Goal: Task Accomplishment & Management: Use online tool/utility

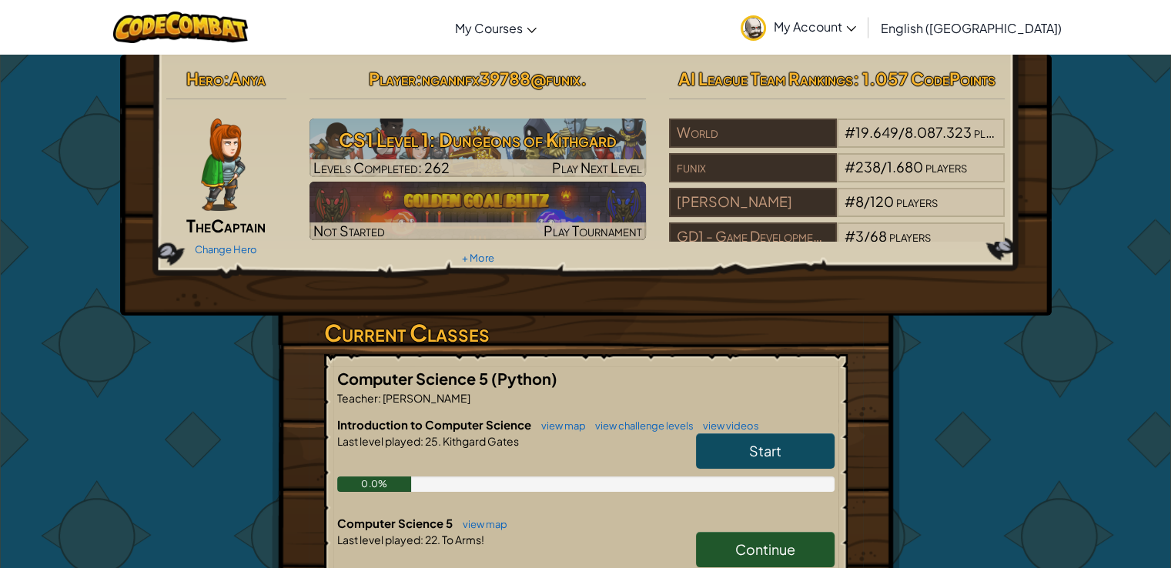
click at [723, 546] on link "Continue" at bounding box center [765, 549] width 139 height 35
select select "en-[GEOGRAPHIC_DATA]"
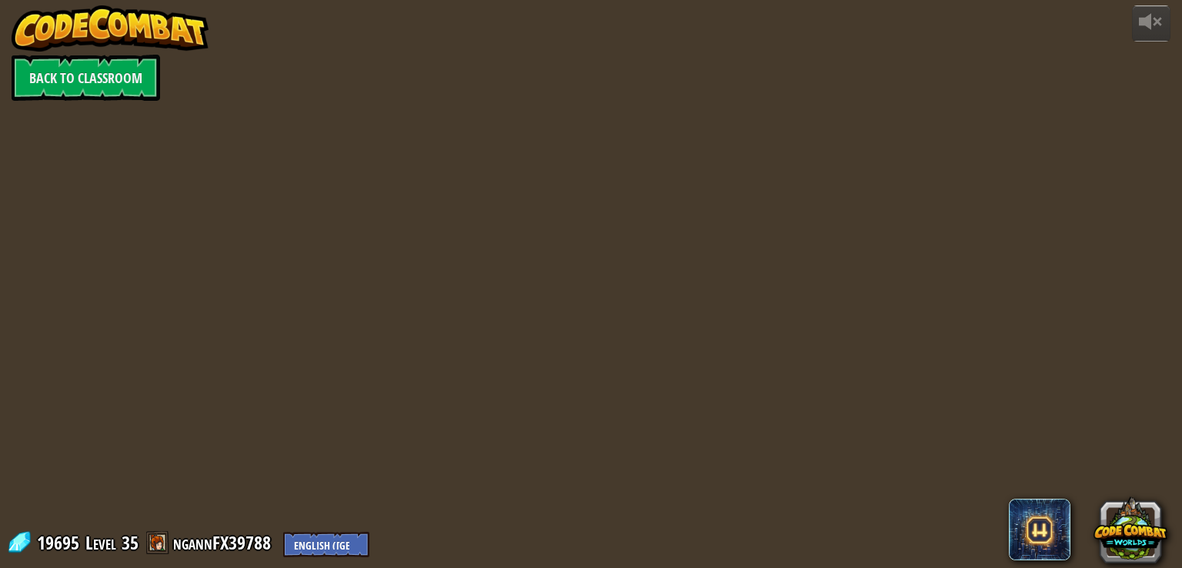
select select "en-[GEOGRAPHIC_DATA]"
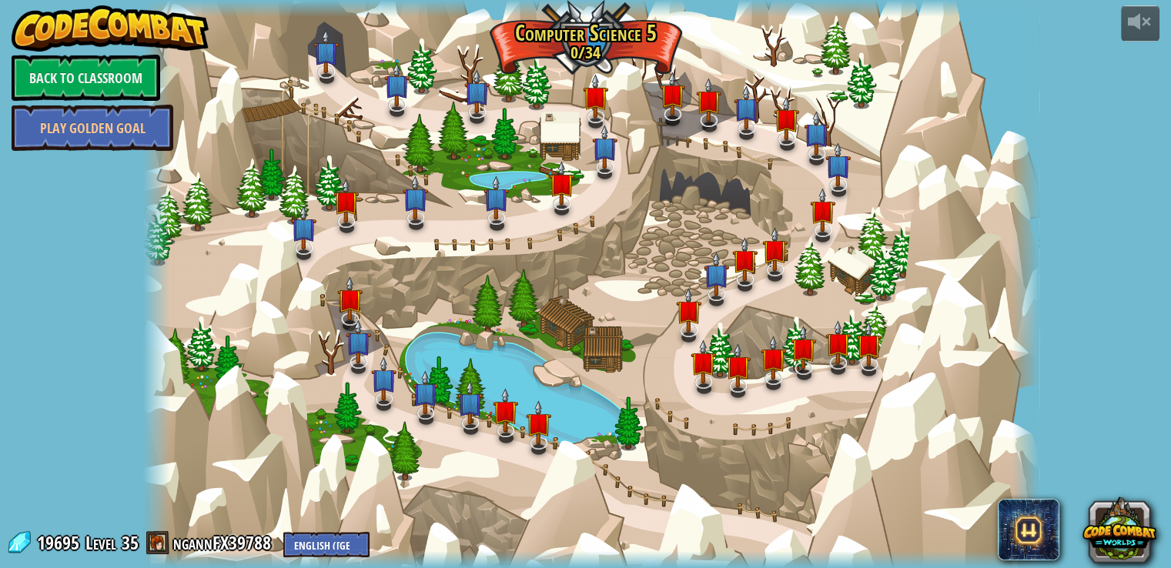
select select "en-[GEOGRAPHIC_DATA]"
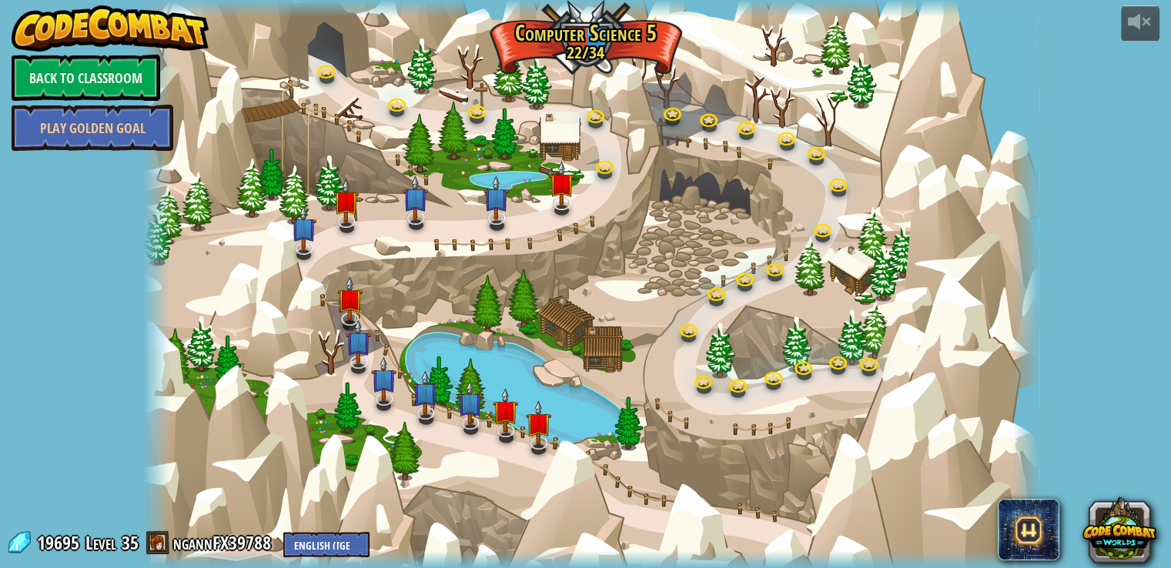
select select "en-[GEOGRAPHIC_DATA]"
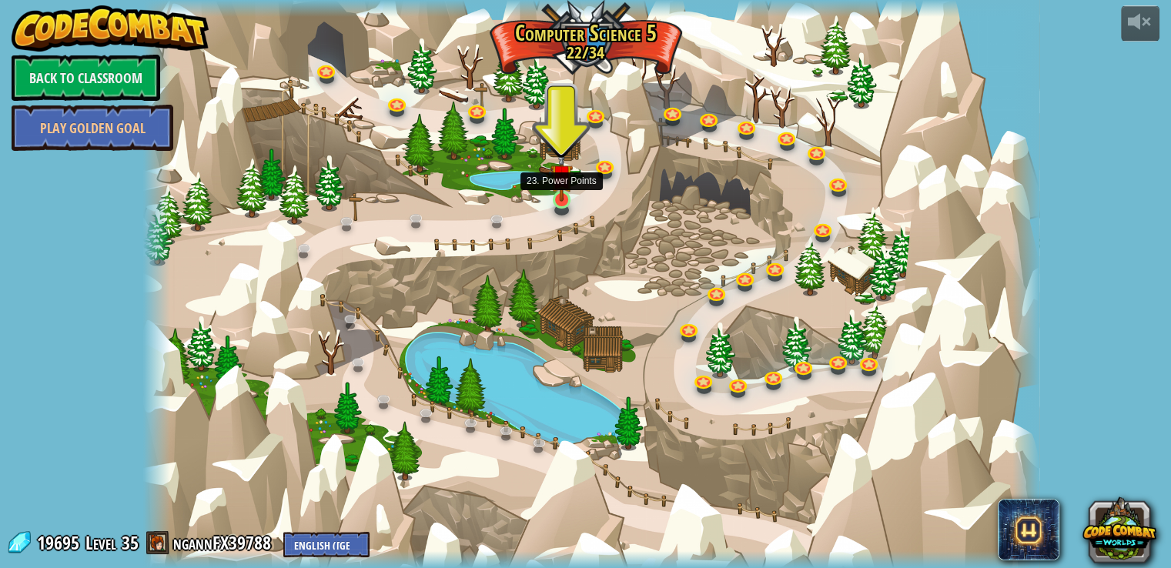
click at [550, 189] on img at bounding box center [561, 175] width 22 height 52
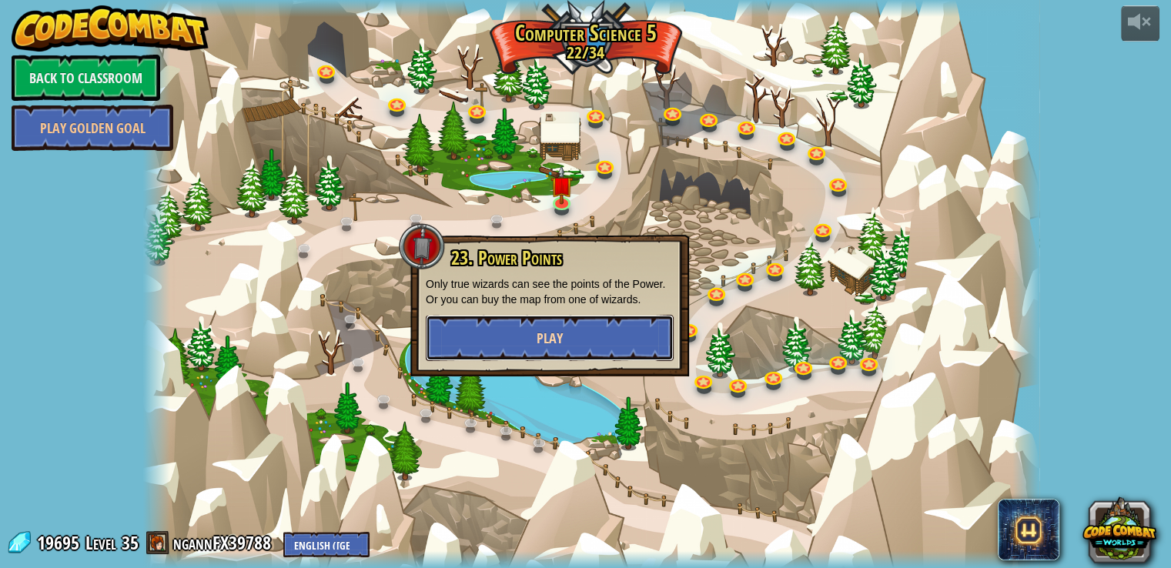
click at [554, 329] on span "Play" at bounding box center [550, 338] width 26 height 19
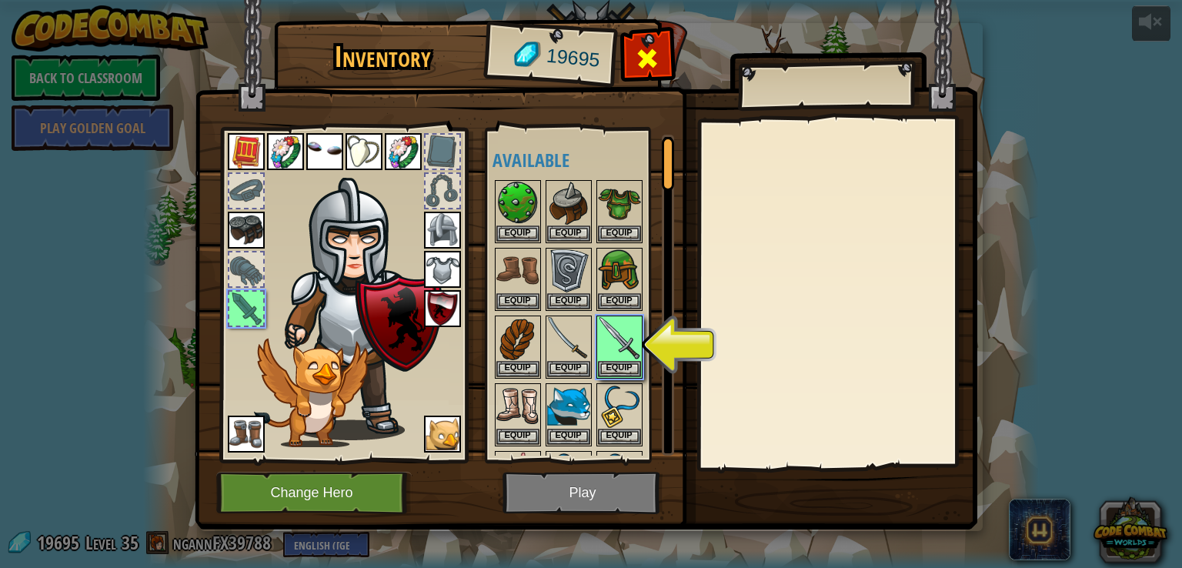
click at [649, 46] on span at bounding box center [647, 58] width 25 height 25
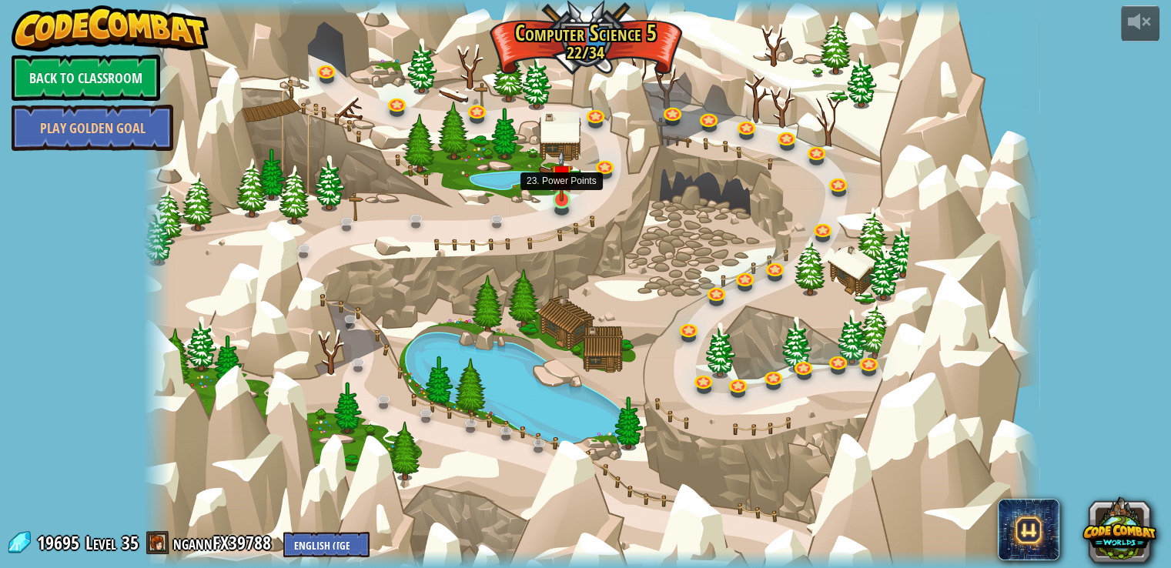
click at [566, 187] on img at bounding box center [561, 175] width 22 height 52
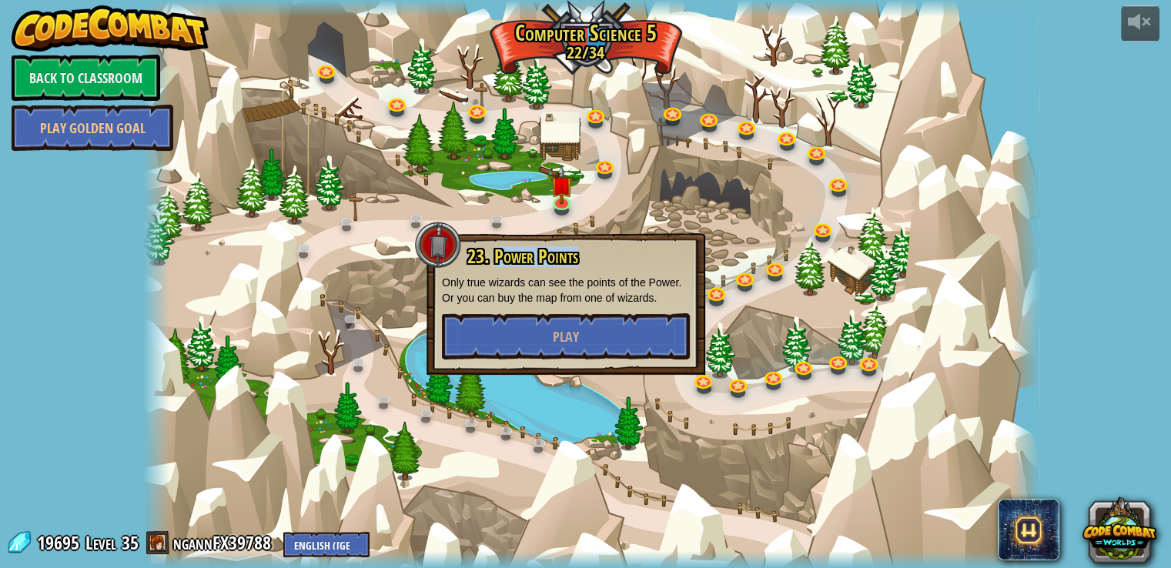
drag, startPoint x: 495, startPoint y: 259, endPoint x: 603, endPoint y: 255, distance: 108.6
click at [603, 255] on h3 "23. Power Points" at bounding box center [578, 256] width 224 height 21
copy span "Power Points"
click at [582, 325] on button "Play" at bounding box center [566, 336] width 248 height 46
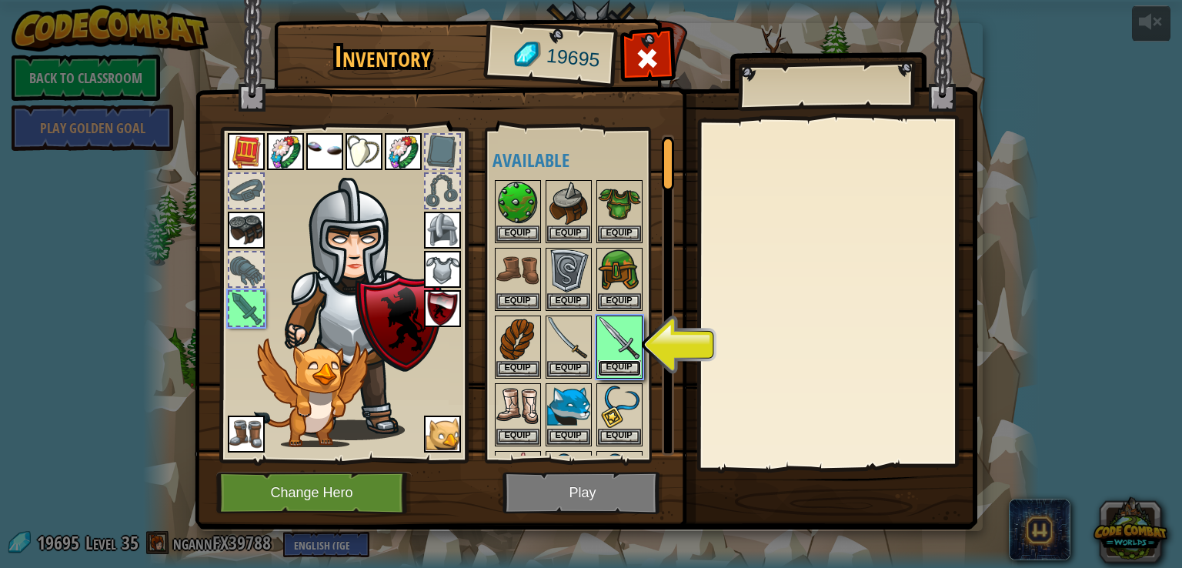
click at [629, 360] on button "Equip" at bounding box center [619, 368] width 43 height 16
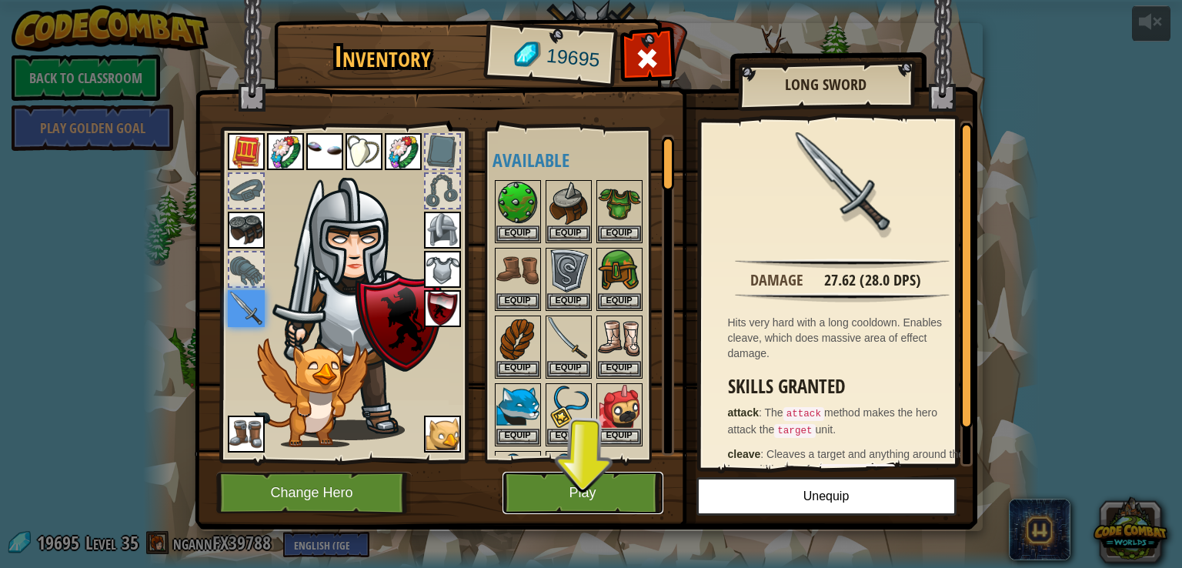
click at [563, 484] on button "Play" at bounding box center [583, 493] width 161 height 42
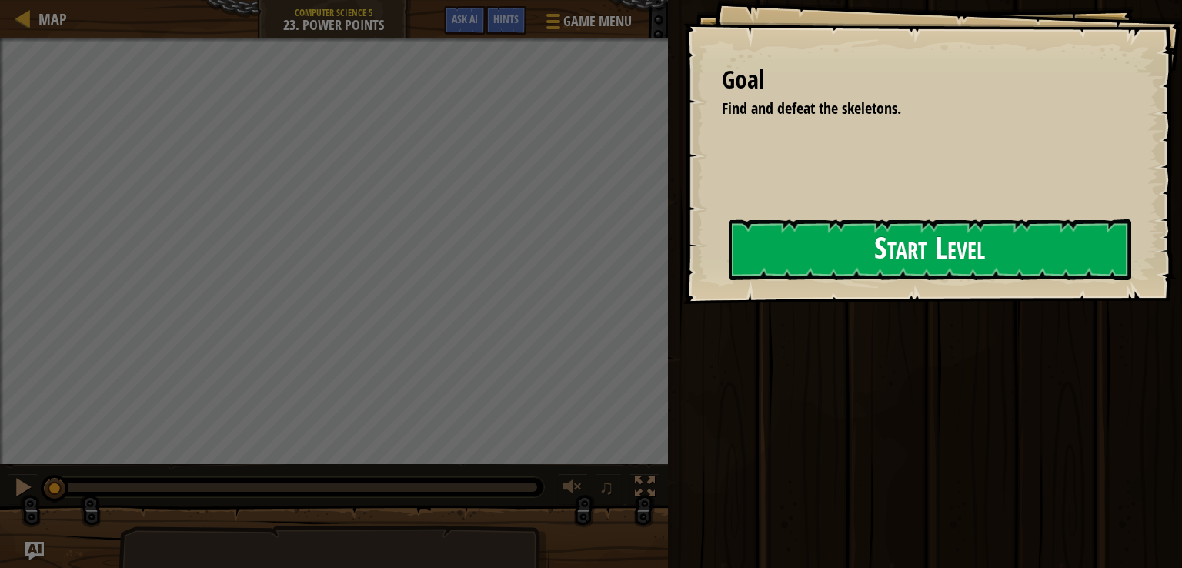
click at [702, 275] on div "Goal Find and defeat the skeletons. Start Level Error loading from server. Try …" at bounding box center [933, 152] width 499 height 304
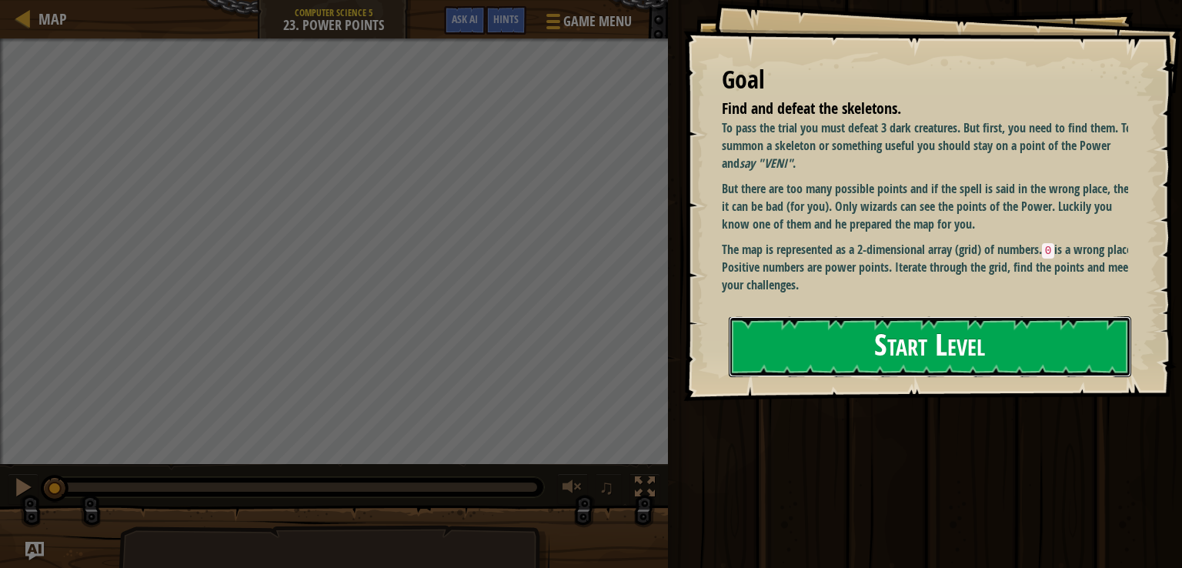
click at [779, 320] on button "Start Level" at bounding box center [930, 346] width 403 height 61
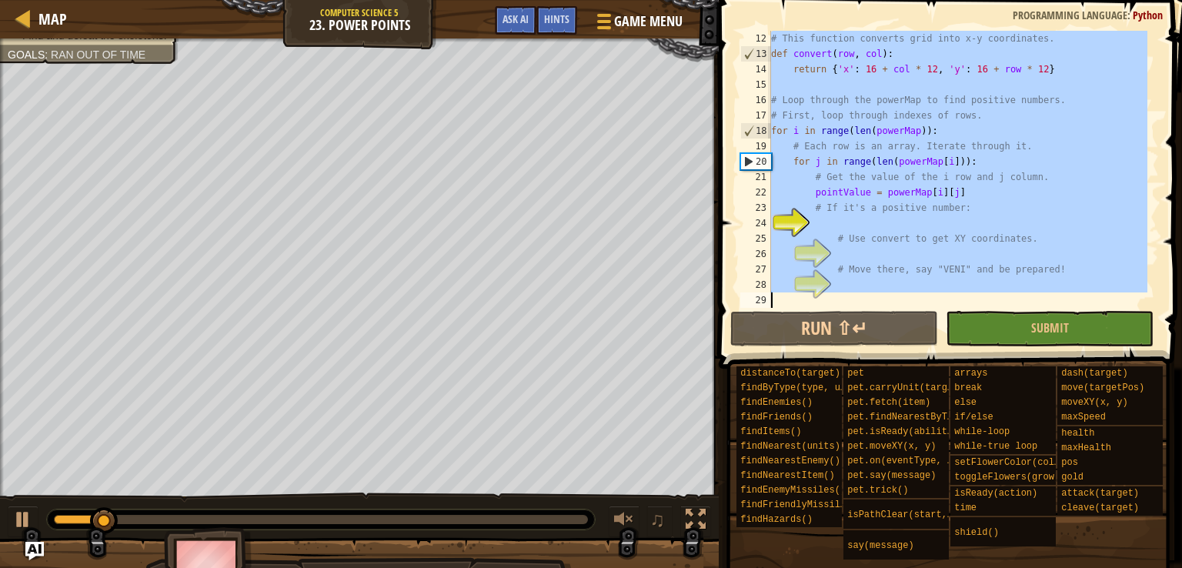
scroll to position [169, 0]
drag, startPoint x: 773, startPoint y: 38, endPoint x: 883, endPoint y: 284, distance: 269.8
click at [883, 284] on div "# This function converts grid into x-y coordinates. def convert ( row , col ) :…" at bounding box center [957, 185] width 379 height 308
type textarea "# Move there, say "VENI" and be prepared!"
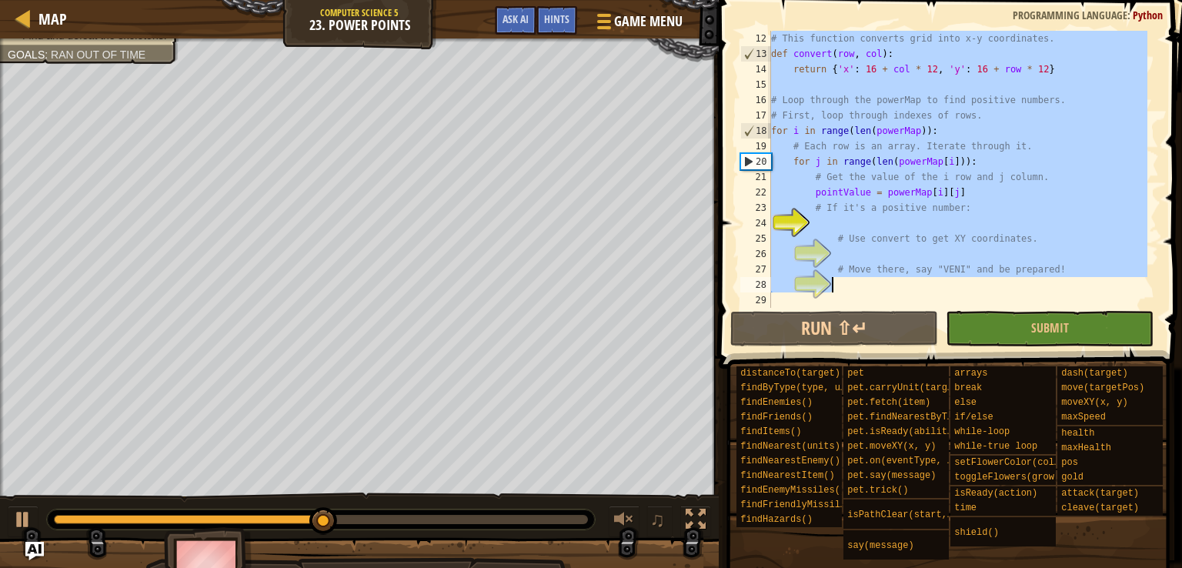
paste textarea
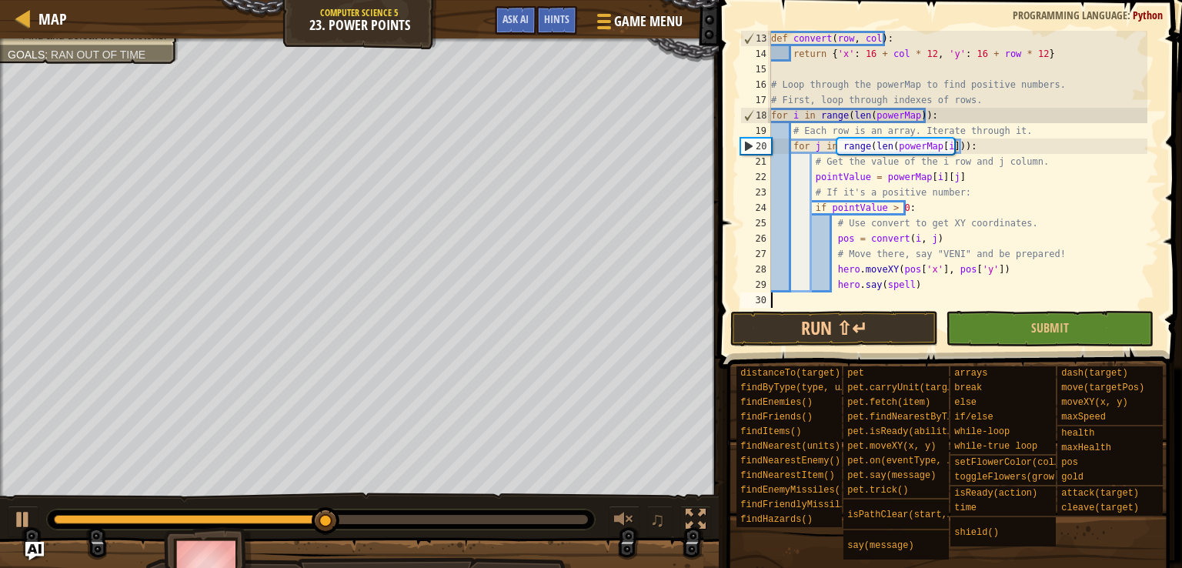
scroll to position [185, 0]
click at [880, 320] on button "Run ⇧↵" at bounding box center [834, 328] width 208 height 35
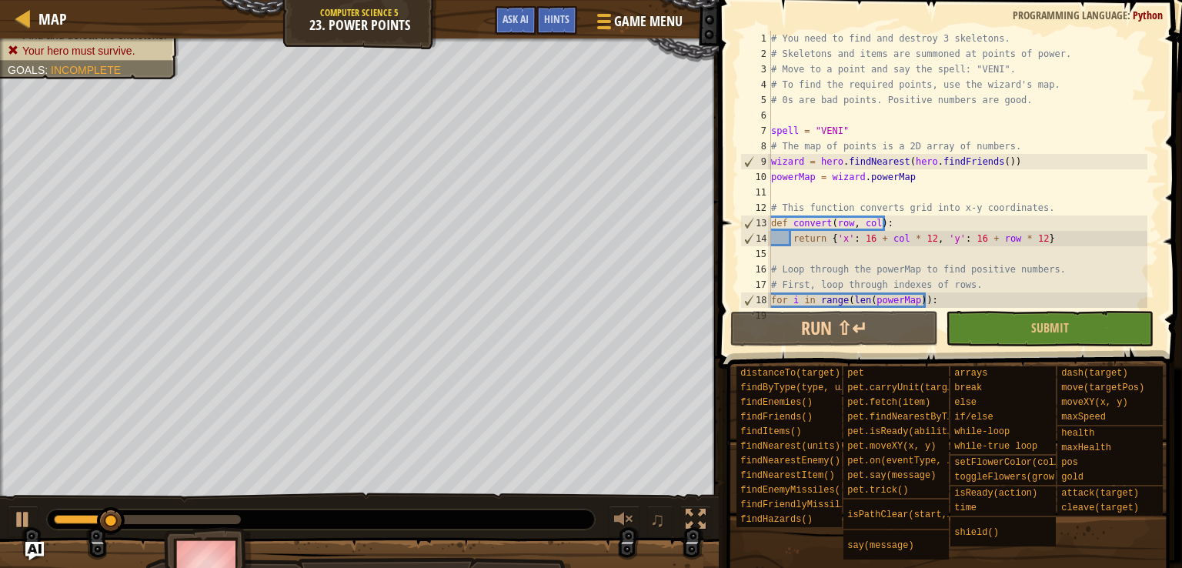
scroll to position [0, 0]
click at [613, 16] on span "Game Menu" at bounding box center [649, 21] width 72 height 21
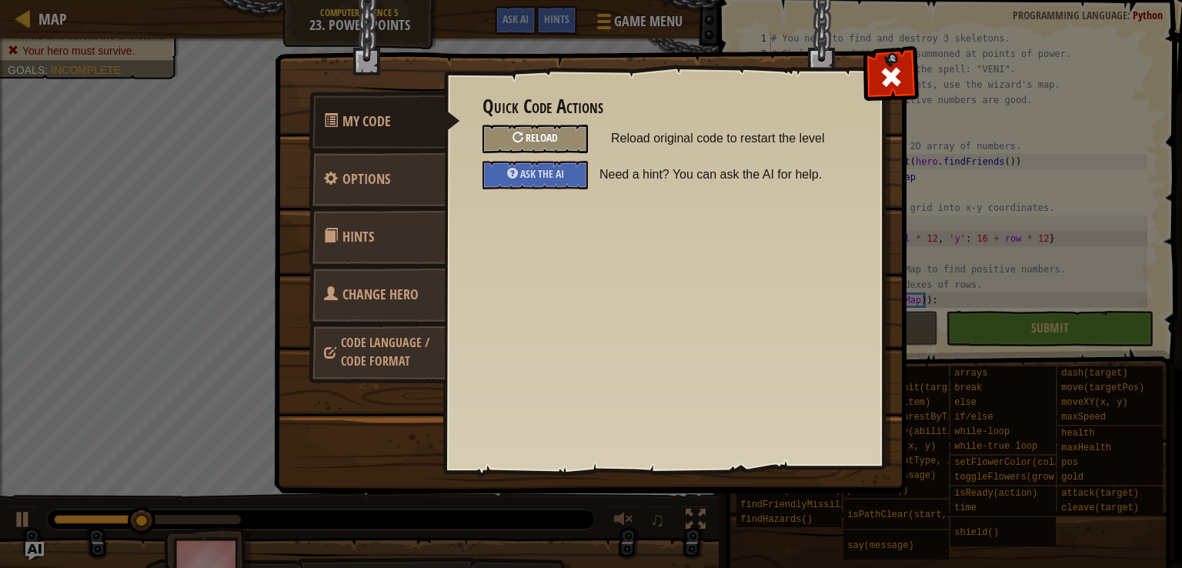
click at [546, 135] on span "Reload" at bounding box center [542, 137] width 32 height 15
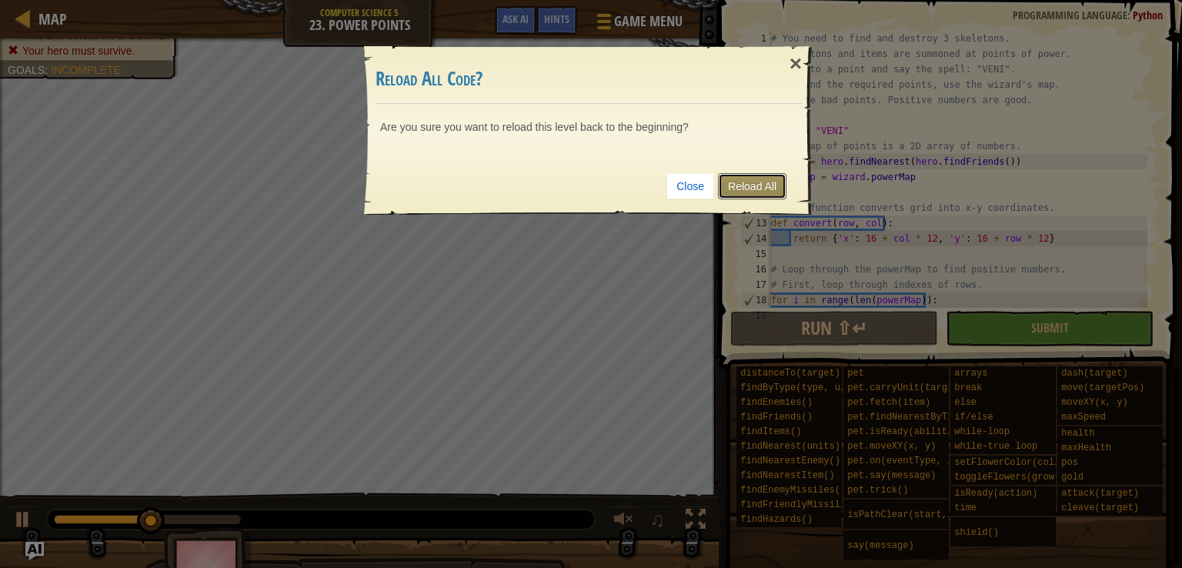
click at [751, 179] on link "Reload All" at bounding box center [752, 186] width 69 height 26
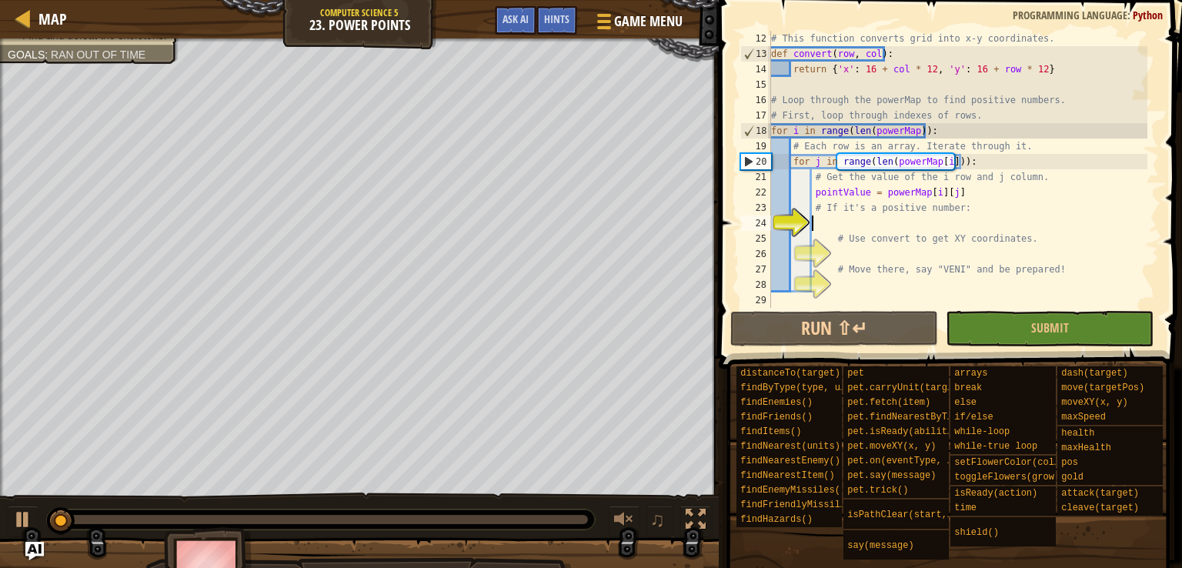
scroll to position [169, 0]
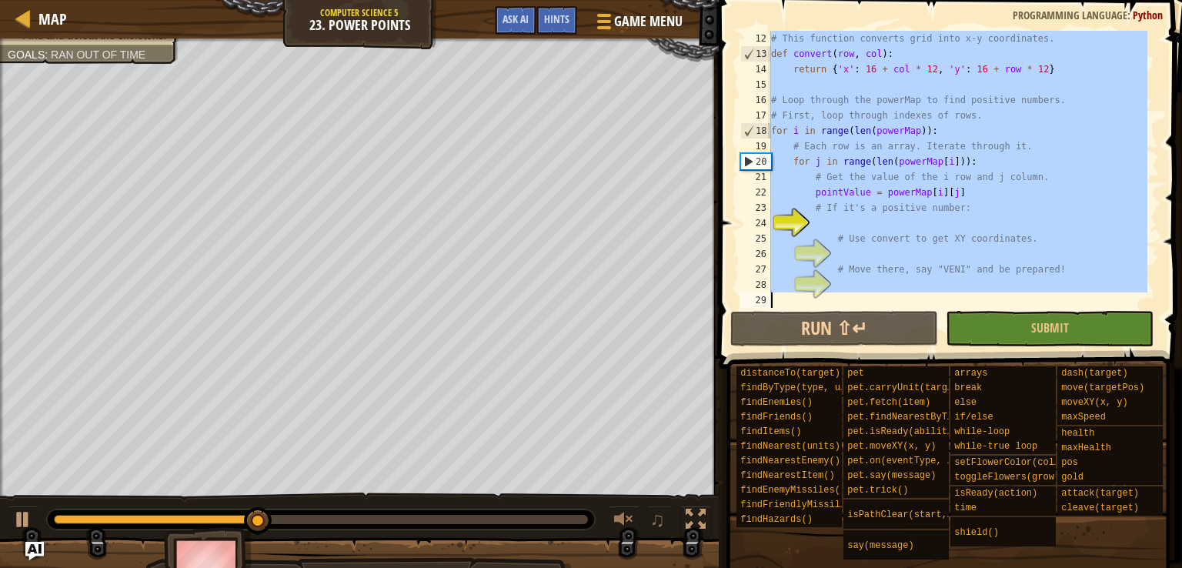
paste textarea
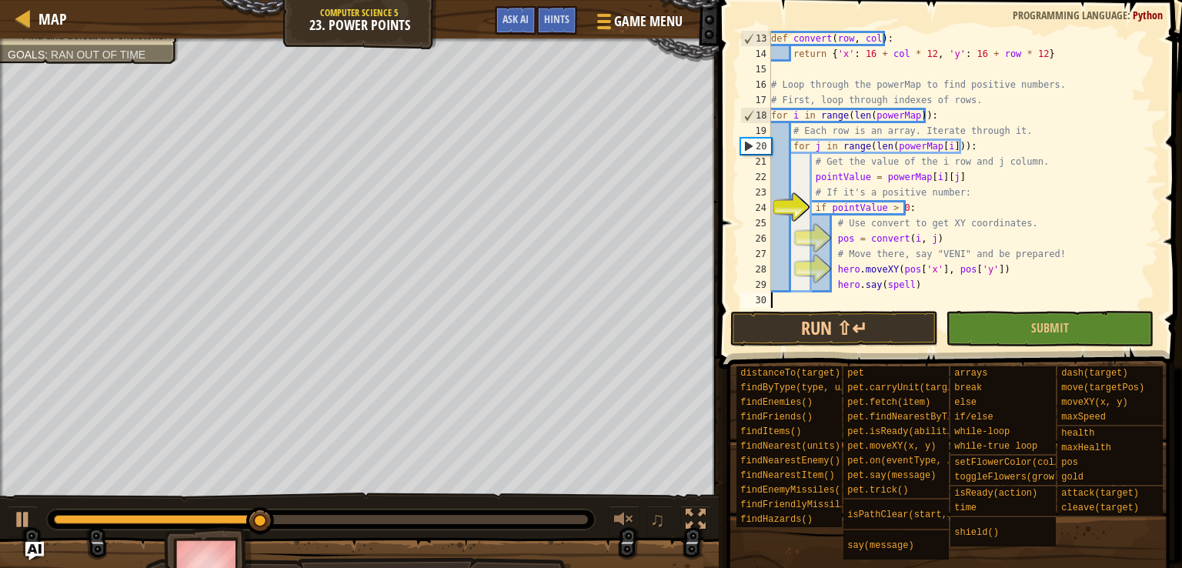
scroll to position [185, 0]
click at [852, 311] on button "Run ⇧↵" at bounding box center [834, 328] width 208 height 35
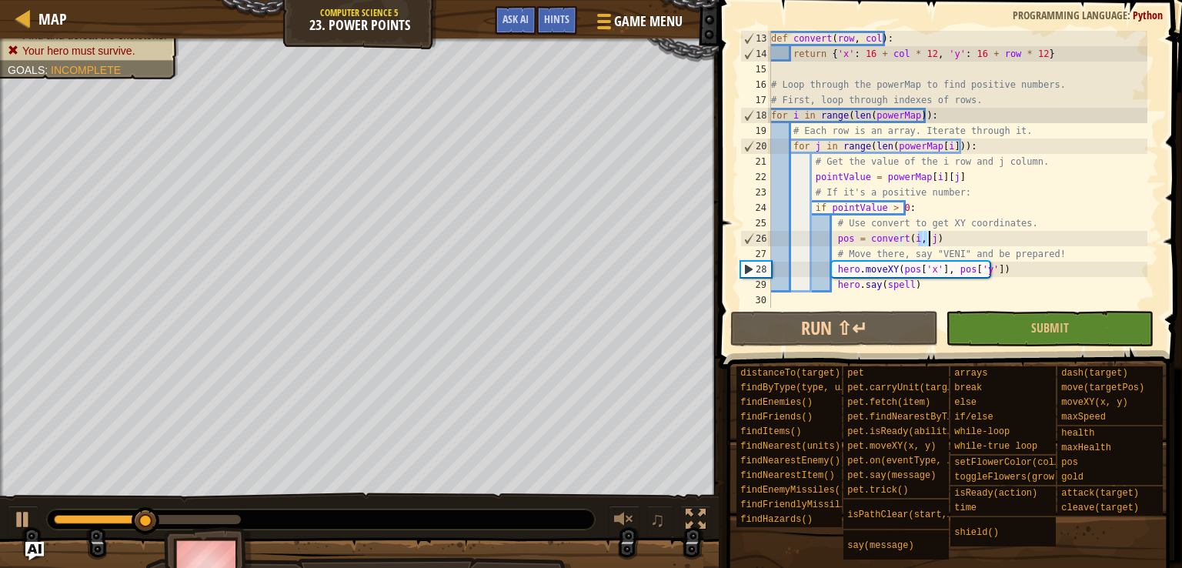
drag, startPoint x: 918, startPoint y: 239, endPoint x: 945, endPoint y: 233, distance: 28.4
click at [945, 233] on div "def convert ( row , col ) : return { 'x' : 16 + col * 12 , 'y' : 16 + row * 12 …" at bounding box center [957, 185] width 379 height 308
click at [938, 269] on div "def convert ( row , col ) : return { 'x' : 16 + col * 12 , 'y' : 16 + row * 12 …" at bounding box center [957, 185] width 379 height 308
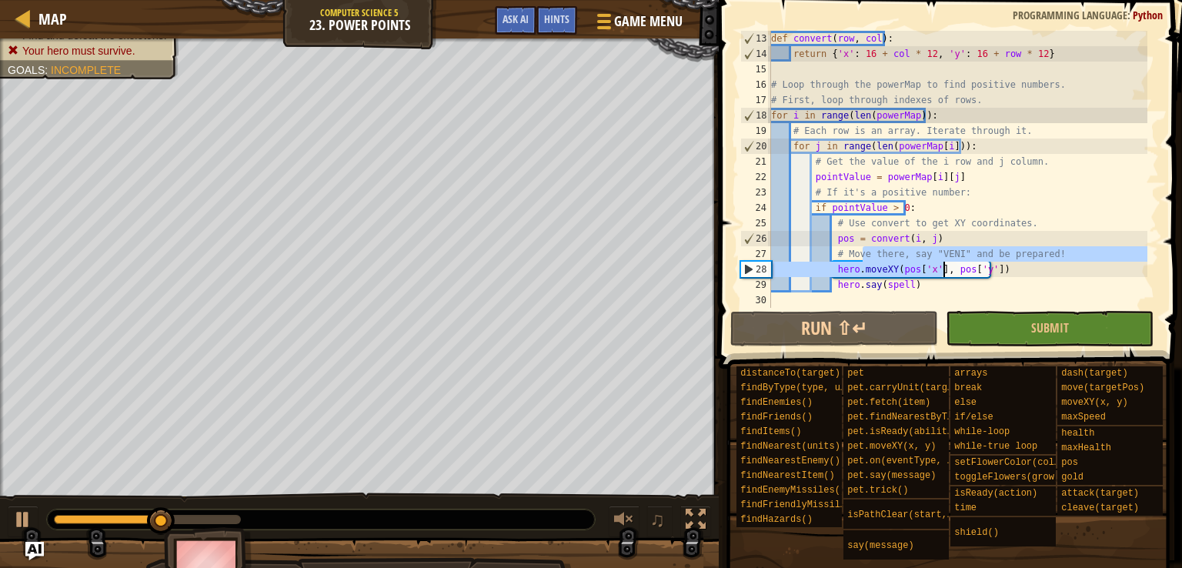
drag, startPoint x: 861, startPoint y: 261, endPoint x: 945, endPoint y: 266, distance: 84.8
click at [945, 266] on div "def convert ( row , col ) : return { 'x' : 16 + col * 12 , 'y' : 16 + row * 12 …" at bounding box center [957, 185] width 379 height 308
click at [885, 235] on div "def convert ( row , col ) : return { 'x' : 16 + col * 12 , 'y' : 16 + row * 12 …" at bounding box center [957, 185] width 379 height 308
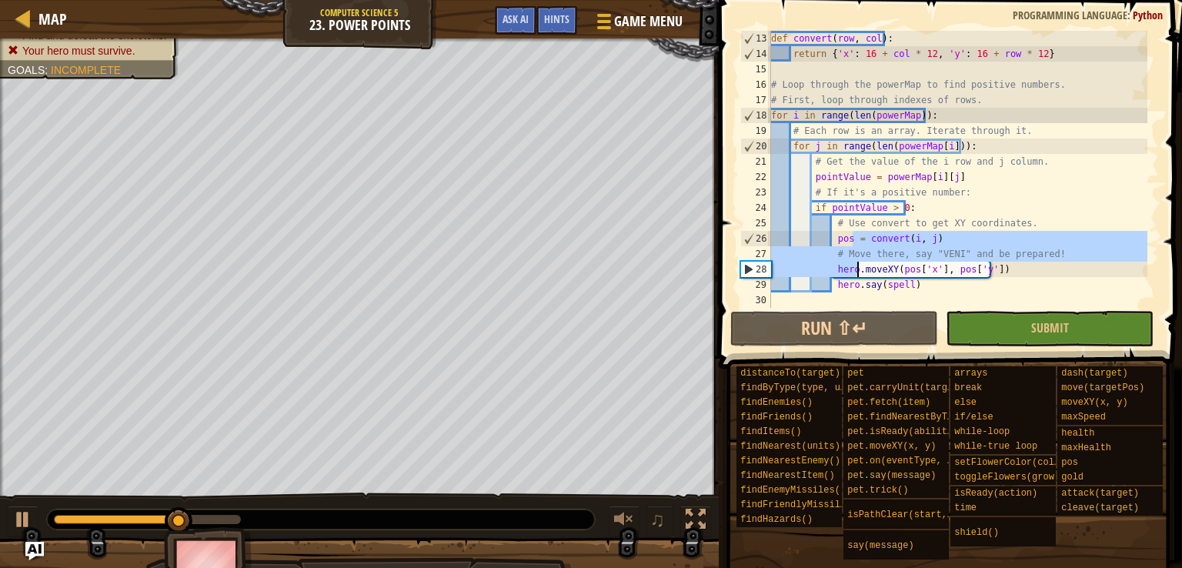
drag, startPoint x: 852, startPoint y: 232, endPoint x: 858, endPoint y: 267, distance: 35.9
click at [858, 267] on div "def convert ( row , col ) : return { 'x' : 16 + col * 12 , 'y' : 16 + row * 12 …" at bounding box center [957, 185] width 379 height 308
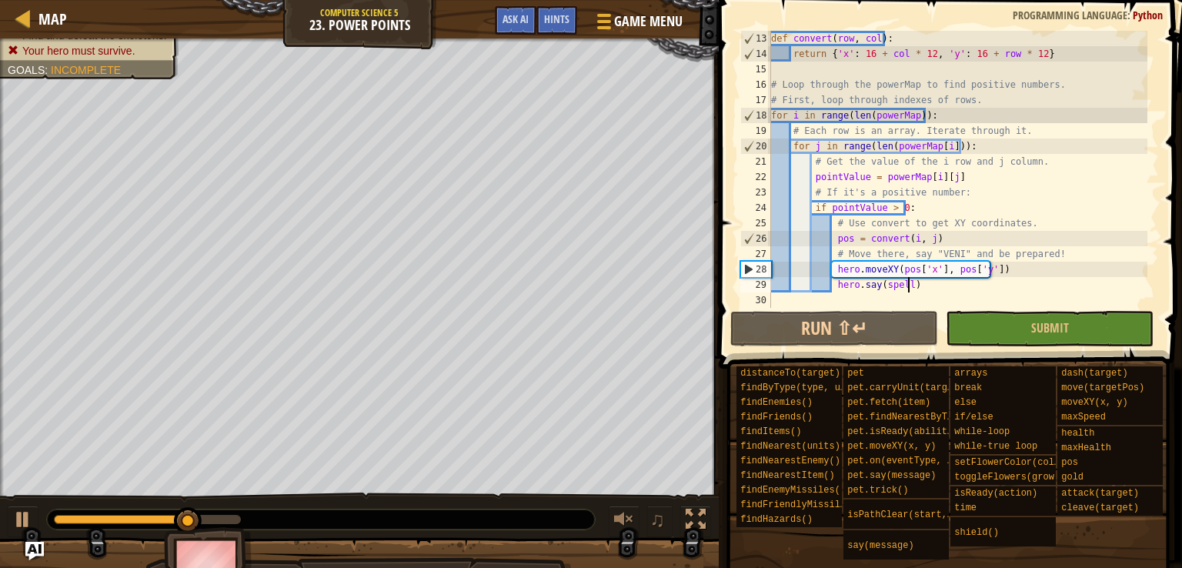
click at [940, 287] on div "def convert ( row , col ) : return { 'x' : 16 + col * 12 , 'y' : 16 + row * 12 …" at bounding box center [957, 185] width 379 height 308
type textarea "hero.say(spell)"
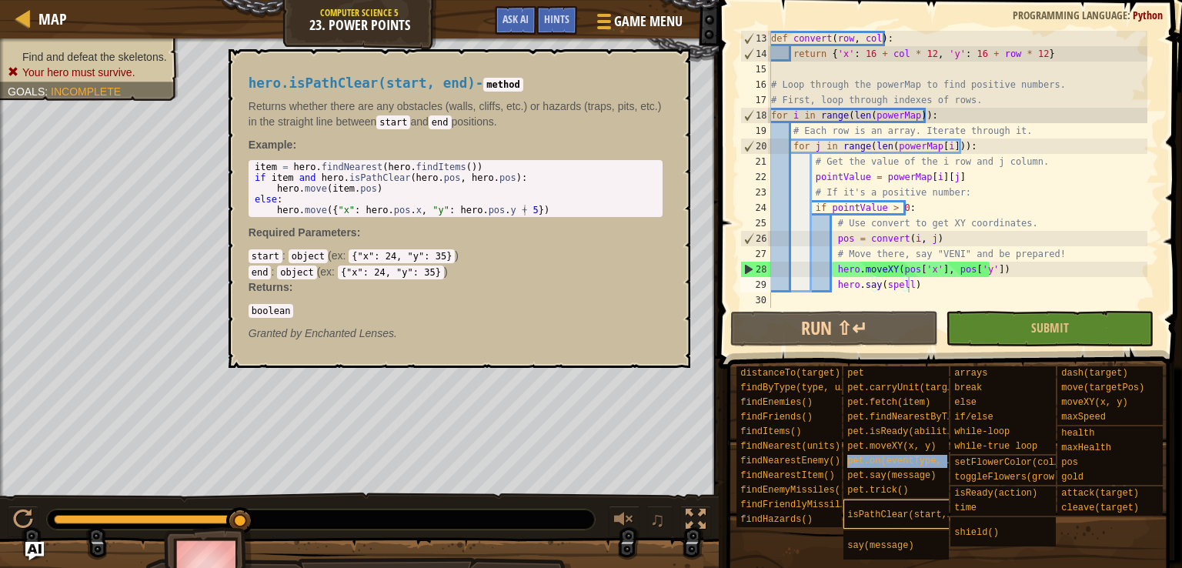
scroll to position [12, 3]
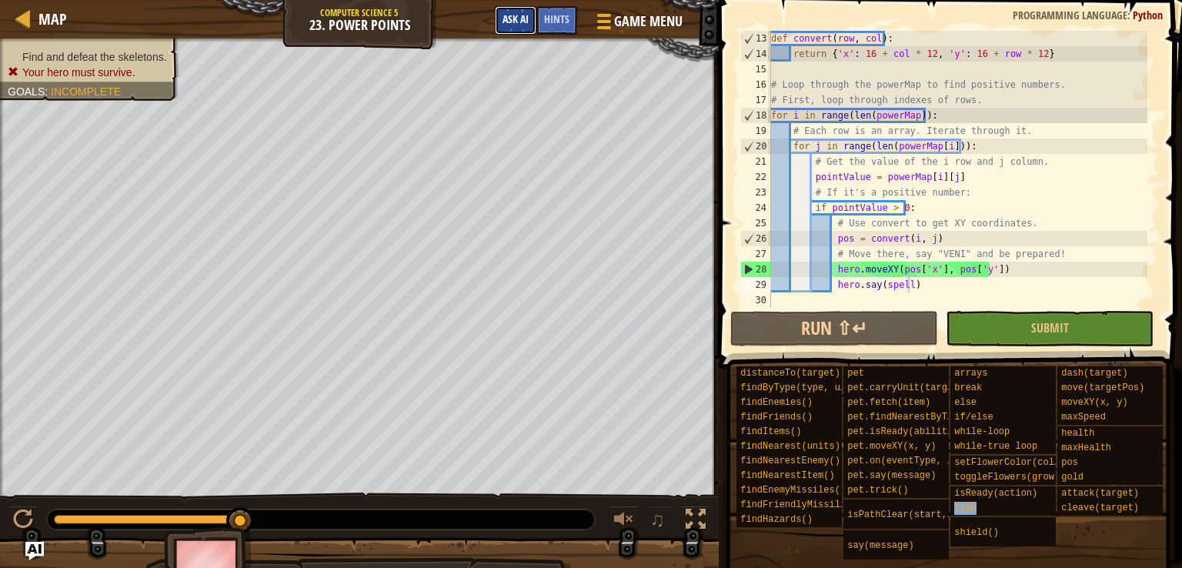
click at [527, 12] on button "Ask AI" at bounding box center [516, 20] width 42 height 28
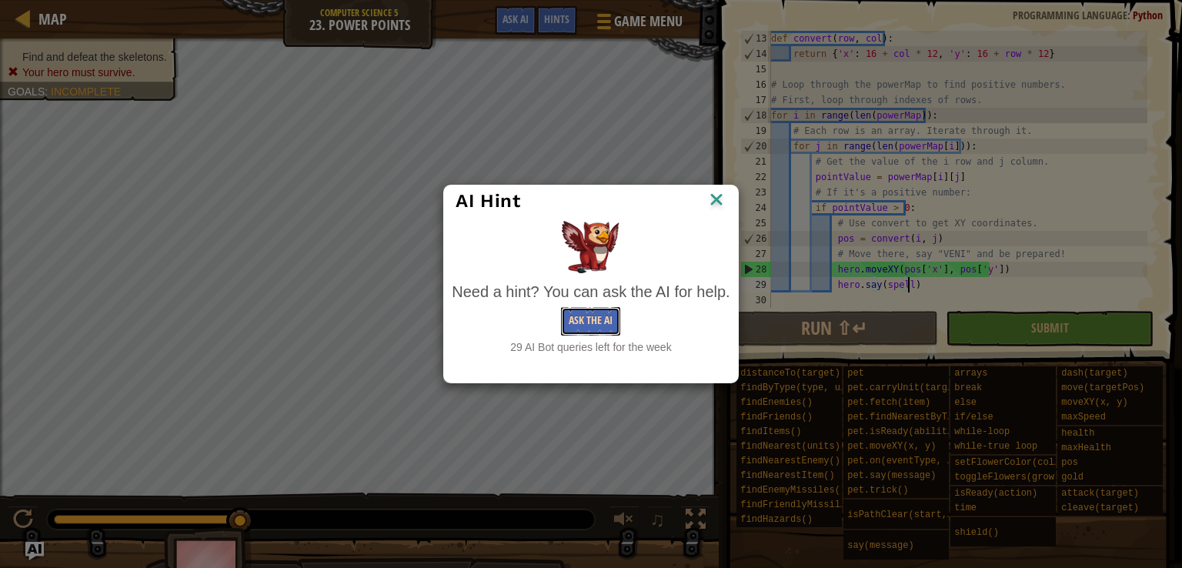
click at [581, 322] on button "Ask the AI" at bounding box center [590, 321] width 59 height 28
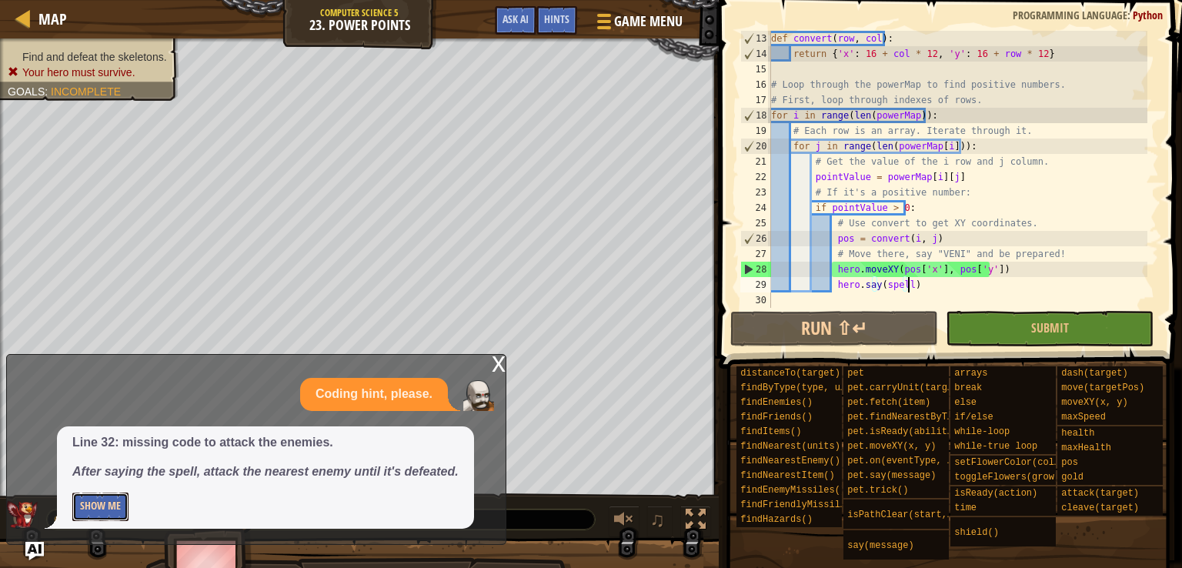
click at [100, 506] on button "Show Me" at bounding box center [100, 507] width 56 height 28
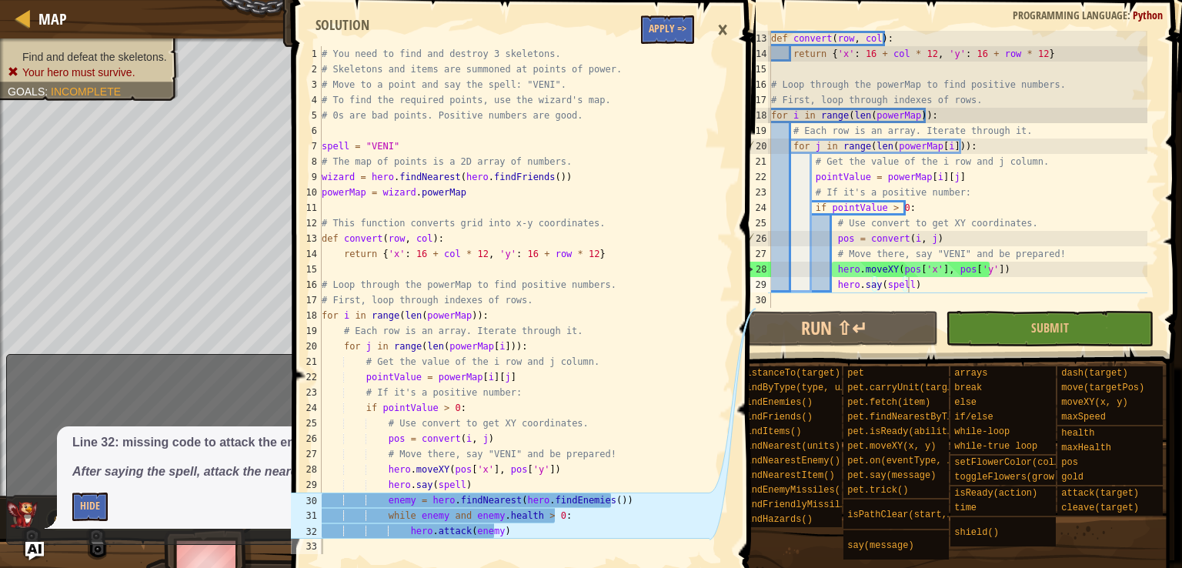
click at [851, 299] on div "def convert ( row , col ) : return { 'x' : 16 + col * 12 , 'y' : 16 + row * 12 …" at bounding box center [957, 185] width 379 height 308
click at [943, 282] on div "def convert ( row , col ) : return { 'x' : 16 + col * 12 , 'y' : 16 + row * 12 …" at bounding box center [957, 185] width 379 height 308
type textarea "hero.say(spell)"
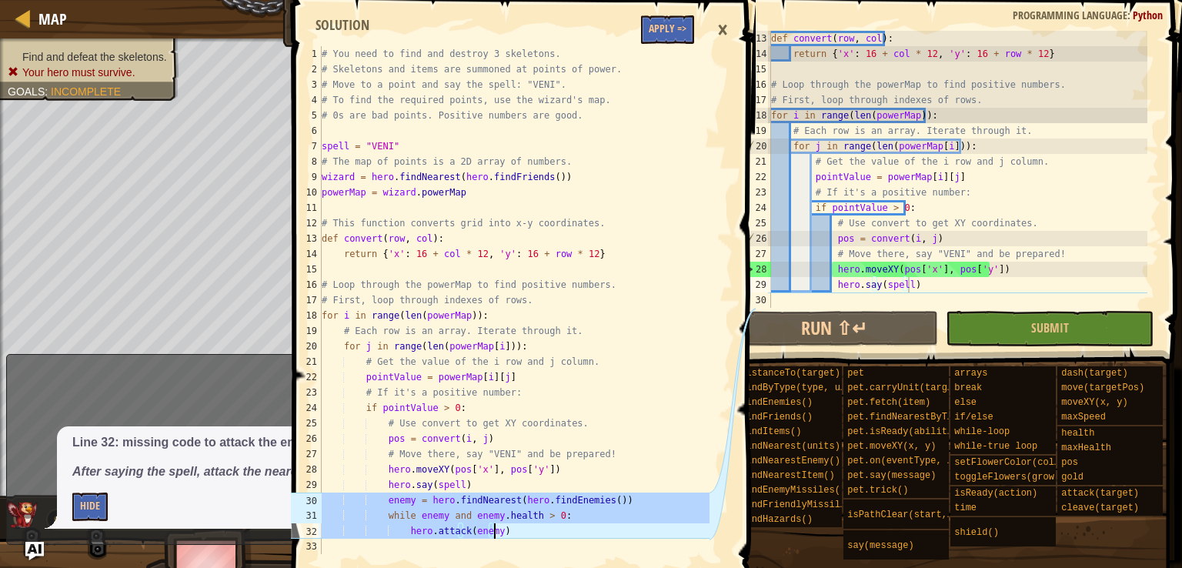
drag, startPoint x: 322, startPoint y: 498, endPoint x: 612, endPoint y: 536, distance: 292.6
click at [612, 536] on div "# You need to find and destroy 3 skeletons. # Skeletons and items are summoned …" at bounding box center [514, 315] width 391 height 539
type textarea "while enemy and [DOMAIN_NAME] > 0: hero.attack(enemy)"
click at [777, 299] on div "def convert ( row , col ) : return { 'x' : 16 + col * 12 , 'y' : 16 + row * 12 …" at bounding box center [957, 185] width 379 height 308
paste textarea "hero.attack(enemy)"
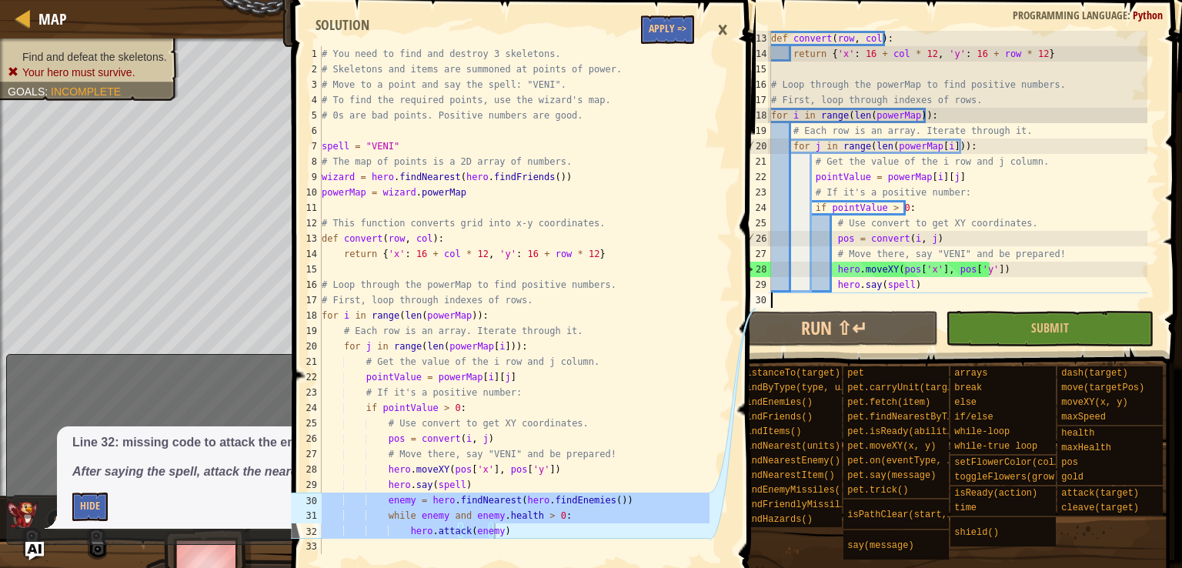
type textarea "hero.attack(enemy)"
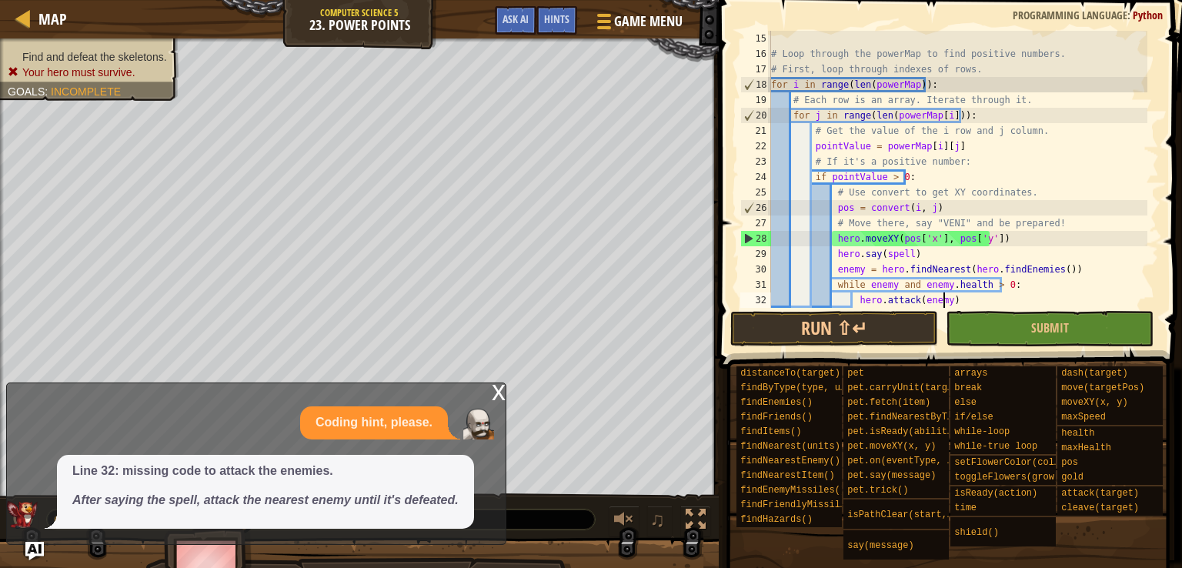
scroll to position [216, 0]
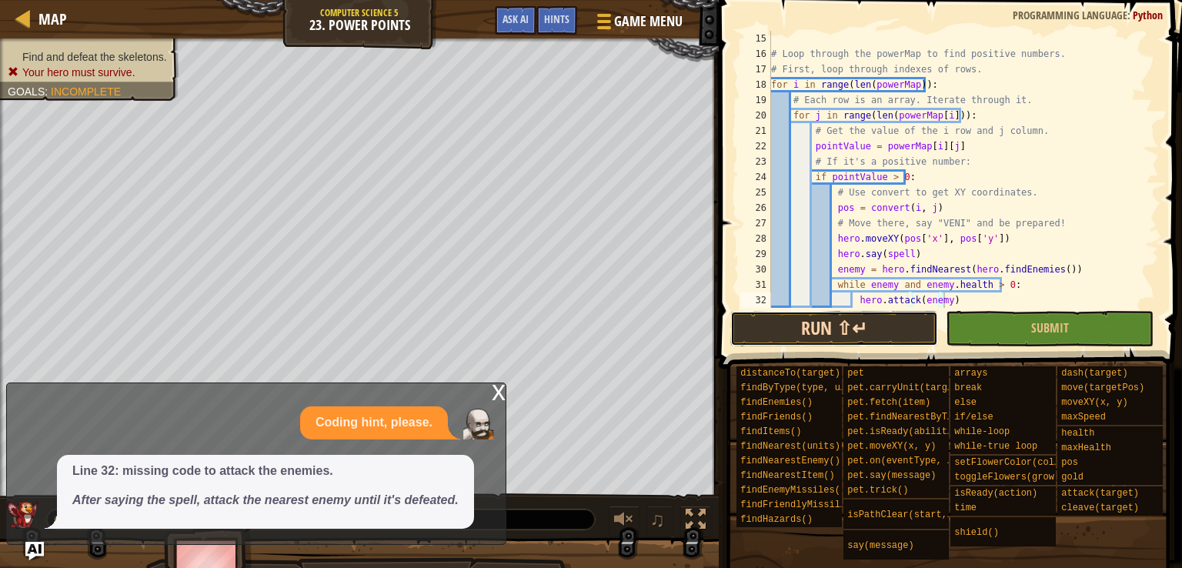
click at [839, 323] on button "Run ⇧↵" at bounding box center [834, 328] width 208 height 35
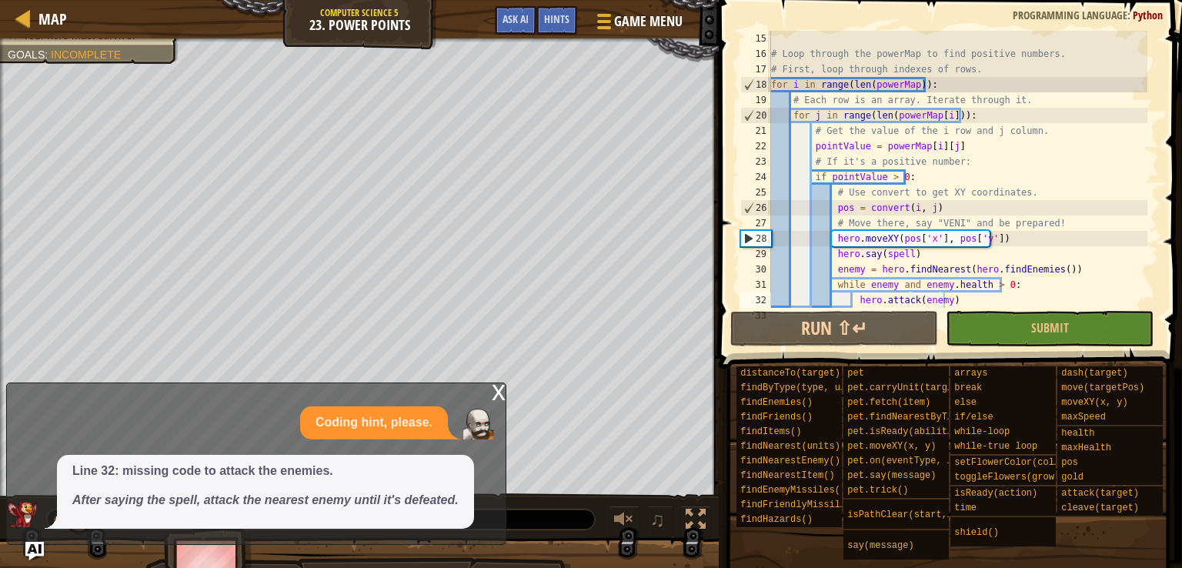
click at [496, 392] on div "x" at bounding box center [499, 390] width 14 height 15
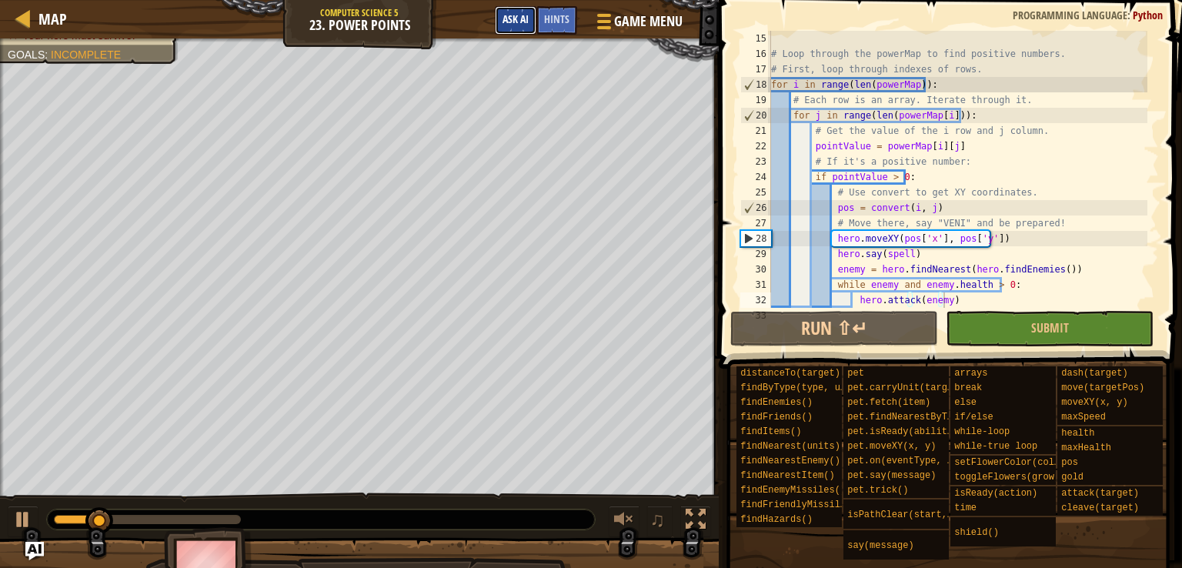
click at [514, 16] on span "Ask AI" at bounding box center [516, 19] width 26 height 15
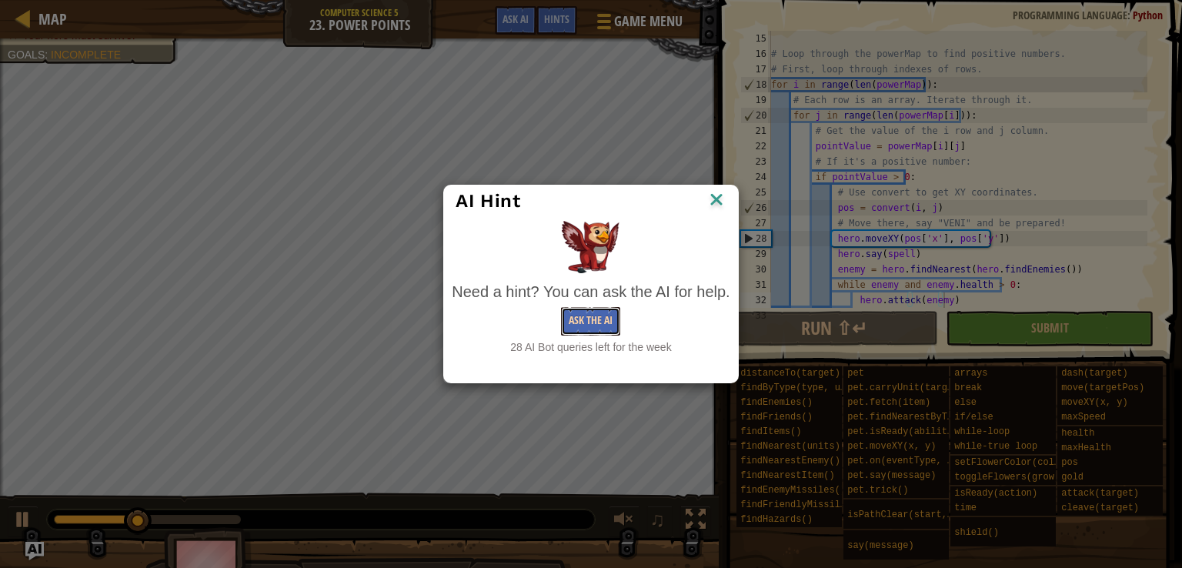
click at [570, 324] on button "Ask the AI" at bounding box center [590, 321] width 59 height 28
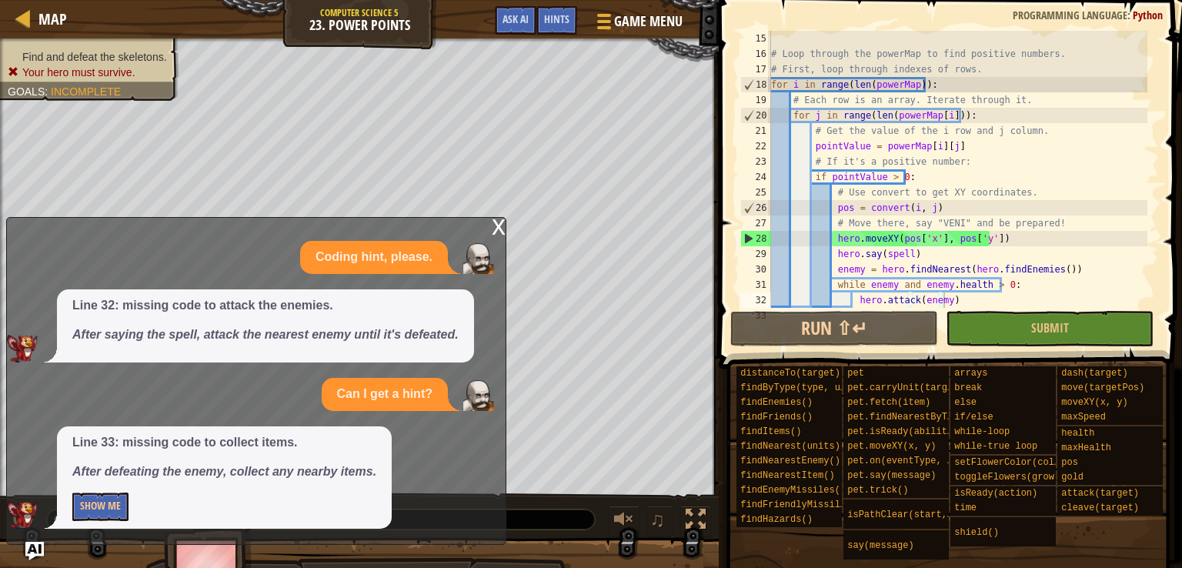
click at [273, 506] on div "Coding hint, please. Line 32: missing code to attack the enemies. After saying …" at bounding box center [252, 385] width 491 height 288
click at [95, 503] on button "Show Me" at bounding box center [100, 507] width 56 height 28
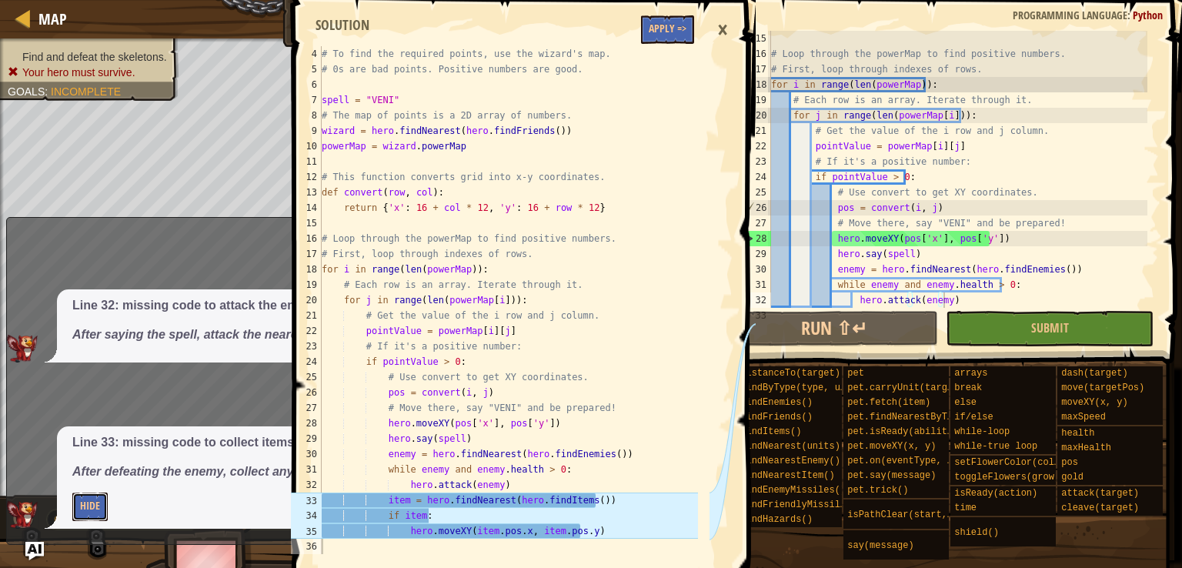
scroll to position [40, 0]
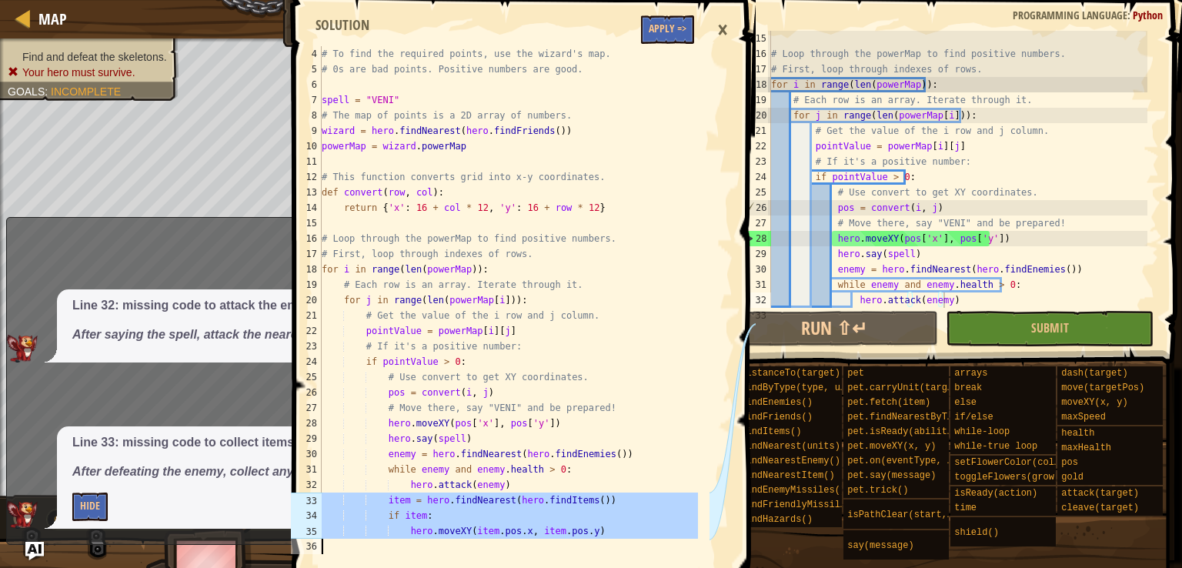
drag, startPoint x: 323, startPoint y: 499, endPoint x: 625, endPoint y: 539, distance: 305.1
click at [625, 539] on div "# To find the required points, use the wizard's map. # 0s are bad points. Posit…" at bounding box center [508, 315] width 379 height 539
type textarea "hero.moveXY(item.pos.x, item.pos.y)"
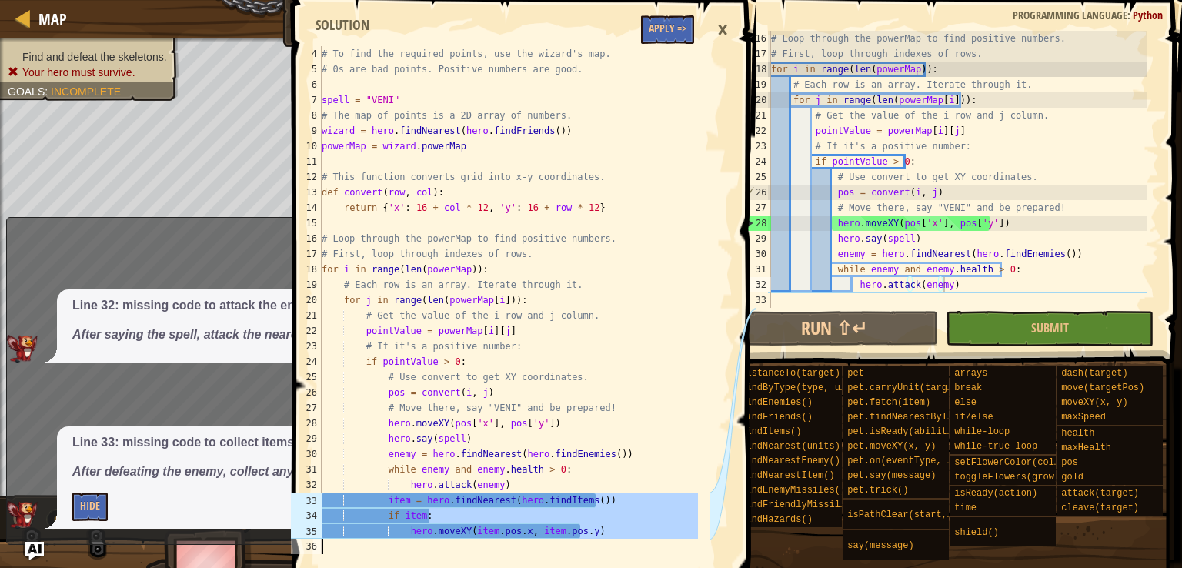
scroll to position [231, 0]
click at [779, 302] on div "# Loop through the powerMap to find positive numbers. # First, loop through ind…" at bounding box center [957, 185] width 379 height 308
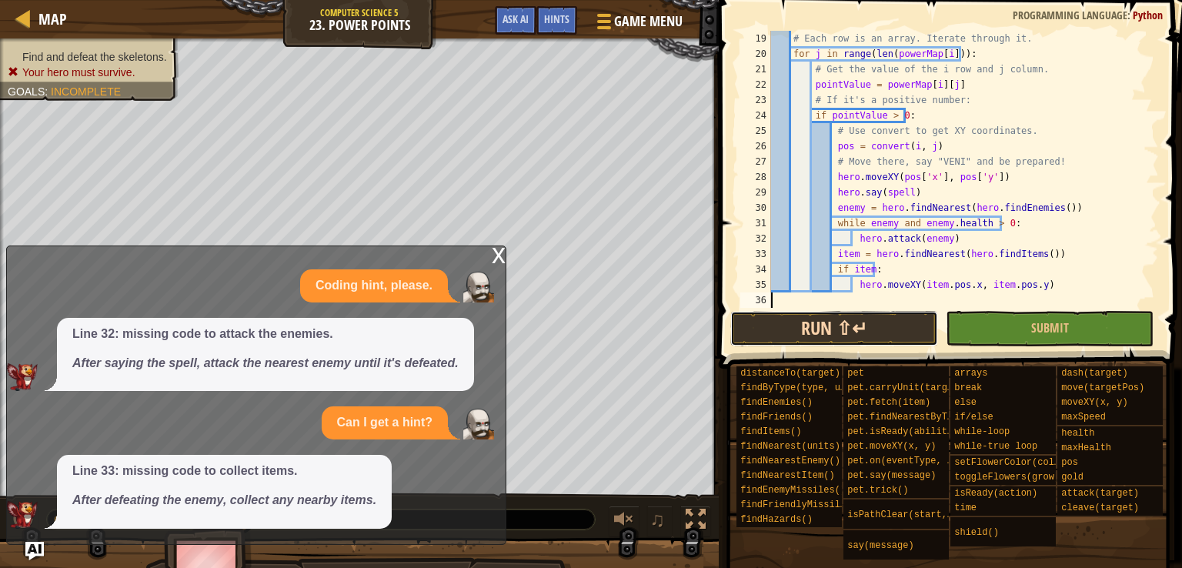
click at [861, 333] on button "Run ⇧↵" at bounding box center [834, 328] width 208 height 35
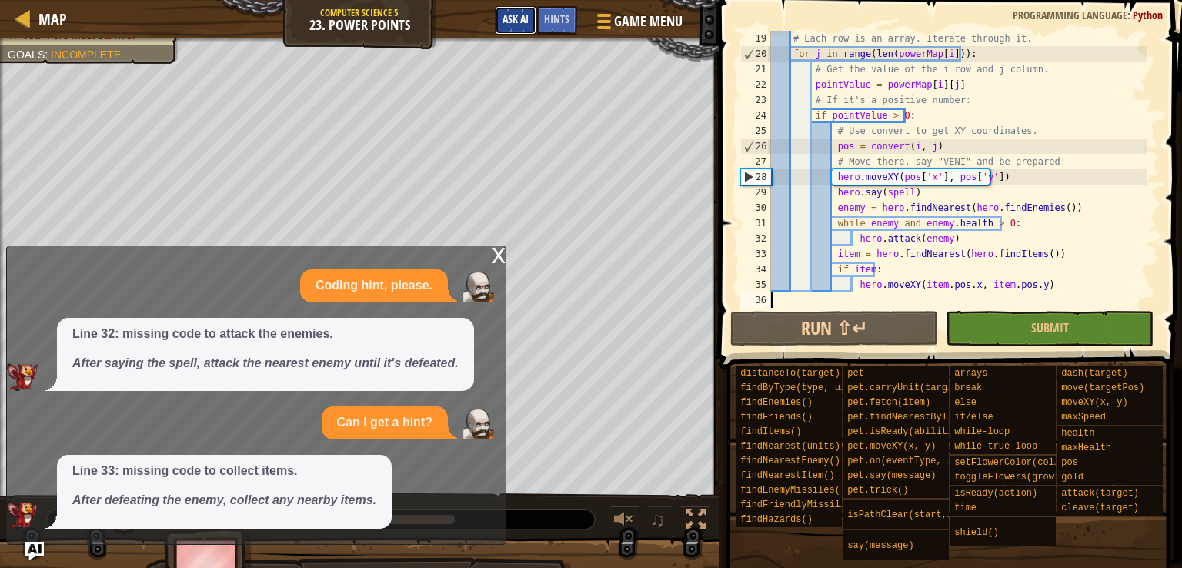
click at [503, 19] on span "Ask AI" at bounding box center [516, 19] width 26 height 15
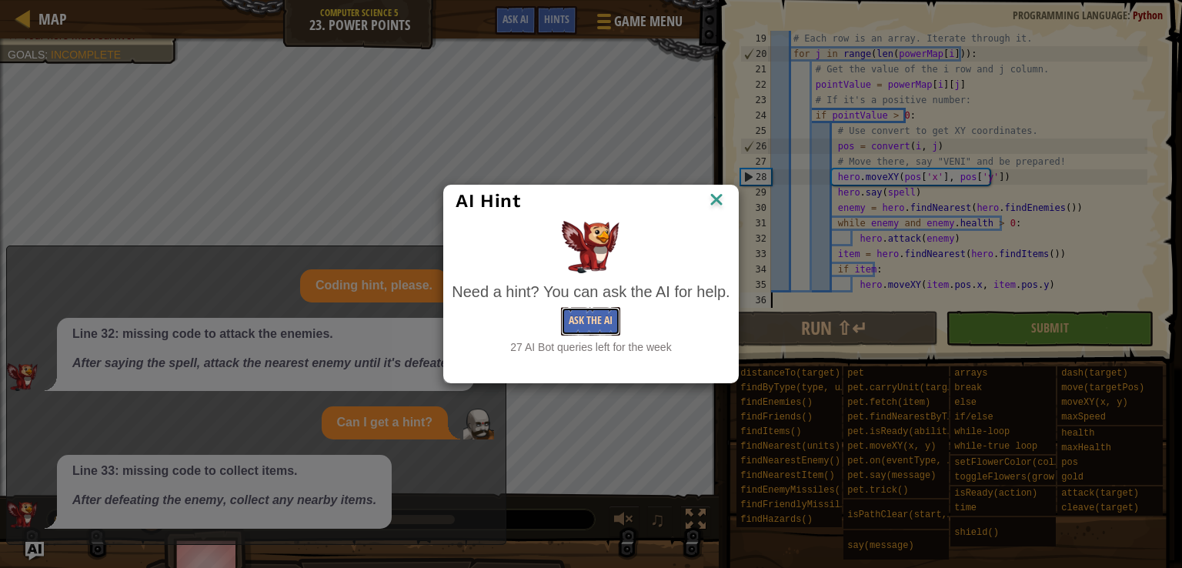
click at [575, 312] on button "Ask the AI" at bounding box center [590, 321] width 59 height 28
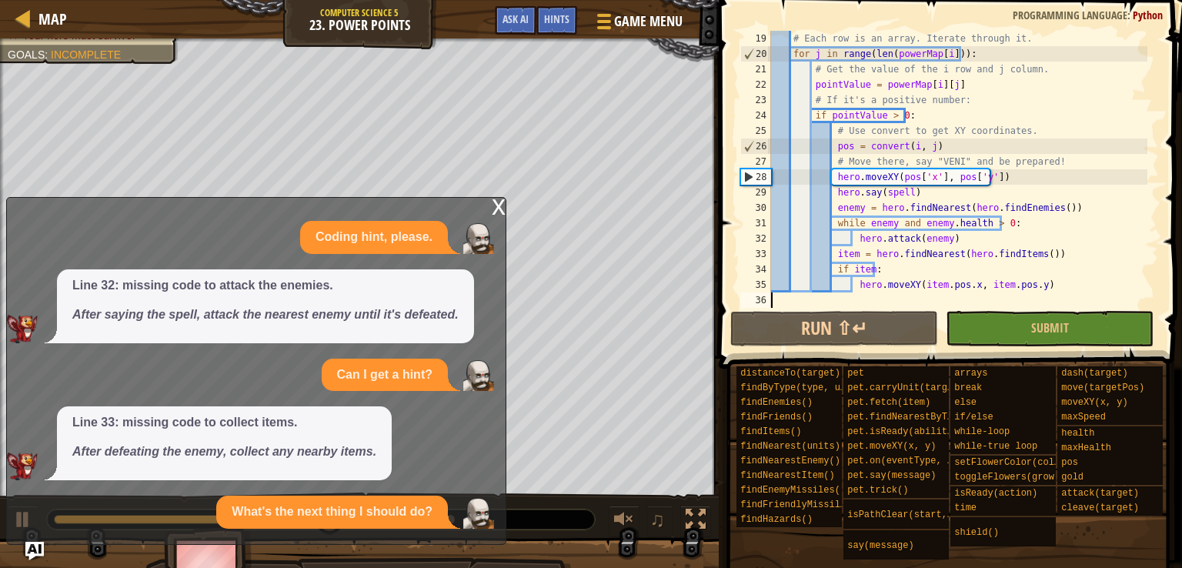
scroll to position [49, 0]
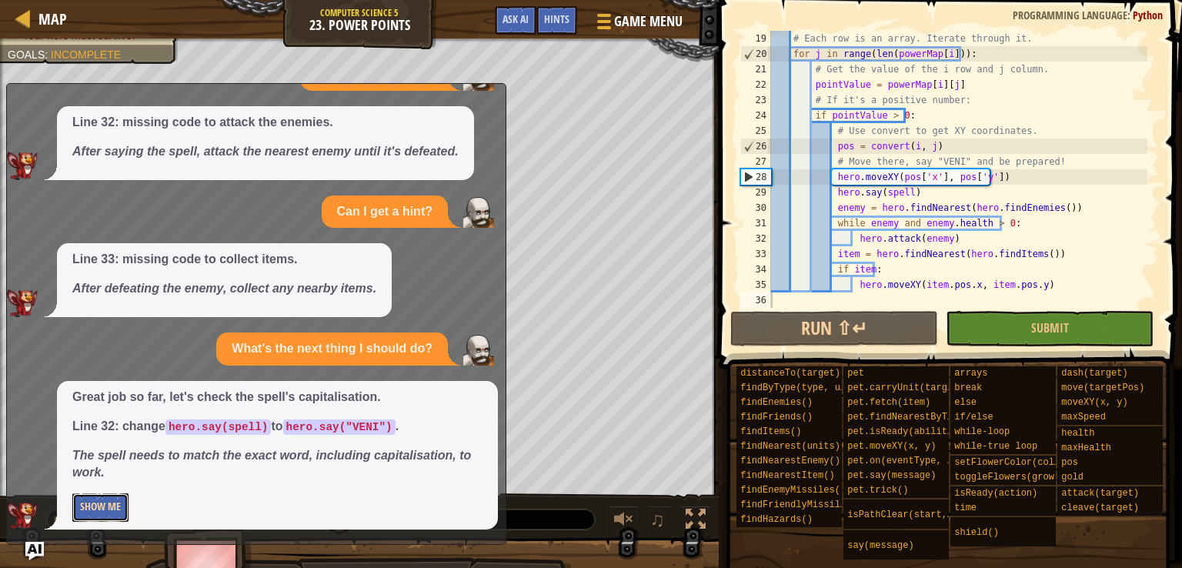
click at [119, 509] on button "Show Me" at bounding box center [100, 507] width 56 height 28
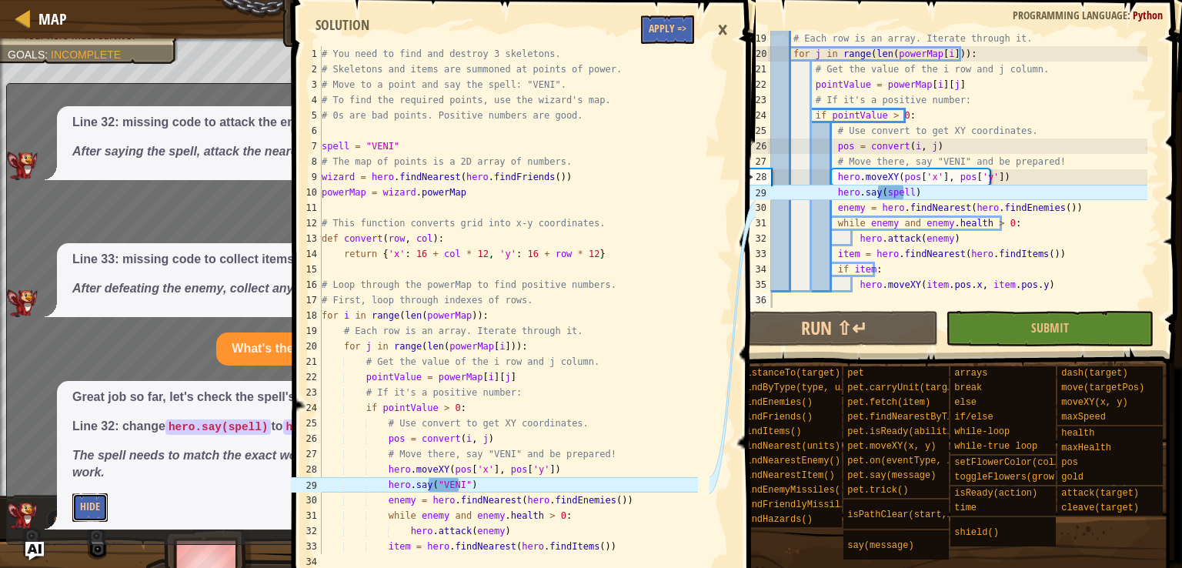
scroll to position [3, 0]
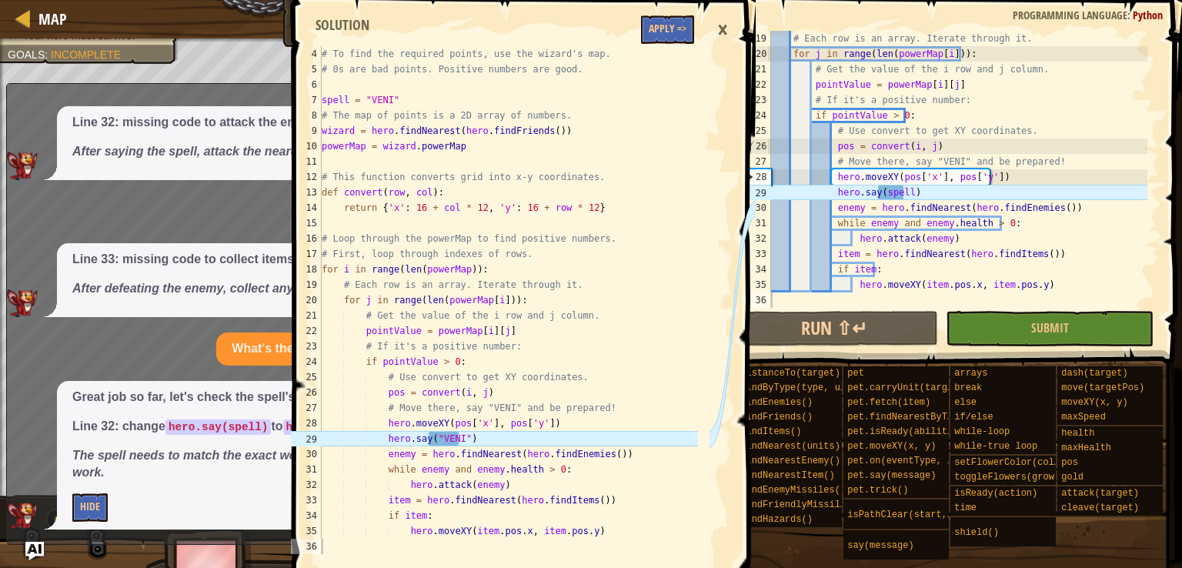
type textarea "hero.say("VENI")"
drag, startPoint x: 323, startPoint y: 440, endPoint x: 688, endPoint y: 437, distance: 364.9
click at [688, 437] on div "# To find the required points, use the wizard's map. # 0s are bad points. Posit…" at bounding box center [508, 315] width 379 height 539
drag, startPoint x: 773, startPoint y: 193, endPoint x: 947, endPoint y: 195, distance: 174.0
click at [947, 195] on div "# Each row is an array. Iterate through it. for j in range ( len ( powerMap [ i…" at bounding box center [957, 185] width 379 height 308
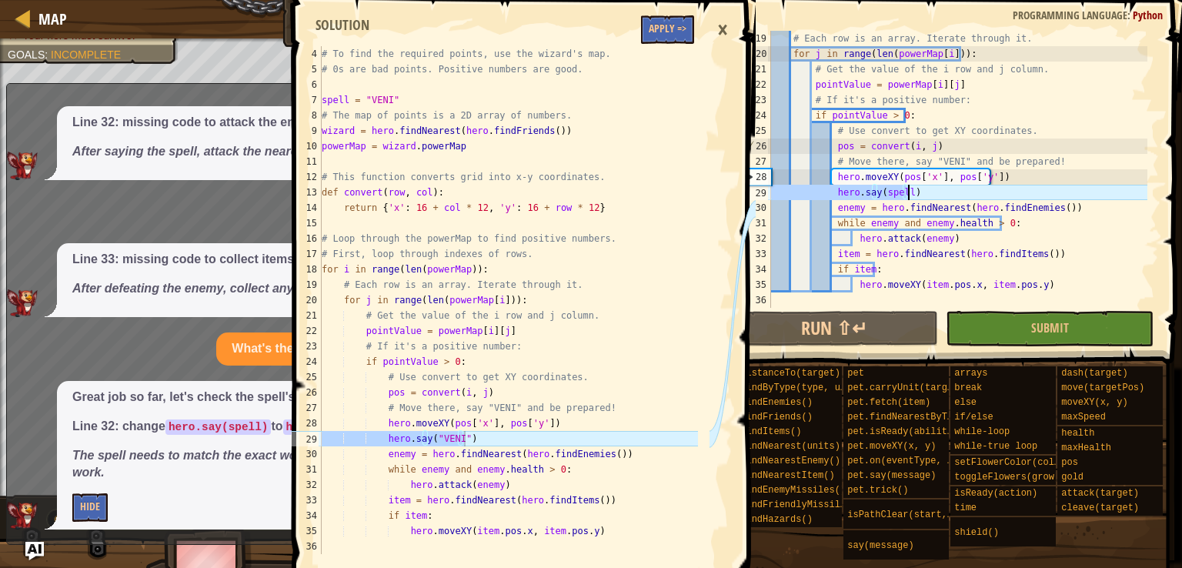
paste textarea ""VENI""
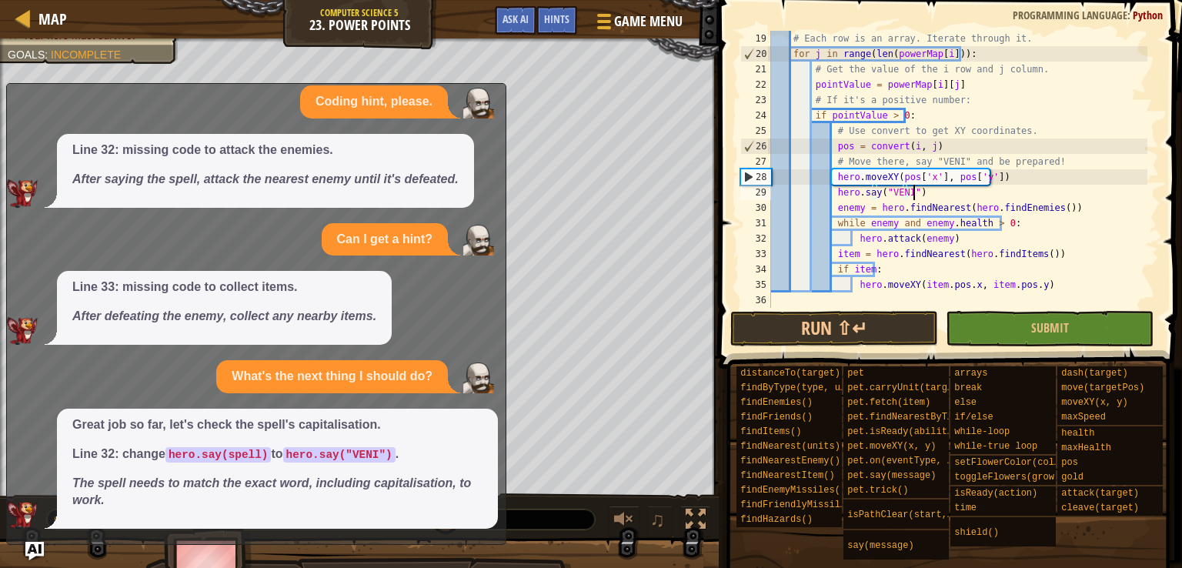
scroll to position [22, 0]
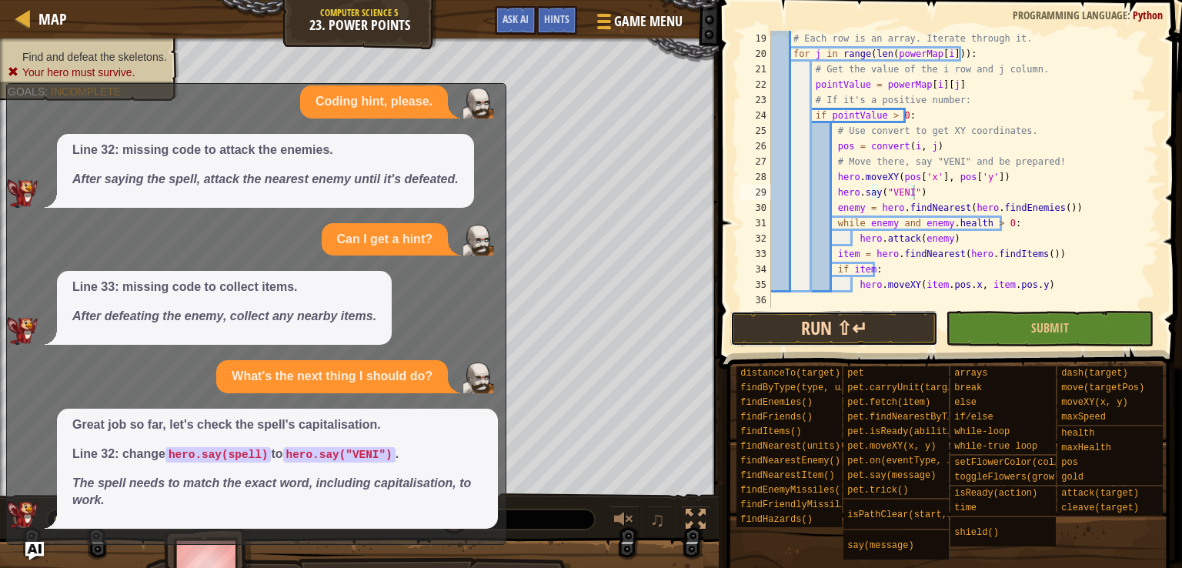
click at [834, 331] on button "Run ⇧↵" at bounding box center [834, 328] width 208 height 35
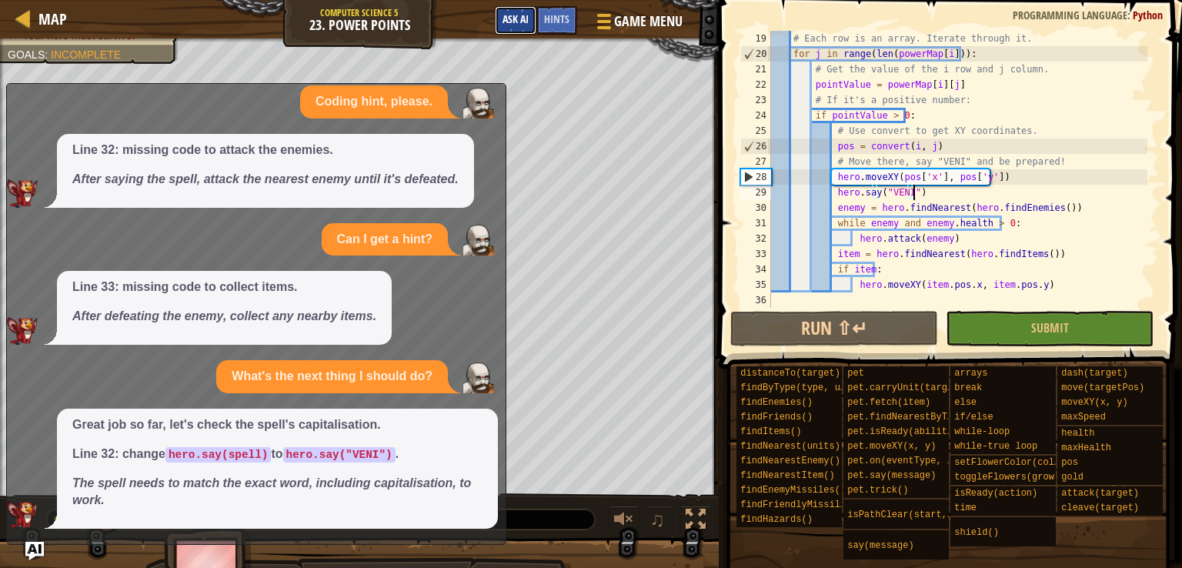
click at [512, 15] on span "Ask AI" at bounding box center [516, 19] width 26 height 15
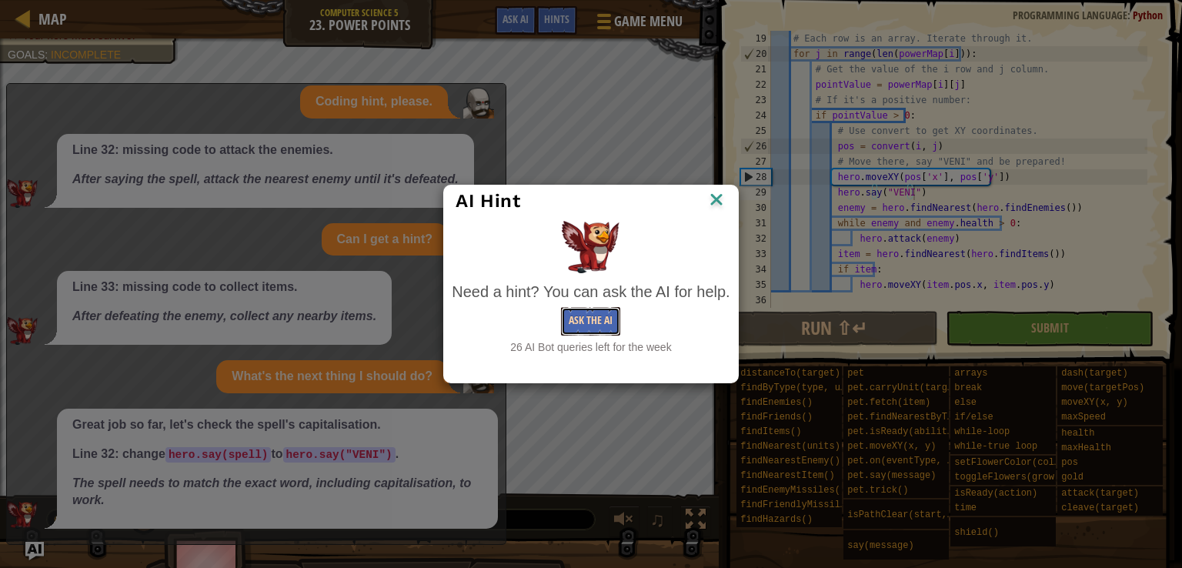
click at [598, 325] on button "Ask the AI" at bounding box center [590, 321] width 59 height 28
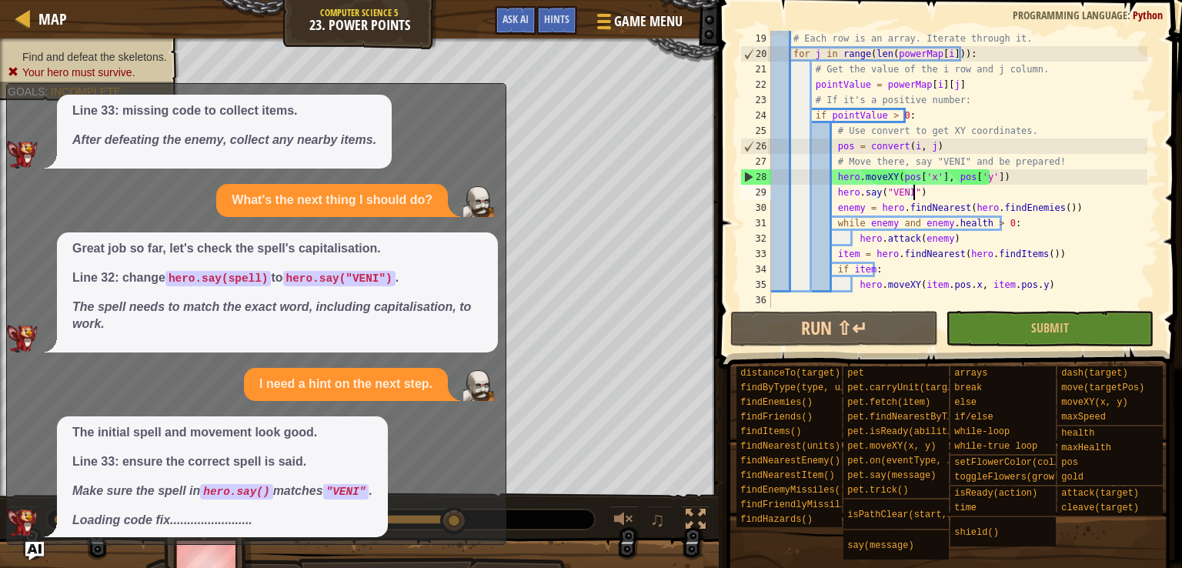
scroll to position [206, 0]
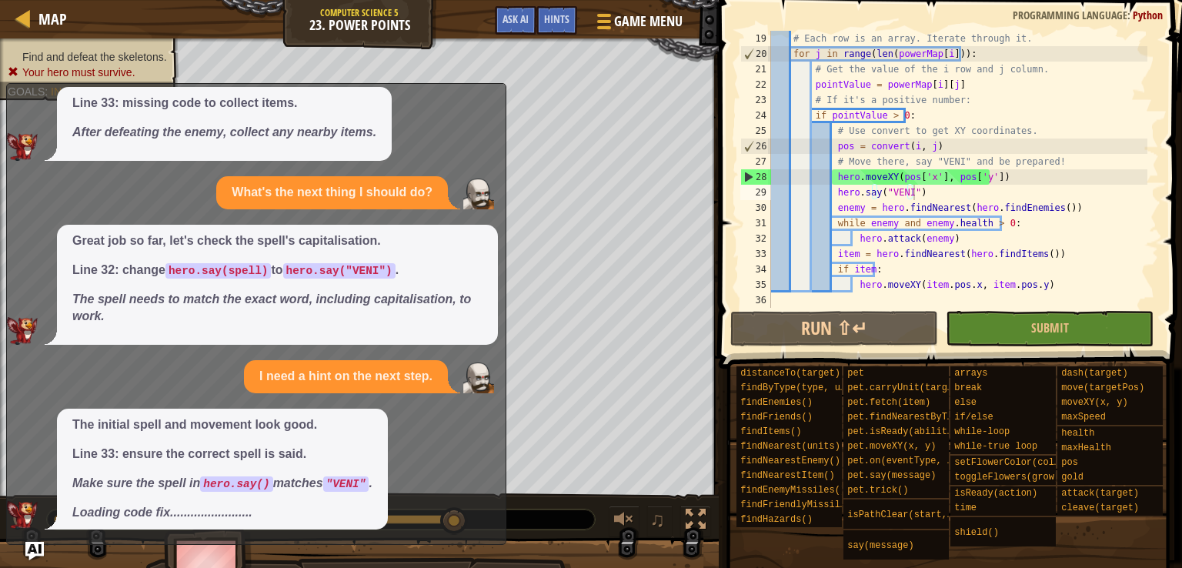
click at [313, 291] on p "The spell needs to match the exact word, including capitalisation, to work." at bounding box center [277, 308] width 410 height 35
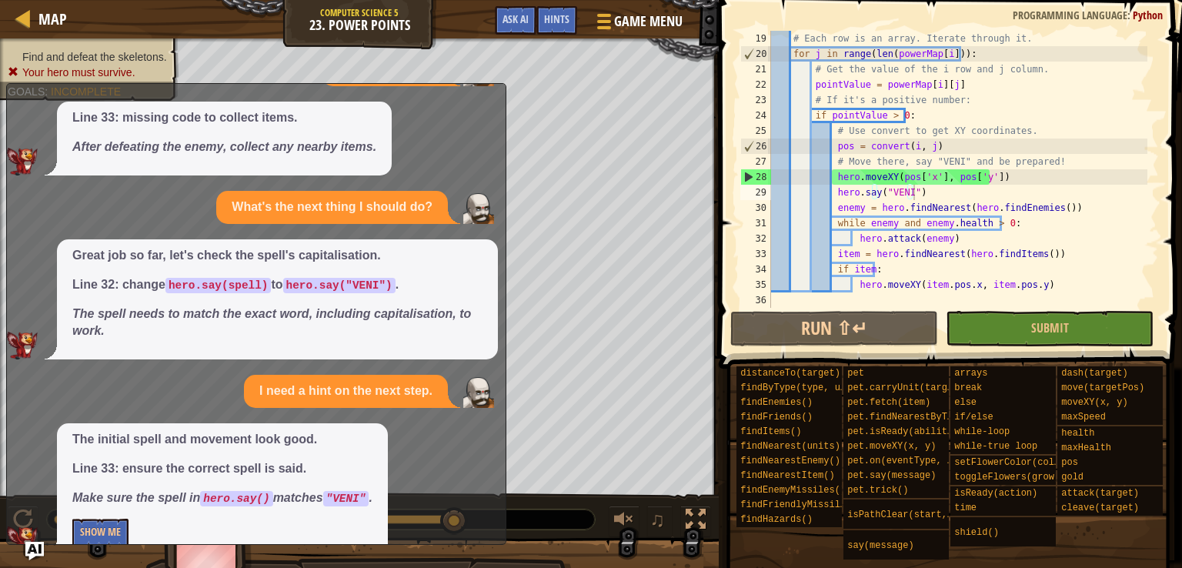
scroll to position [216, 0]
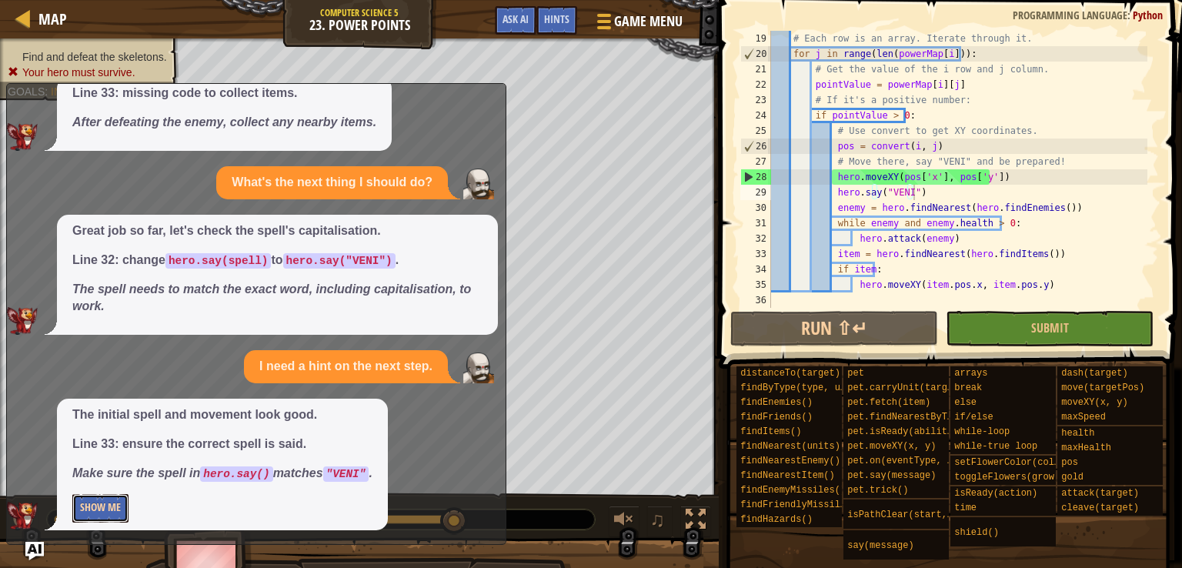
click at [95, 504] on button "Show Me" at bounding box center [100, 508] width 56 height 28
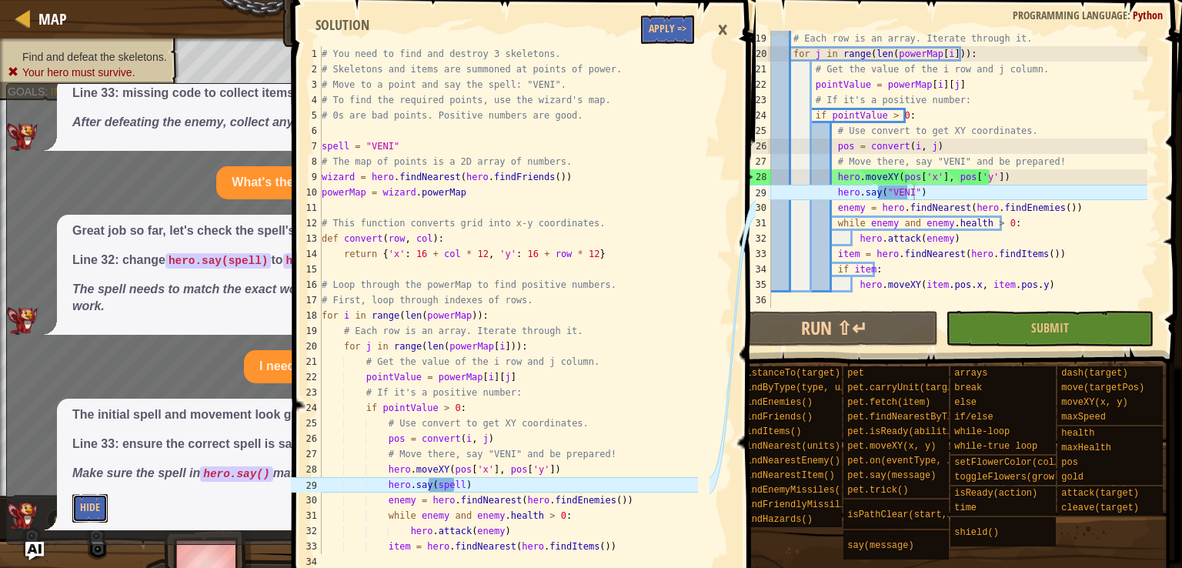
scroll to position [46, 0]
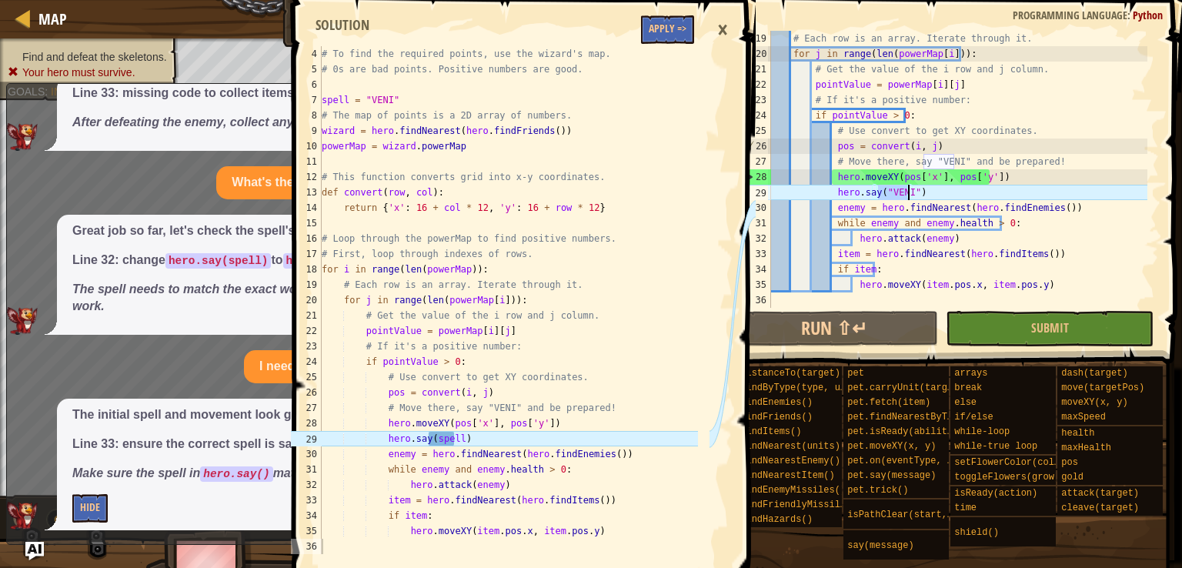
drag, startPoint x: 878, startPoint y: 193, endPoint x: 911, endPoint y: 198, distance: 33.4
click at [911, 198] on div "# Each row is an array. Iterate through it. for j in range ( len ( powerMap [ i…" at bounding box center [957, 185] width 379 height 308
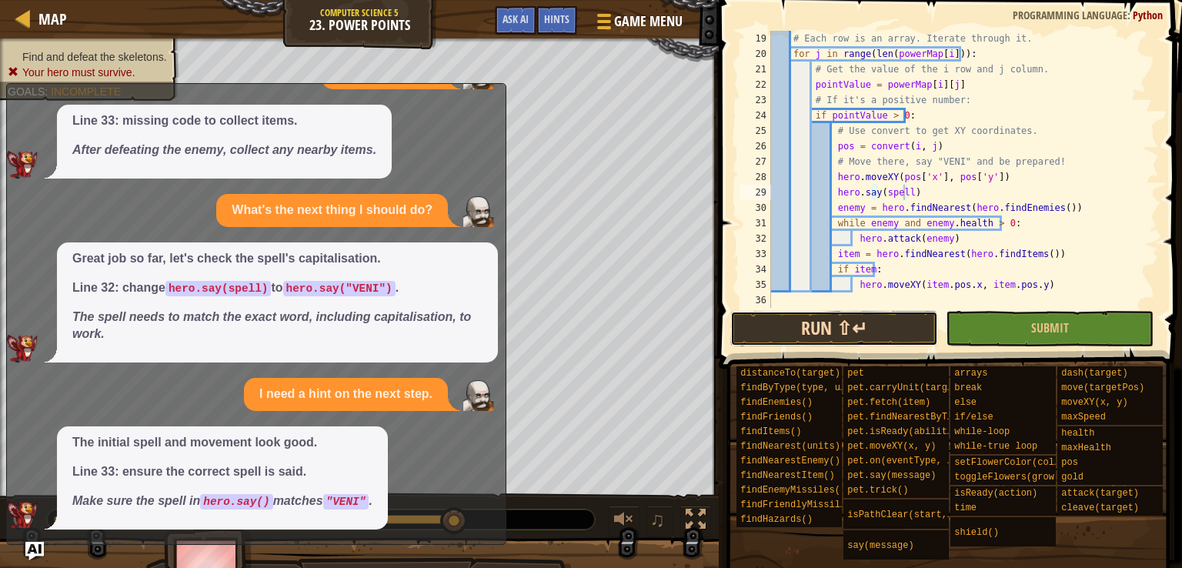
click at [814, 321] on button "Run ⇧↵" at bounding box center [834, 328] width 208 height 35
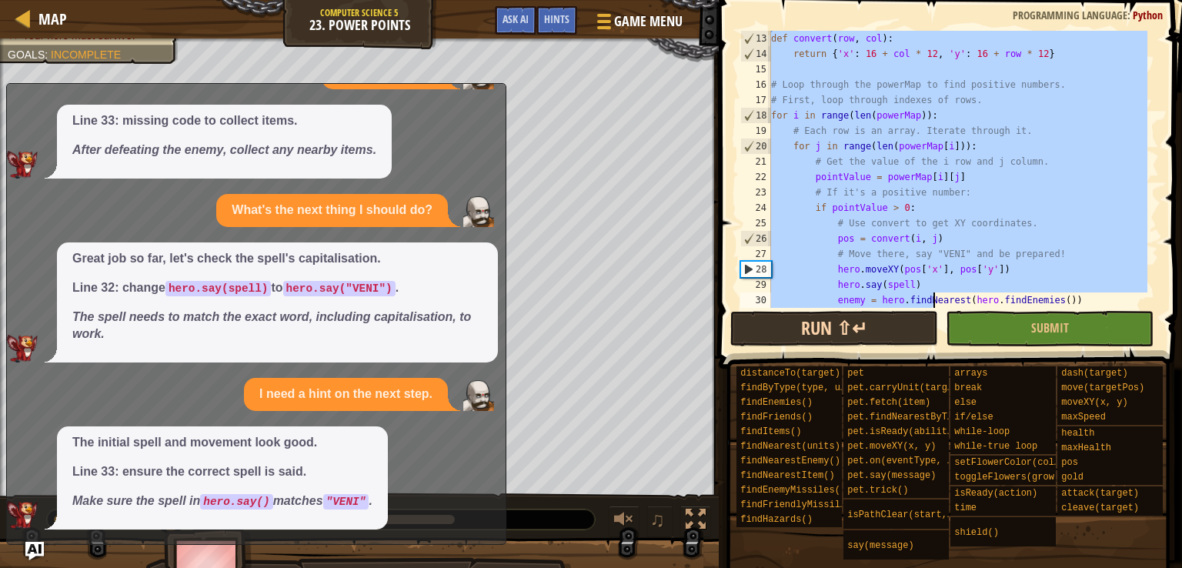
scroll to position [277, 0]
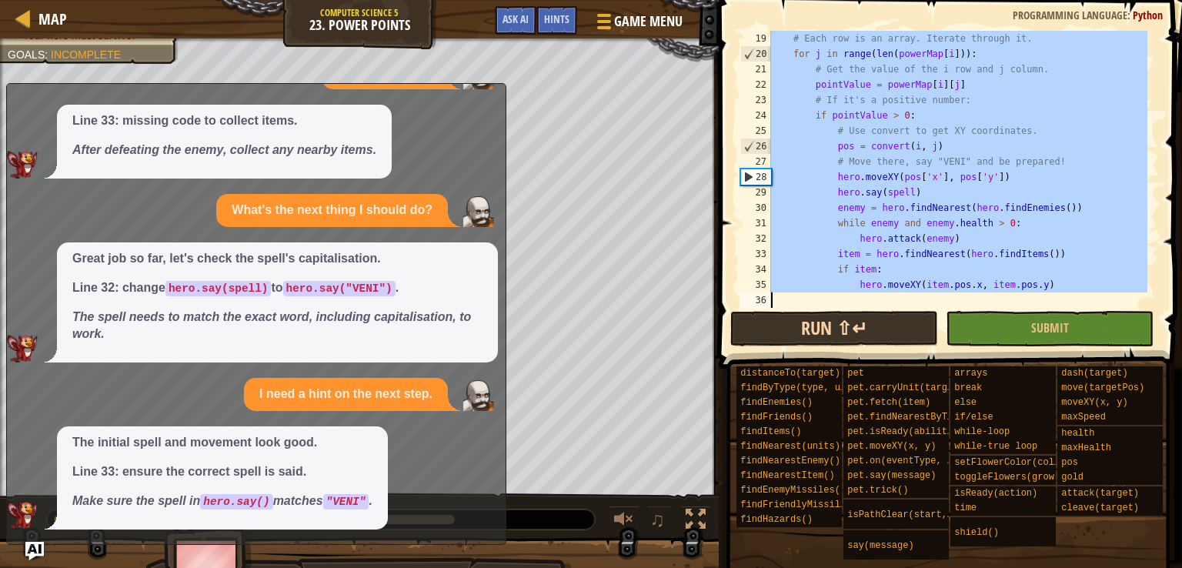
drag, startPoint x: 773, startPoint y: 35, endPoint x: 935, endPoint y: 345, distance: 349.5
click at [935, 345] on div "hero.say(spell) 19 20 21 22 23 24 25 26 27 28 29 30 31 32 33 34 35 36 # Each ro…" at bounding box center [948, 215] width 468 height 414
type textarea "hero.moveXY(item.pos.x, item.pos.y)"
paste textarea
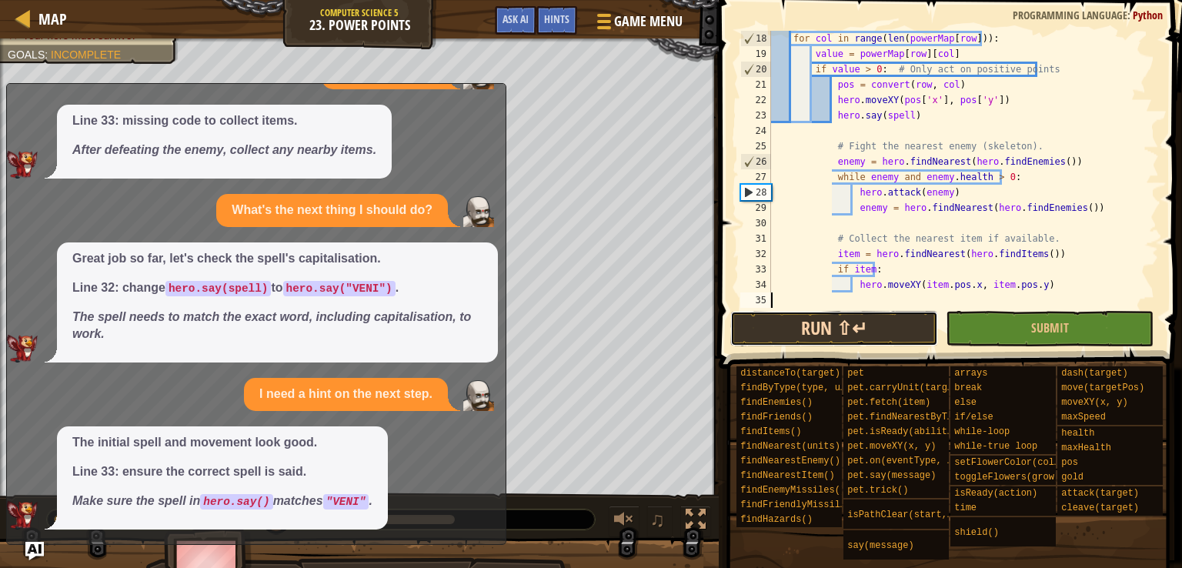
click at [834, 315] on button "Run ⇧↵" at bounding box center [834, 328] width 208 height 35
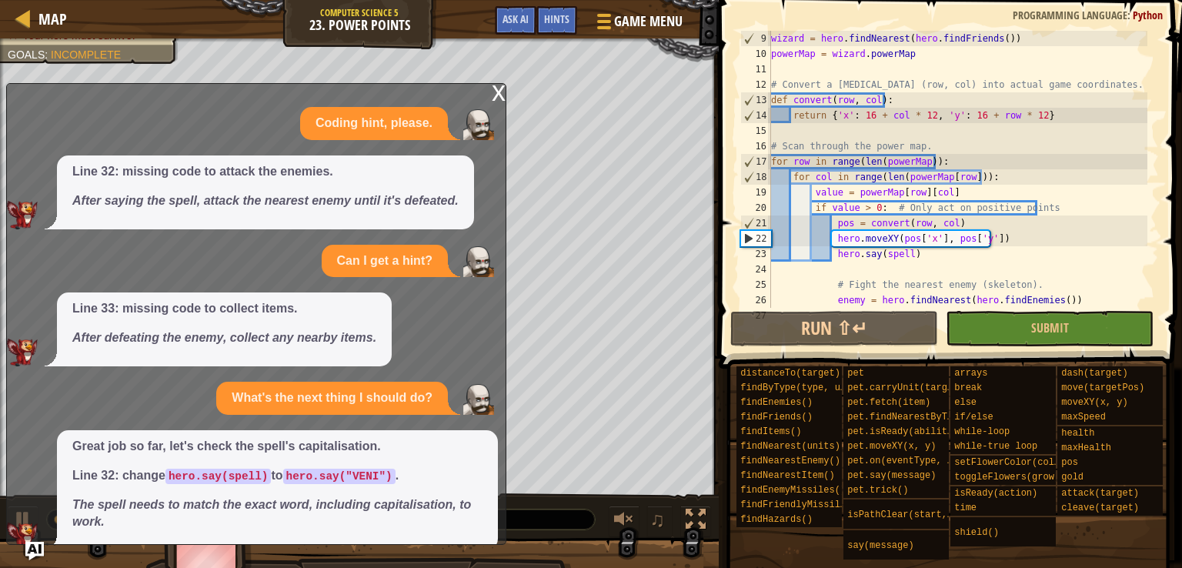
scroll to position [0, 0]
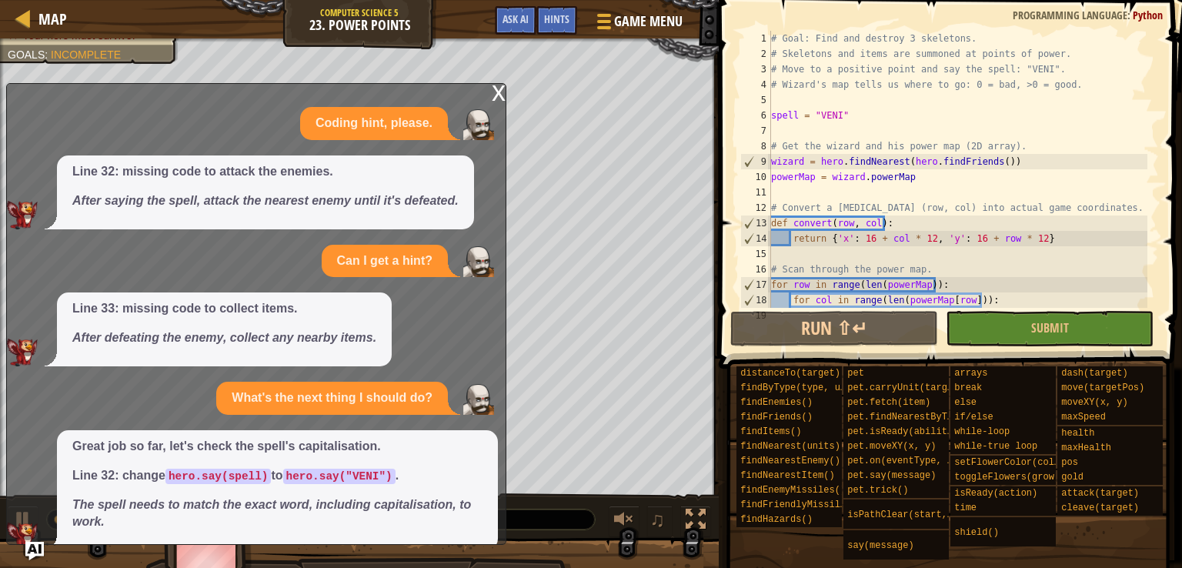
click at [864, 47] on div "# Goal: Find and destroy 3 skeletons. # Skeletons and items are summoned at poi…" at bounding box center [957, 185] width 379 height 308
click at [501, 89] on div "x" at bounding box center [499, 91] width 14 height 15
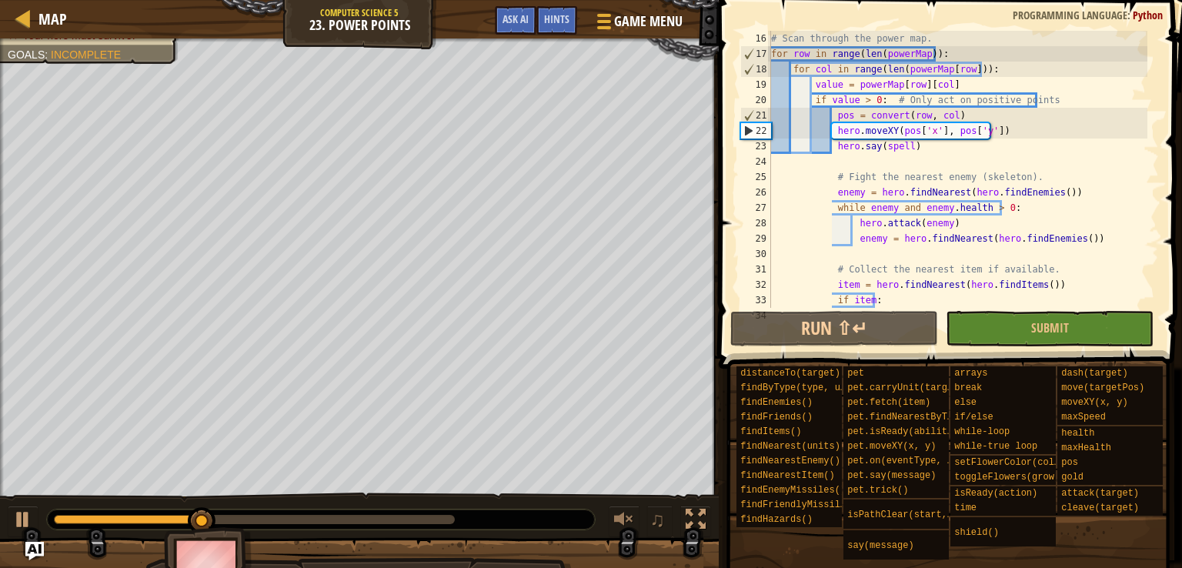
scroll to position [262, 0]
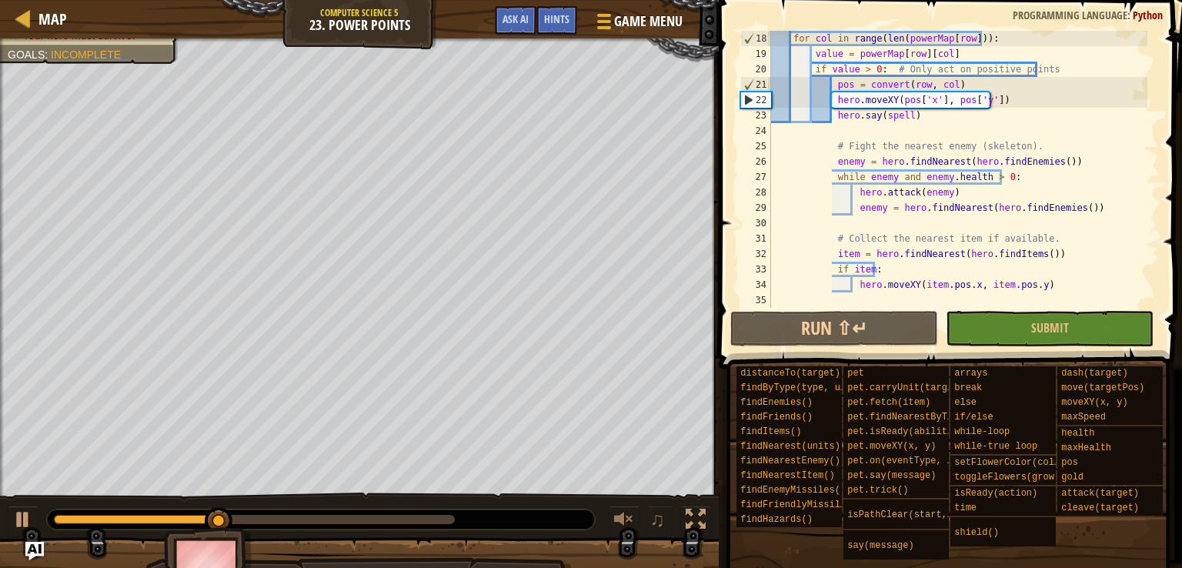
click at [810, 177] on div "for col in range ( len ( powerMap [ row ])) : value = powerMap [ row ] [ col ] …" at bounding box center [957, 185] width 379 height 308
click at [802, 176] on div "for col in range ( len ( powerMap [ row ])) : value = powerMap [ row ] [ col ] …" at bounding box center [957, 185] width 379 height 308
click at [817, 141] on div "for col in range ( len ( powerMap [ row ])) : value = powerMap [ row ] [ col ] …" at bounding box center [957, 185] width 379 height 308
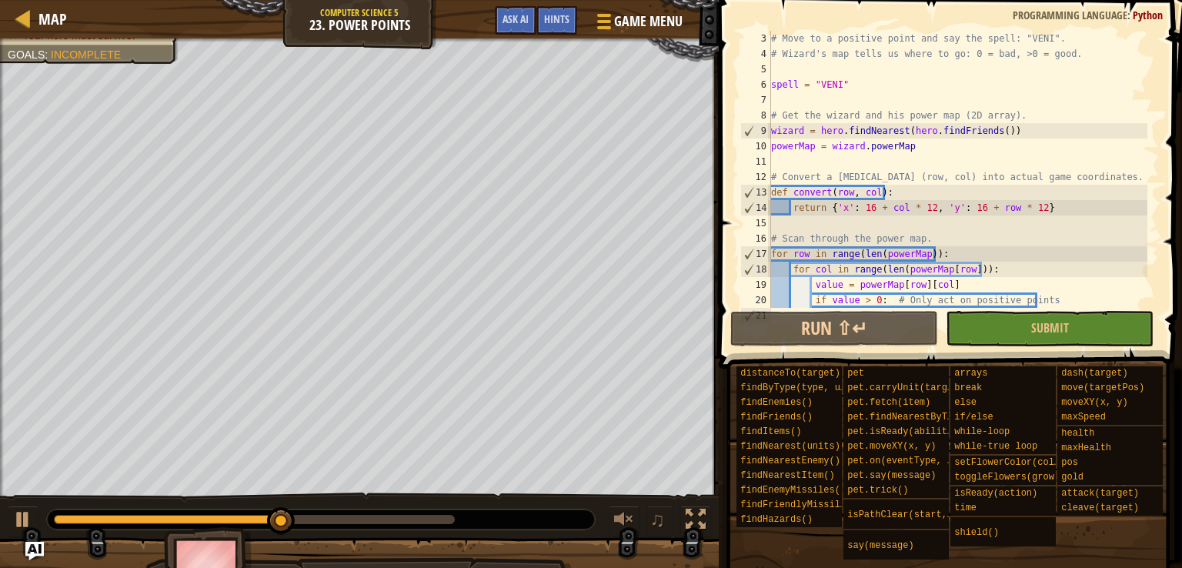
scroll to position [31, 0]
click at [871, 48] on div "# Move to a positive point and say the spell: "VENI". # Wizard's map tells us w…" at bounding box center [957, 185] width 379 height 308
click at [908, 114] on div "# Move to a positive point and say the spell: "VENI". # Wizard's map tells us w…" at bounding box center [957, 185] width 379 height 308
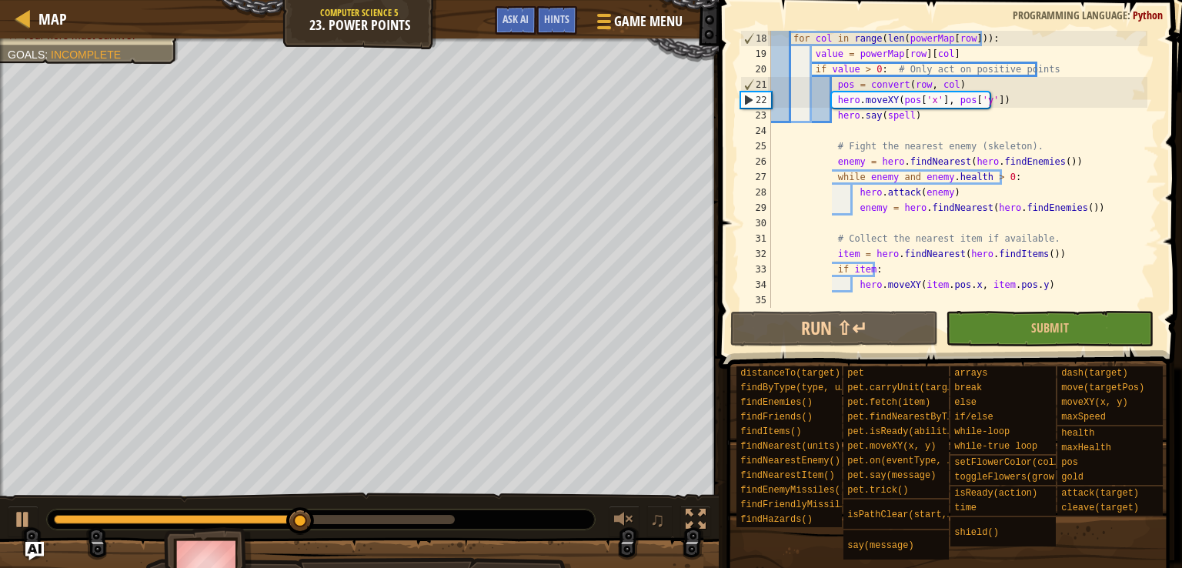
scroll to position [262, 0]
click at [910, 205] on div "for col in range ( len ( powerMap [ row ])) : value = powerMap [ row ] [ col ] …" at bounding box center [957, 185] width 379 height 308
click at [902, 262] on div "for col in range ( len ( powerMap [ row ])) : value = powerMap [ row ] [ col ] …" at bounding box center [957, 185] width 379 height 308
type textarea "if item:"
click at [807, 224] on div "for col in range ( len ( powerMap [ row ])) : value = powerMap [ row ] [ col ] …" at bounding box center [957, 185] width 379 height 308
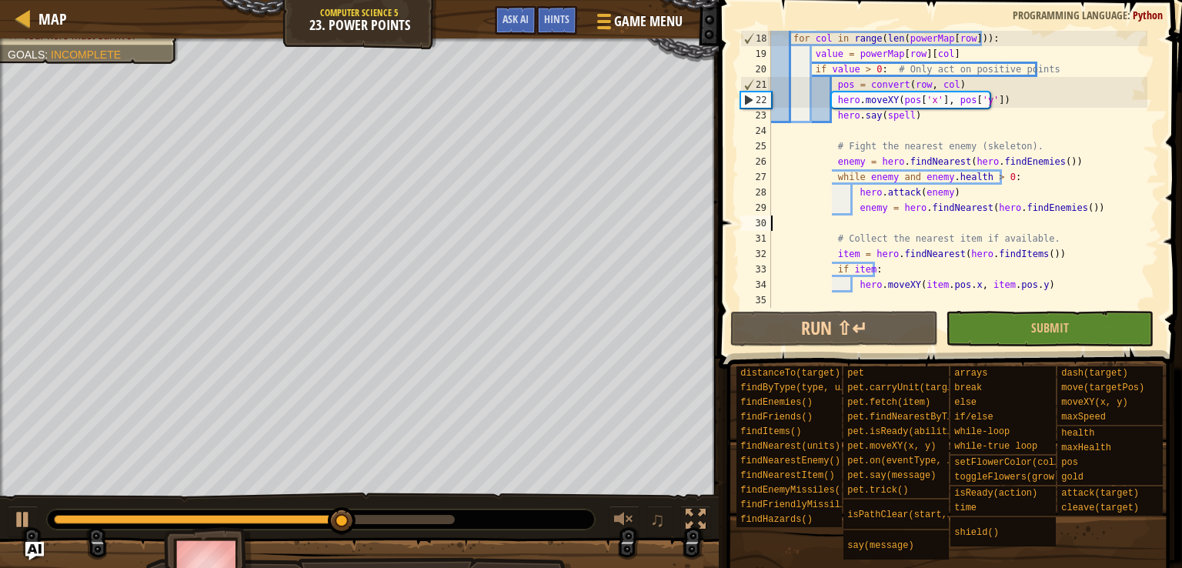
click at [807, 222] on div "for col in range ( len ( powerMap [ row ])) : value = powerMap [ row ] [ col ] …" at bounding box center [957, 185] width 379 height 308
click at [831, 208] on div "for col in range ( len ( powerMap [ row ])) : value = powerMap [ row ] [ col ] …" at bounding box center [957, 185] width 379 height 308
type textarea "enemy = hero.findNearest(hero.findEnemies())"
click at [809, 221] on div "for col in range ( len ( powerMap [ row ])) : value = powerMap [ row ] [ col ] …" at bounding box center [957, 185] width 379 height 308
click at [831, 133] on div "for col in range ( len ( powerMap [ row ])) : value = powerMap [ row ] [ col ] …" at bounding box center [957, 185] width 379 height 308
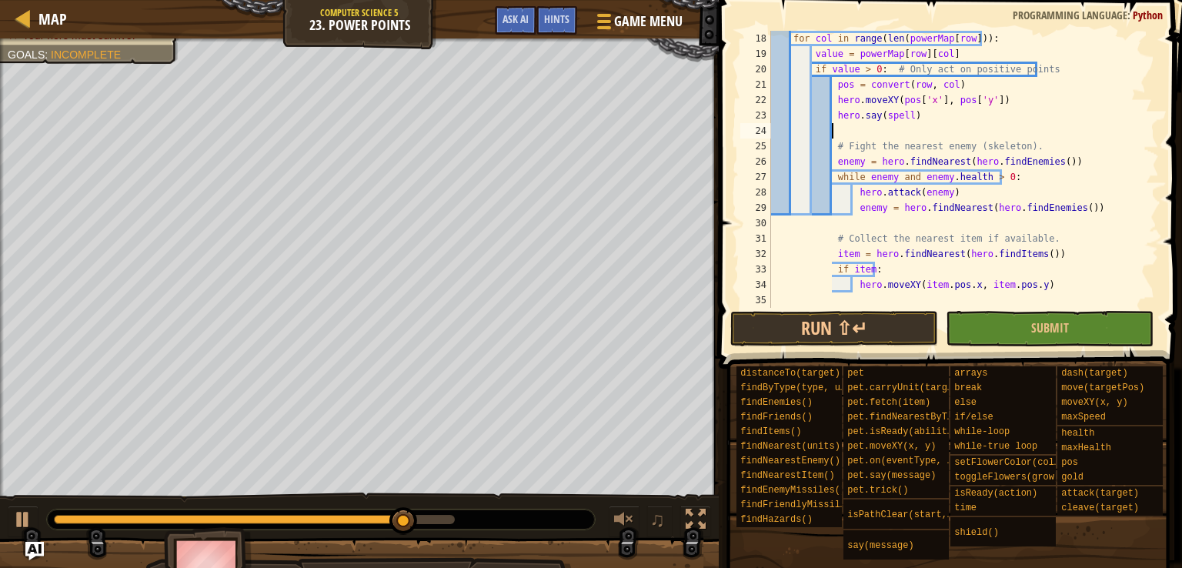
click at [775, 222] on div "for col in range ( len ( powerMap [ row ])) : value = powerMap [ row ] [ col ] …" at bounding box center [957, 185] width 379 height 308
click at [774, 299] on div "for col in range ( len ( powerMap [ row ])) : value = powerMap [ row ] [ col ] …" at bounding box center [957, 185] width 379 height 308
click at [884, 262] on div "for col in range ( len ( powerMap [ row ])) : value = powerMap [ row ] [ col ] …" at bounding box center [957, 185] width 379 height 308
type textarea "if item:"
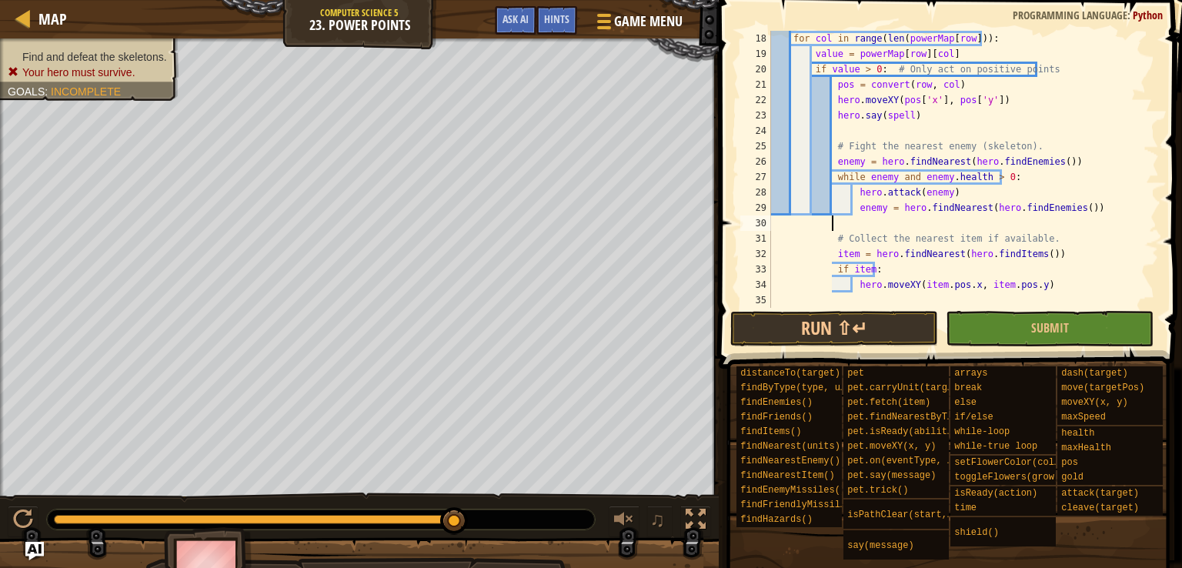
click at [847, 223] on div "for col in range ( len ( powerMap [ row ])) : value = powerMap [ row ] [ col ] …" at bounding box center [957, 185] width 379 height 308
click at [802, 237] on div "for col in range ( len ( powerMap [ row ])) : value = powerMap [ row ] [ col ] …" at bounding box center [957, 185] width 379 height 308
click at [785, 243] on div "for col in range ( len ( powerMap [ row ])) : value = powerMap [ row ] [ col ] …" at bounding box center [957, 185] width 379 height 308
click at [777, 239] on div "for col in range ( len ( powerMap [ row ])) : value = powerMap [ row ] [ col ] …" at bounding box center [957, 185] width 379 height 308
click at [773, 238] on div "for col in range ( len ( powerMap [ row ])) : value = powerMap [ row ] [ col ] …" at bounding box center [957, 185] width 379 height 308
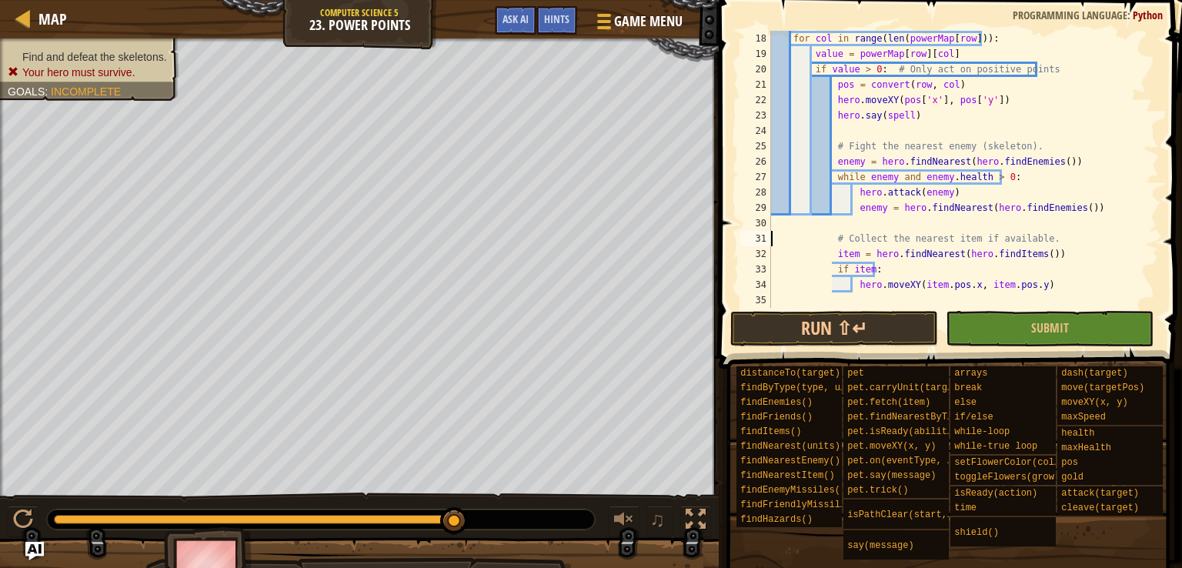
click at [774, 238] on div "for col in range ( len ( powerMap [ row ])) : value = powerMap [ row ] [ col ] …" at bounding box center [957, 185] width 379 height 308
type textarea "# Collect the nearest item if available."
click at [890, 223] on div "for col in range ( len ( powerMap [ row ])) : value = powerMap [ row ] [ col ] …" at bounding box center [957, 185] width 379 height 308
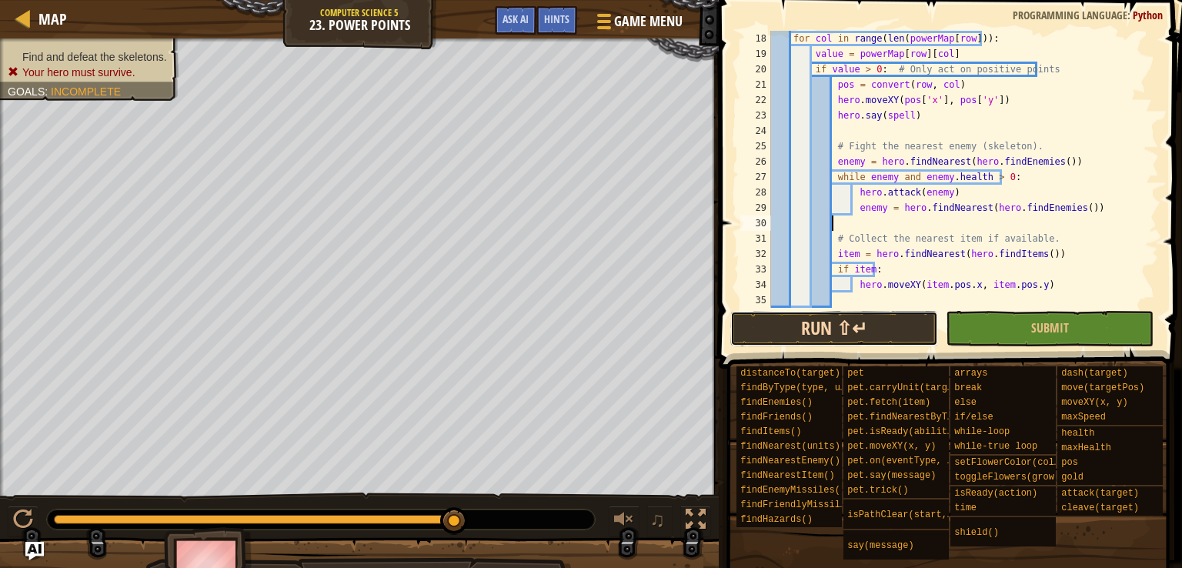
click at [825, 319] on button "Run ⇧↵" at bounding box center [834, 328] width 208 height 35
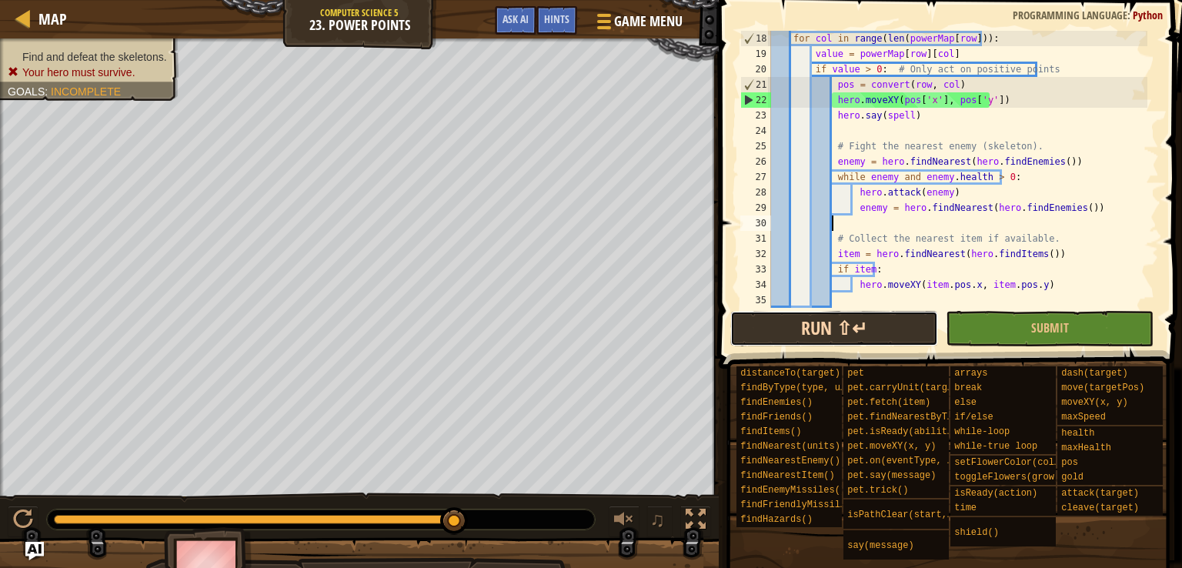
click at [825, 316] on button "Run ⇧↵" at bounding box center [834, 328] width 208 height 35
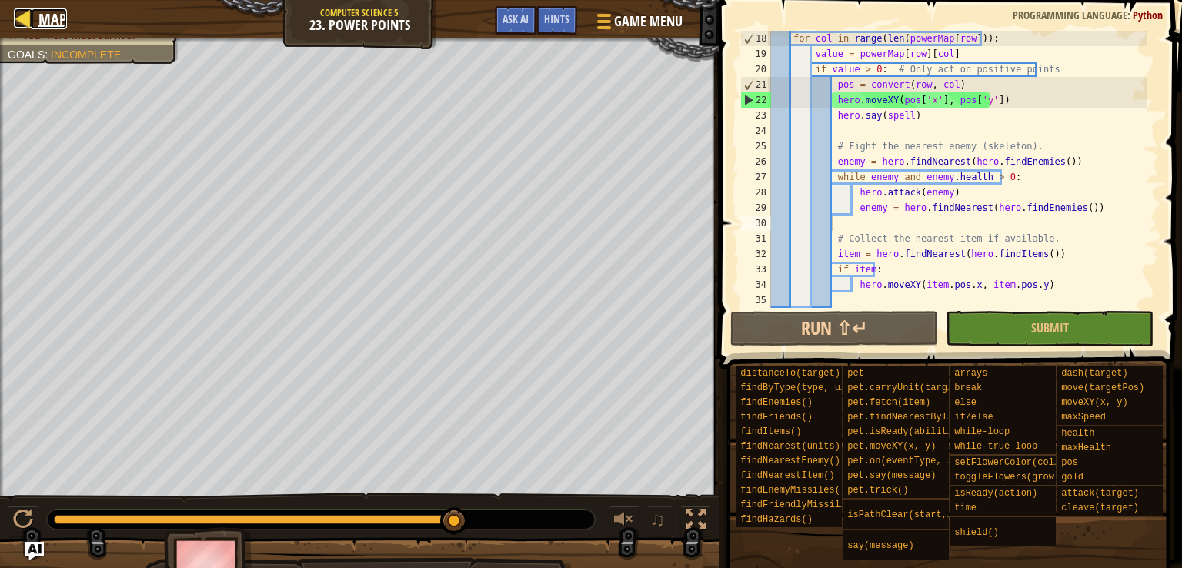
click at [24, 14] on div at bounding box center [23, 17] width 19 height 19
select select "en-[GEOGRAPHIC_DATA]"
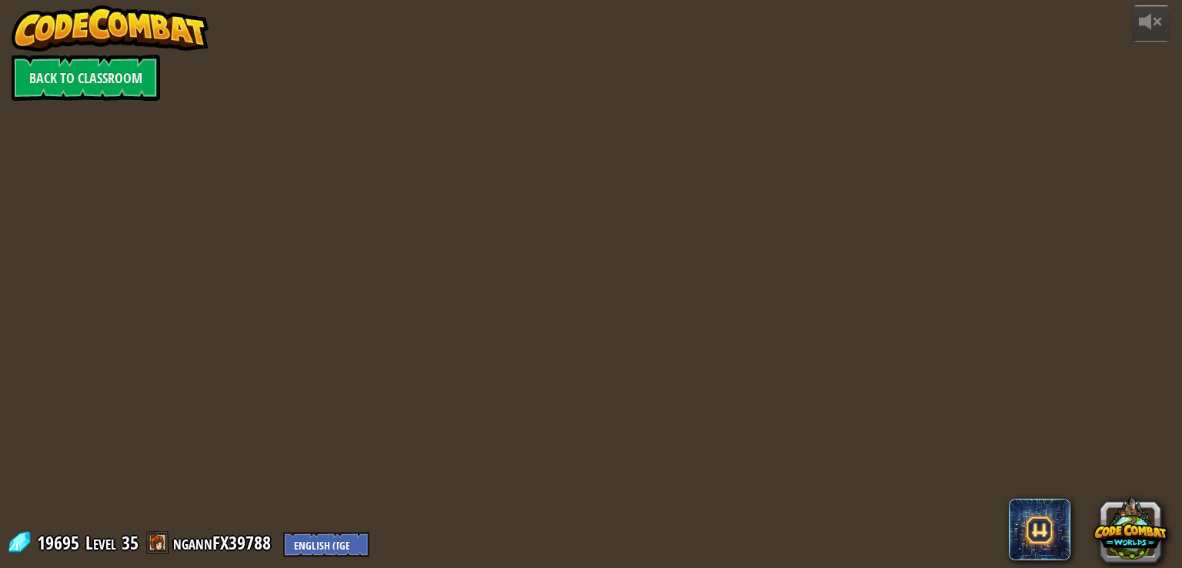
select select "en-[GEOGRAPHIC_DATA]"
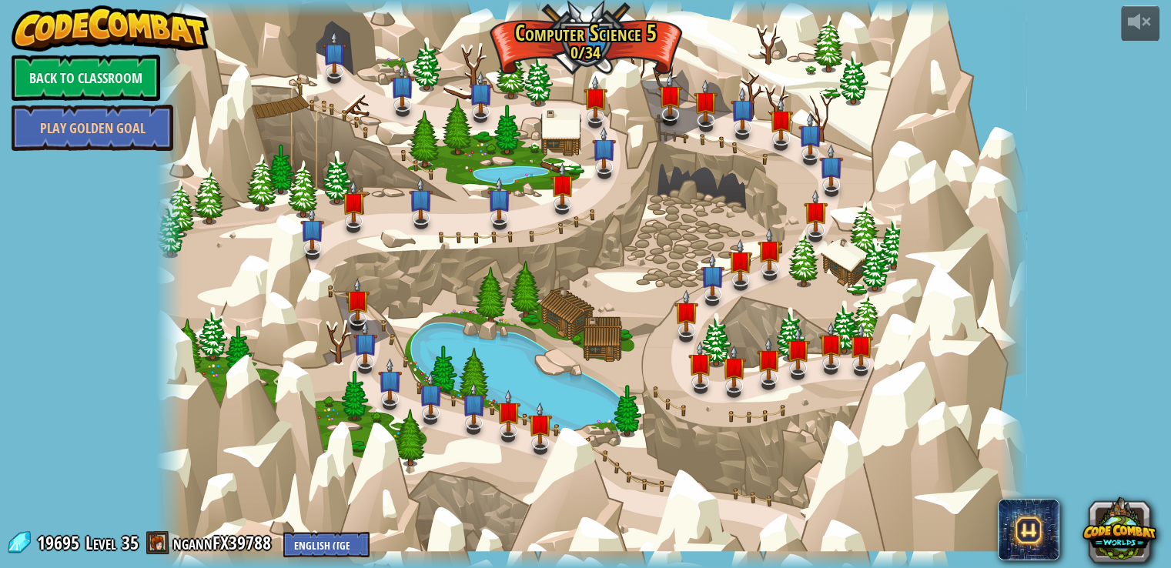
select select "en-[GEOGRAPHIC_DATA]"
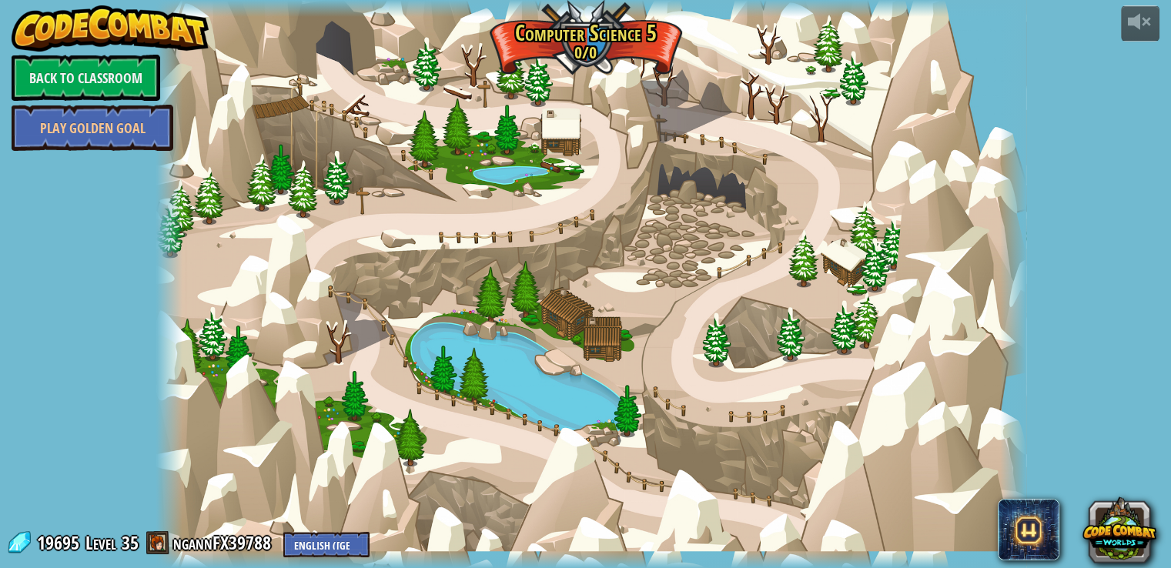
select select "en-[GEOGRAPHIC_DATA]"
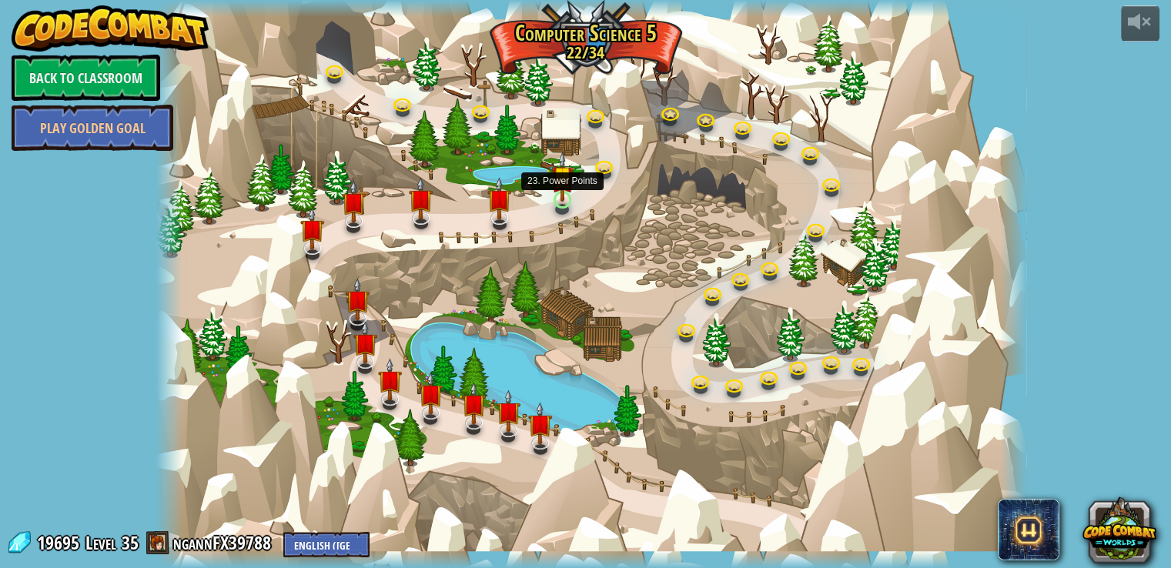
click at [560, 199] on img at bounding box center [562, 177] width 22 height 50
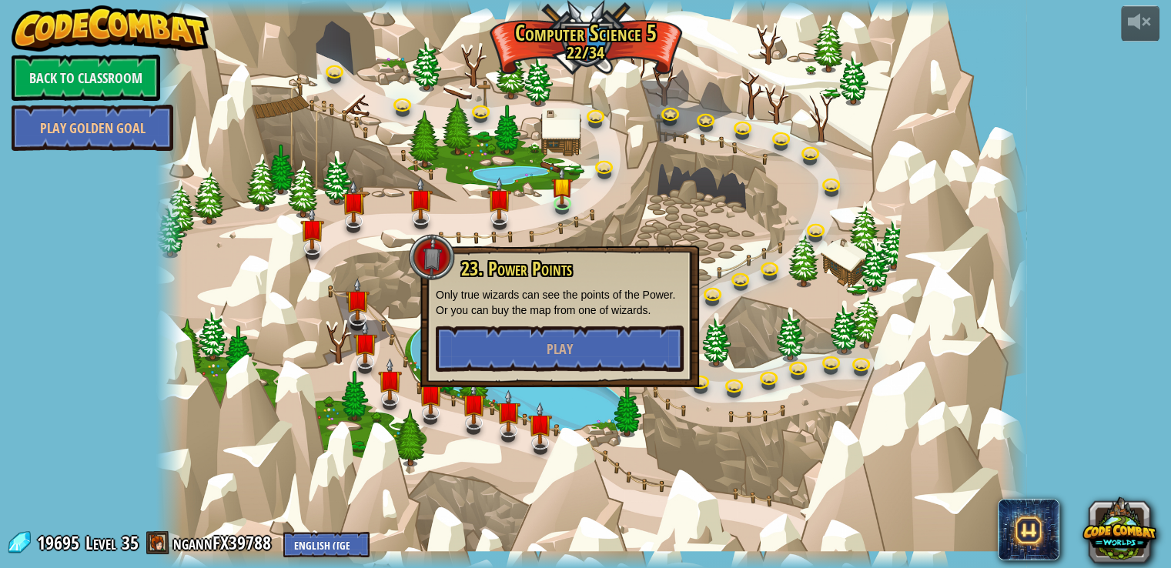
select select "en-[GEOGRAPHIC_DATA]"
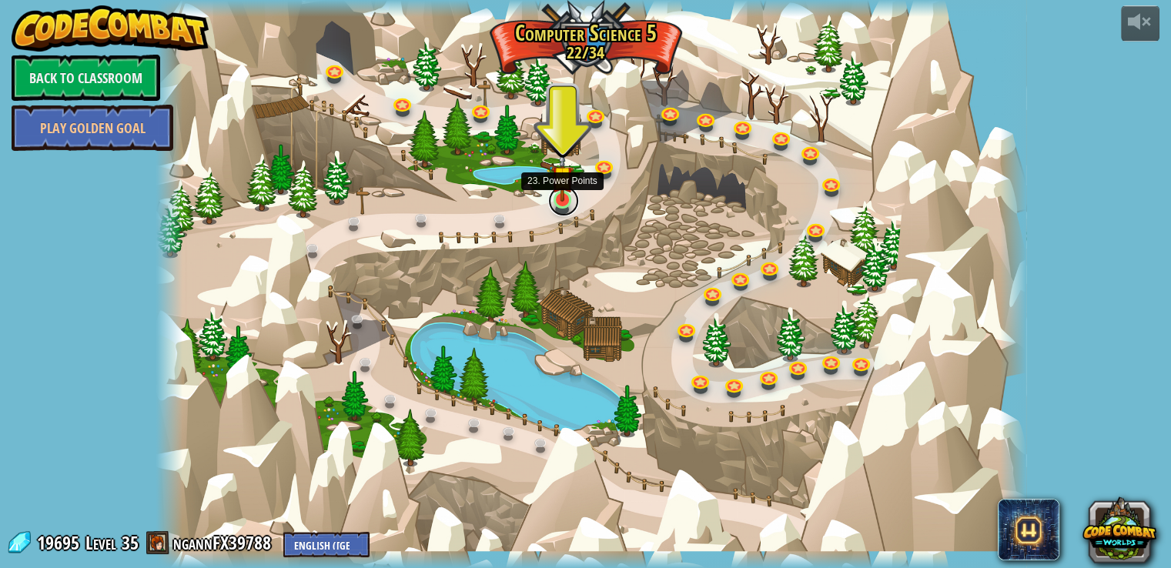
click at [563, 202] on link at bounding box center [563, 201] width 31 height 31
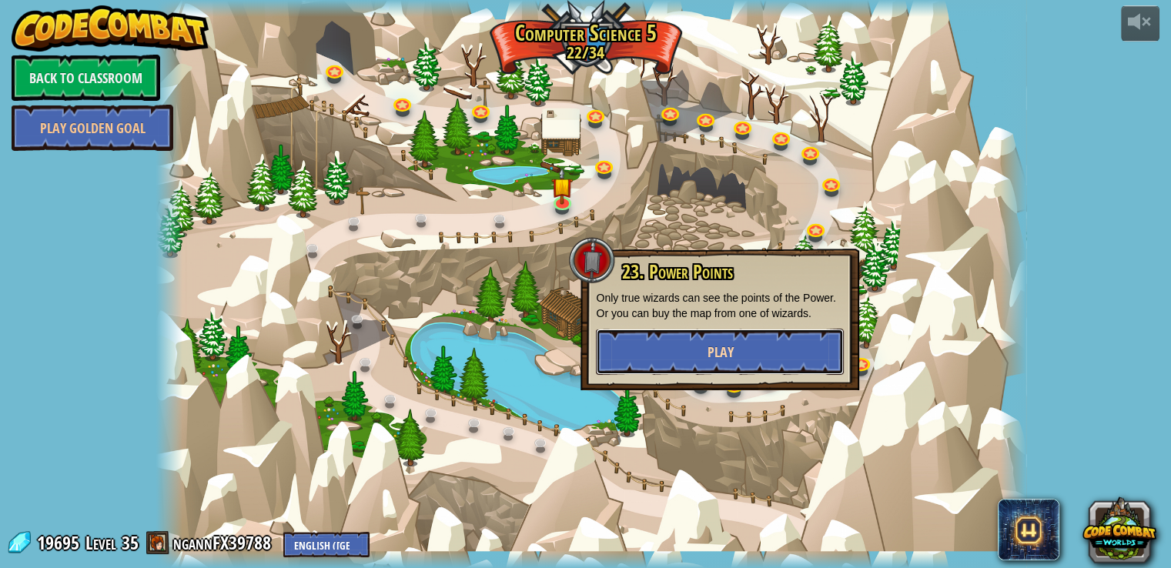
click at [638, 343] on button "Play" at bounding box center [720, 352] width 248 height 46
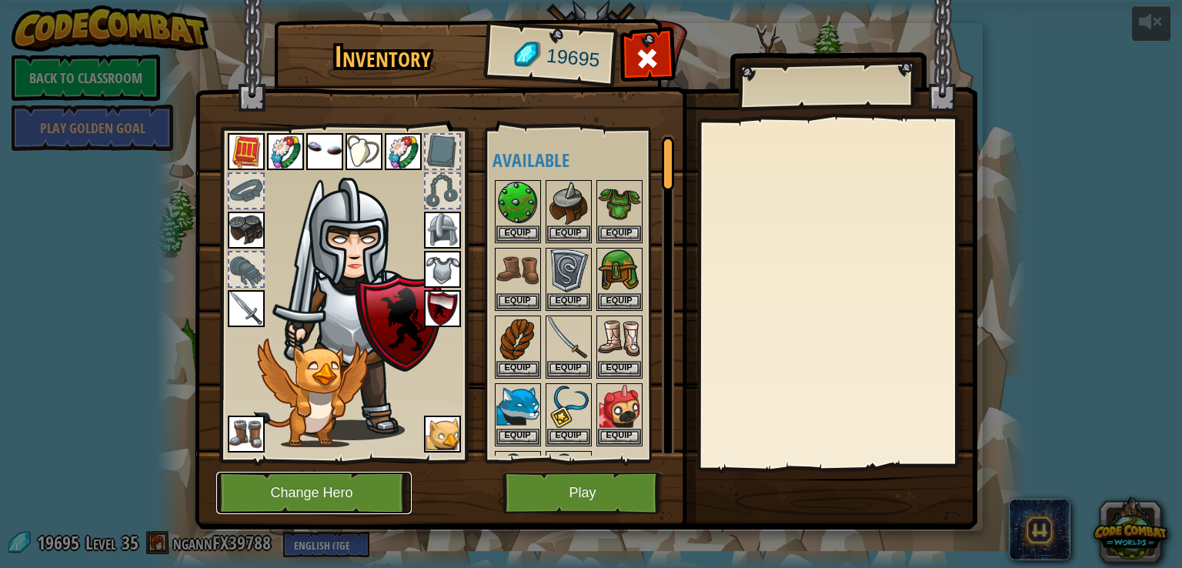
click at [322, 484] on button "Change Hero" at bounding box center [314, 493] width 196 height 42
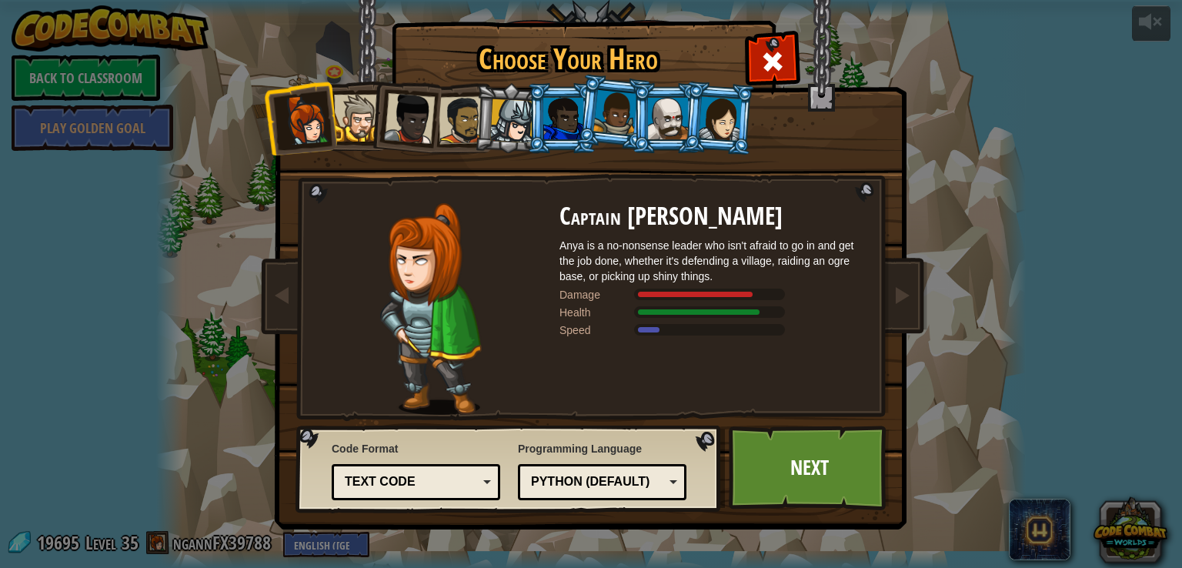
click at [677, 102] on div at bounding box center [668, 119] width 40 height 42
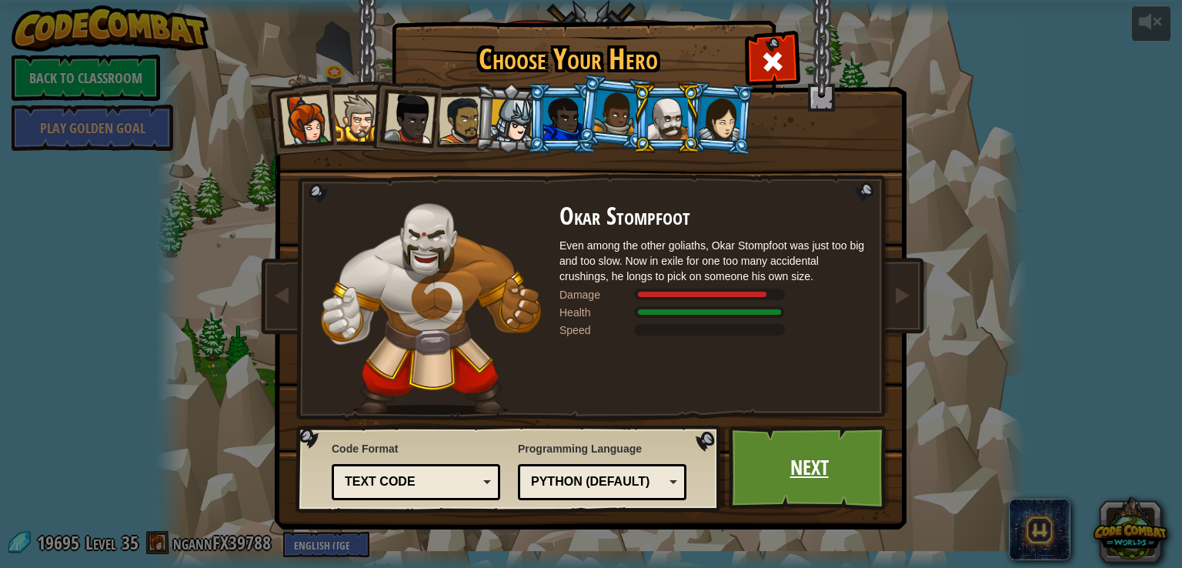
click at [813, 467] on link "Next" at bounding box center [809, 468] width 161 height 85
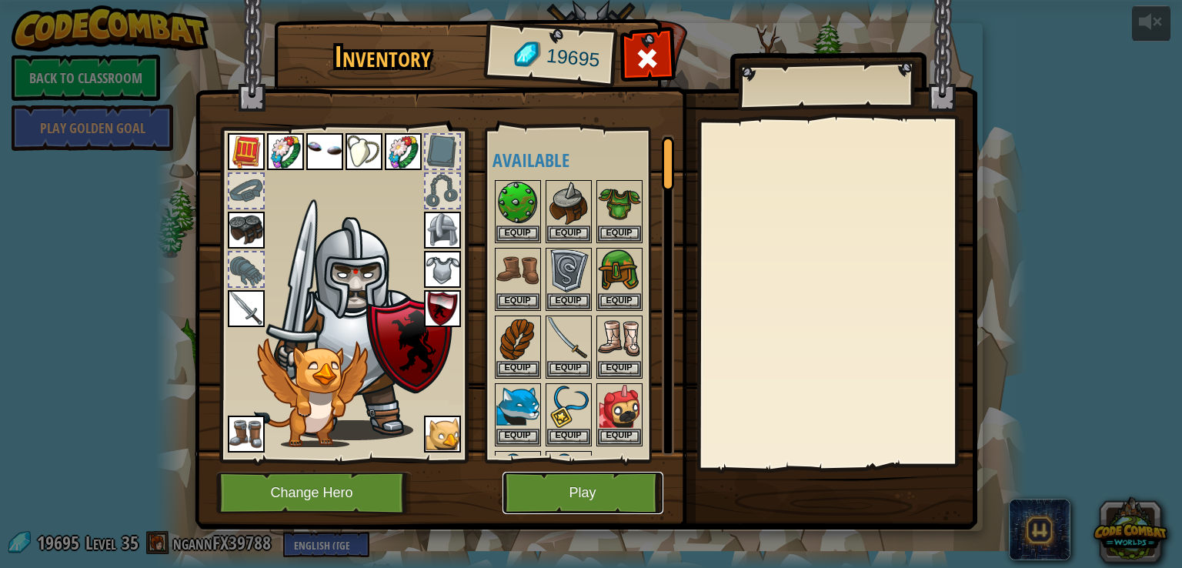
click at [544, 493] on button "Play" at bounding box center [583, 493] width 161 height 42
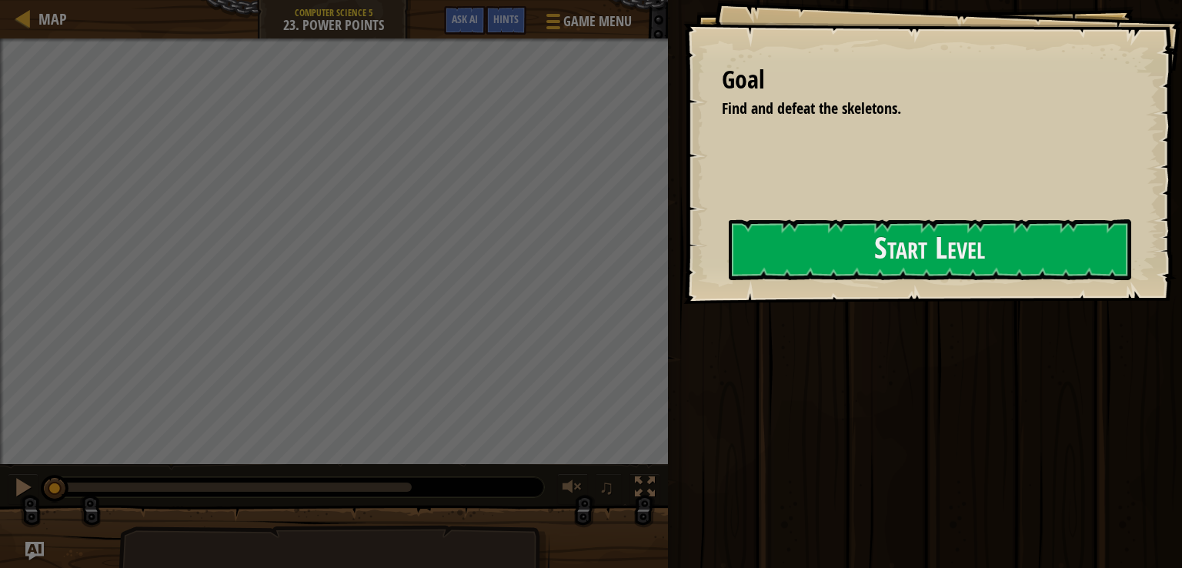
click at [666, 271] on div "Goal Find and defeat the skeletons. Start Level Error loading from server. Try …" at bounding box center [591, 284] width 1182 height 568
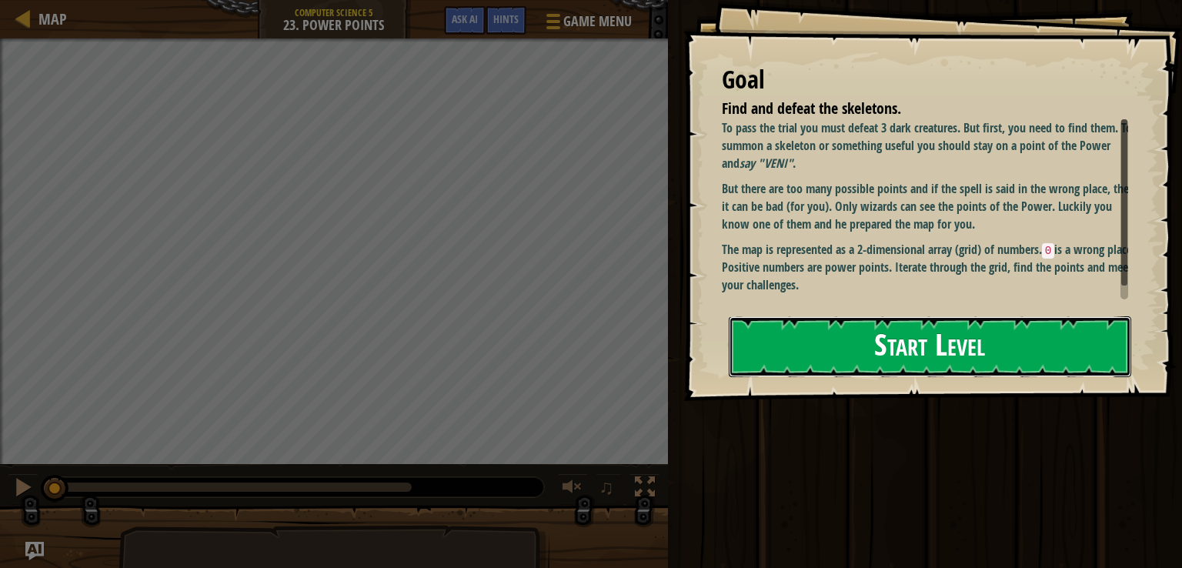
click at [802, 346] on button "Start Level" at bounding box center [930, 346] width 403 height 61
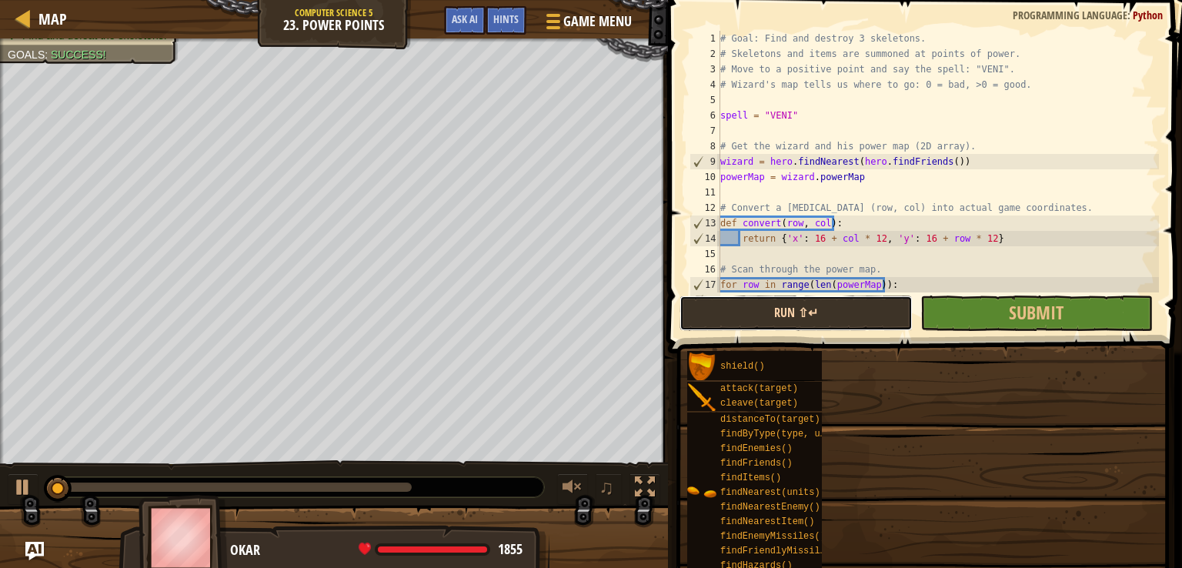
click at [774, 326] on button "Run ⇧↵" at bounding box center [796, 313] width 232 height 35
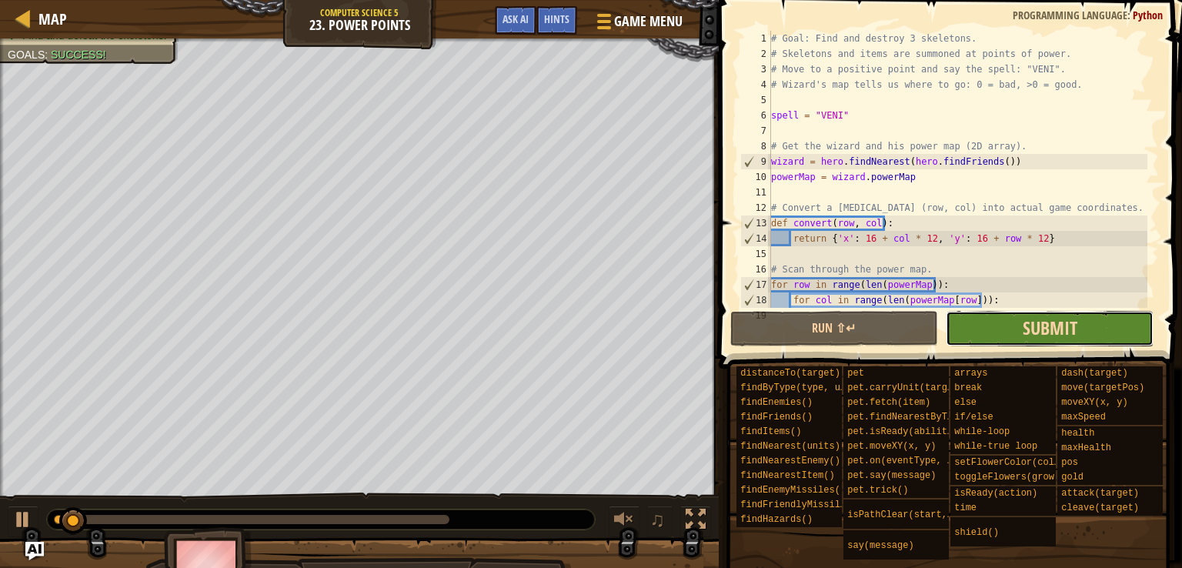
click at [1035, 327] on span "Submit" at bounding box center [1050, 328] width 55 height 25
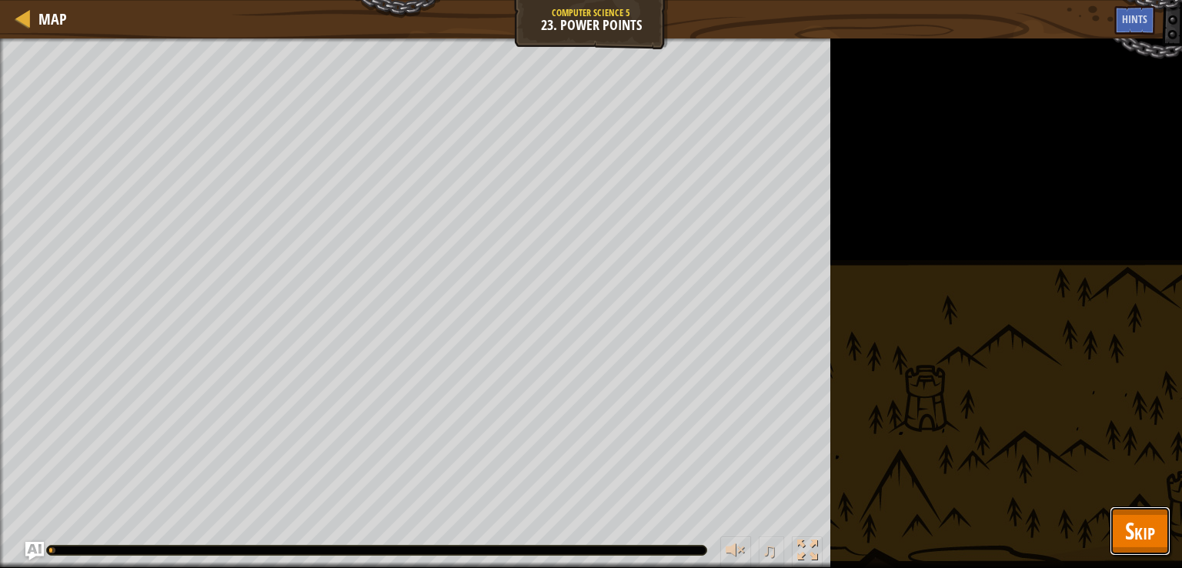
click at [1125, 520] on span "Skip" at bounding box center [1140, 531] width 30 height 32
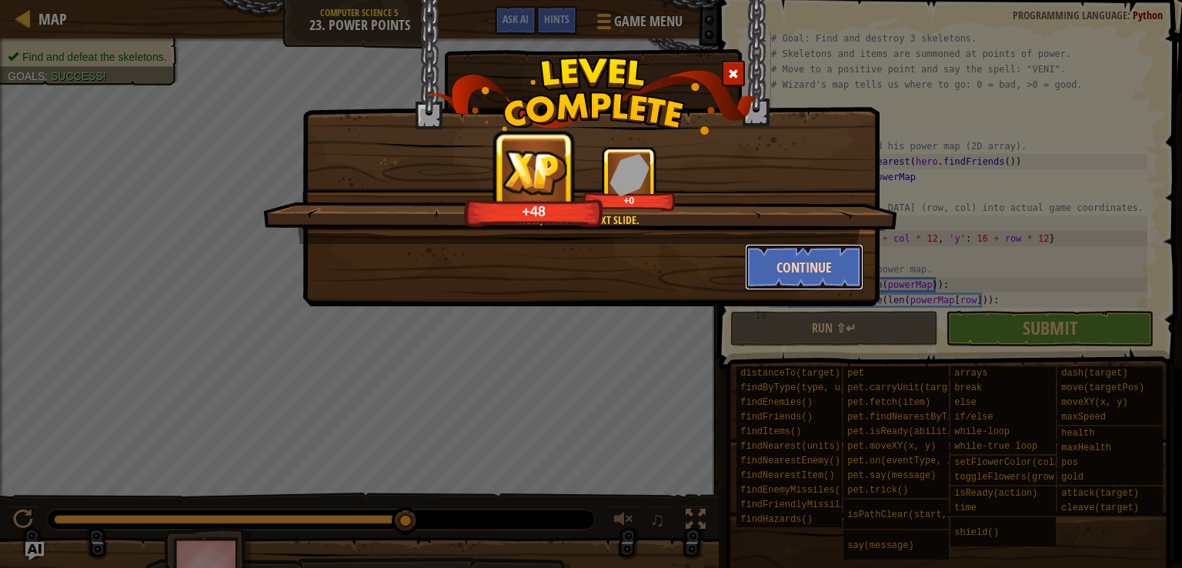
click at [818, 266] on button "Continue" at bounding box center [804, 267] width 119 height 46
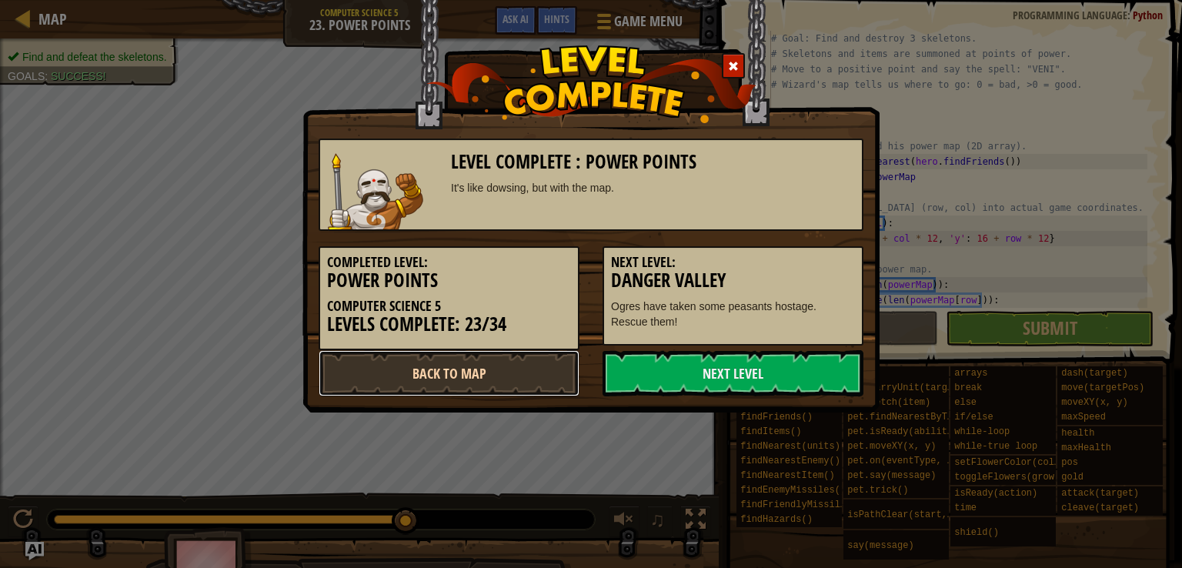
click at [475, 377] on link "Back to Map" at bounding box center [449, 373] width 261 height 46
select select "en-[GEOGRAPHIC_DATA]"
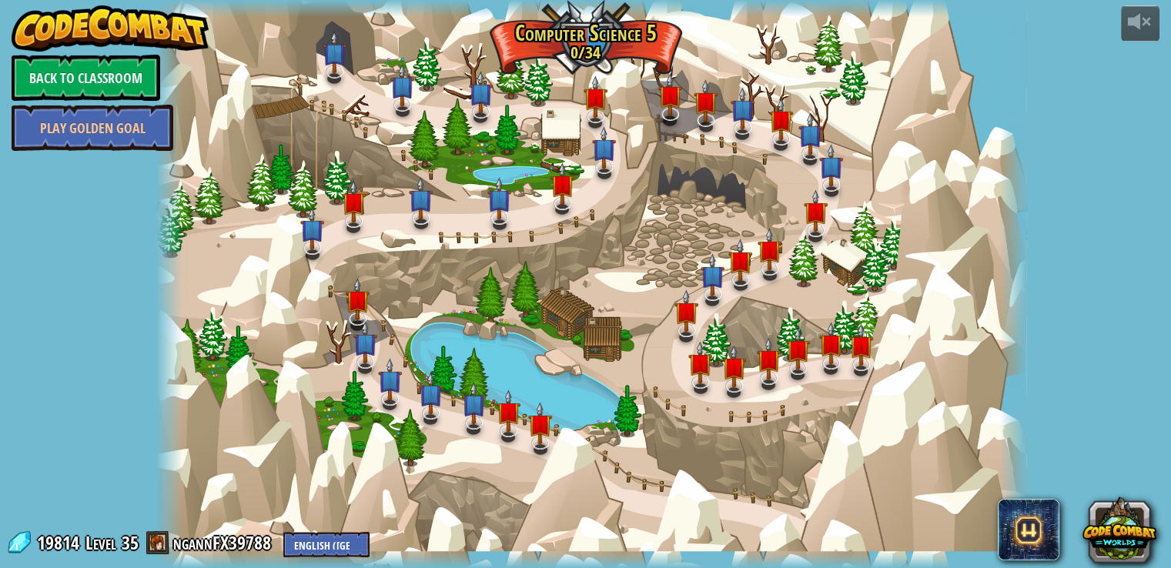
select select "en-[GEOGRAPHIC_DATA]"
